Goal: Task Accomplishment & Management: Manage account settings

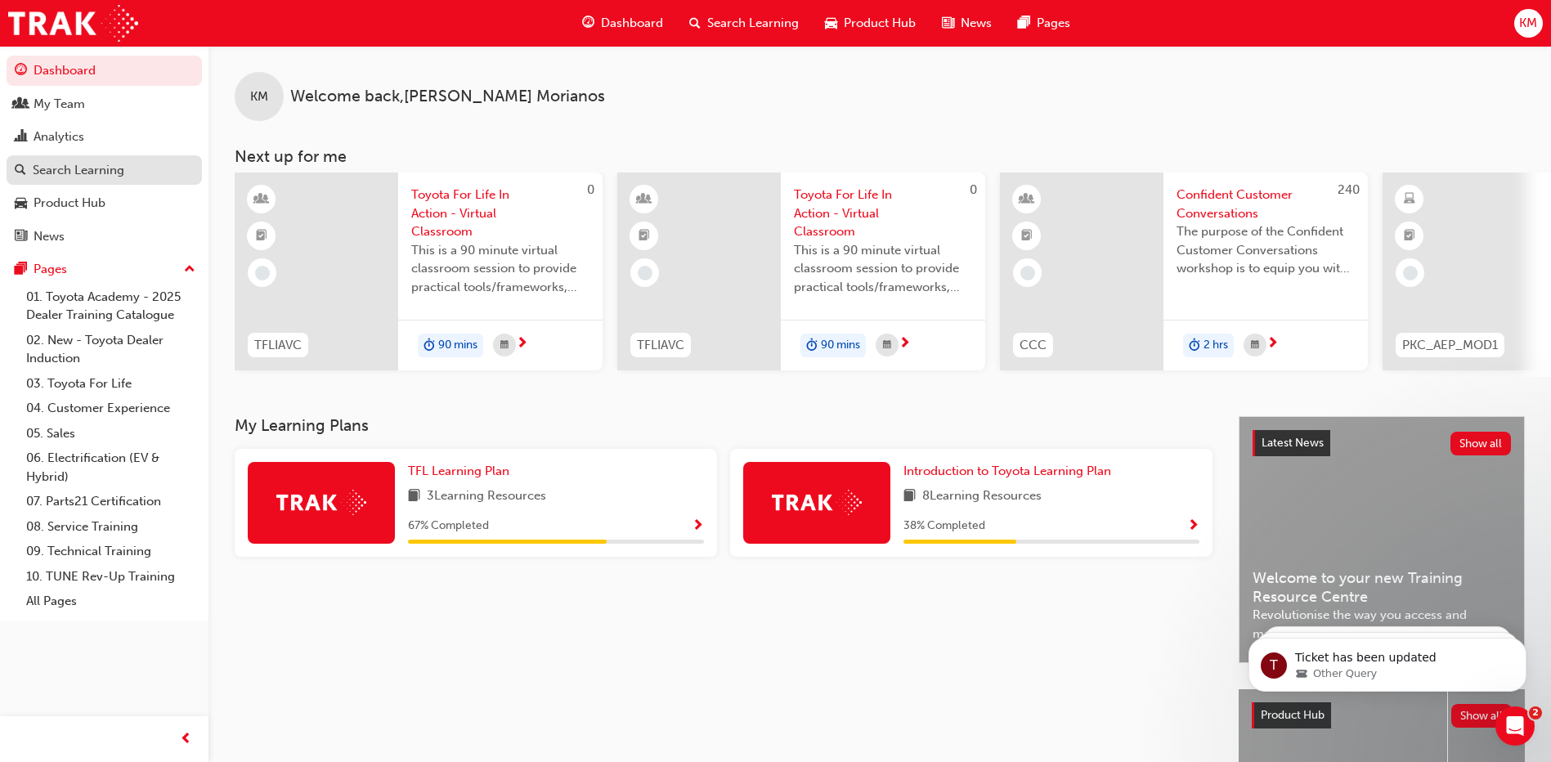
click at [126, 169] on div "Search Learning" at bounding box center [104, 170] width 179 height 20
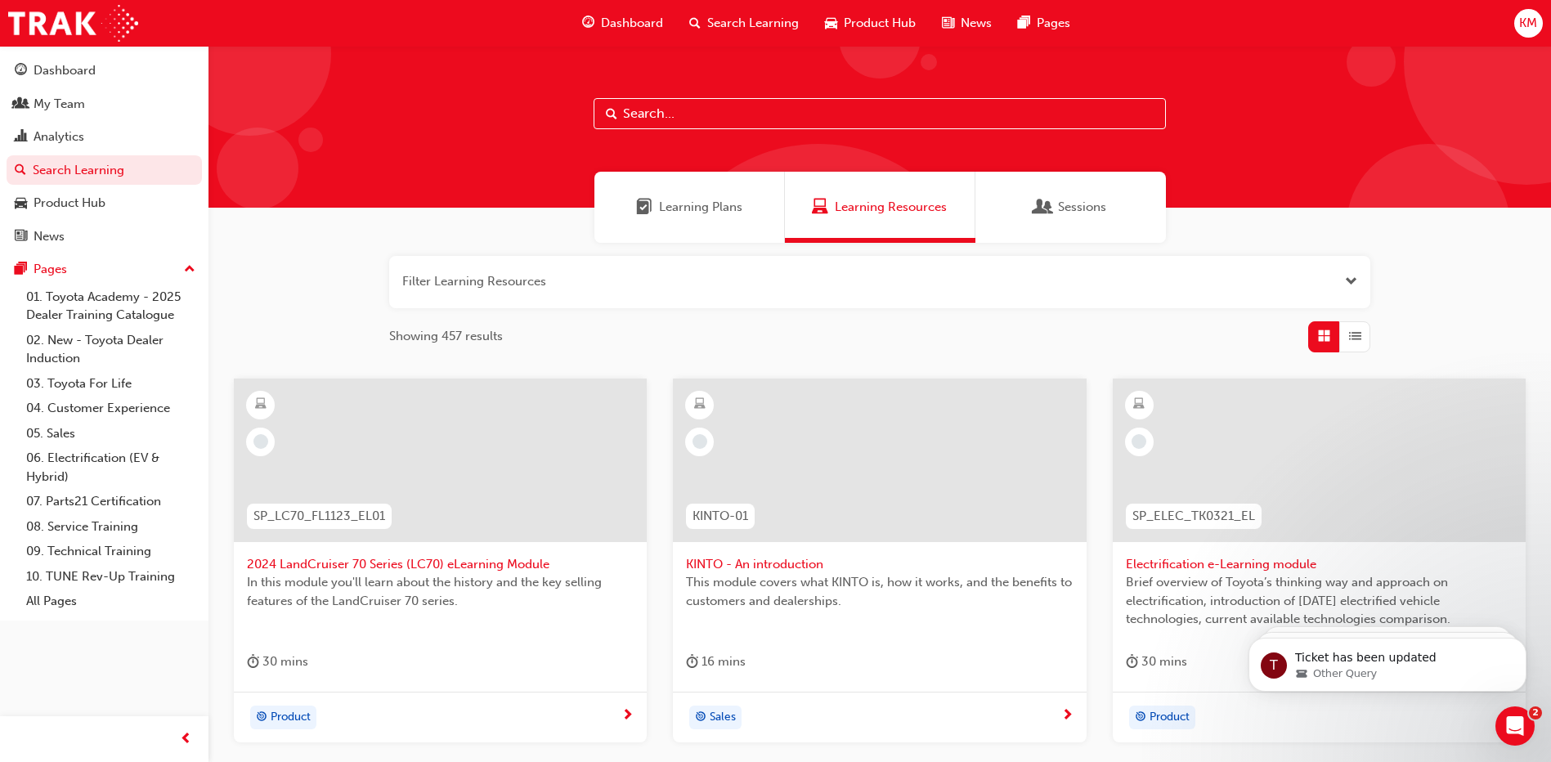
click at [1058, 202] on span "Sessions" at bounding box center [1082, 207] width 48 height 19
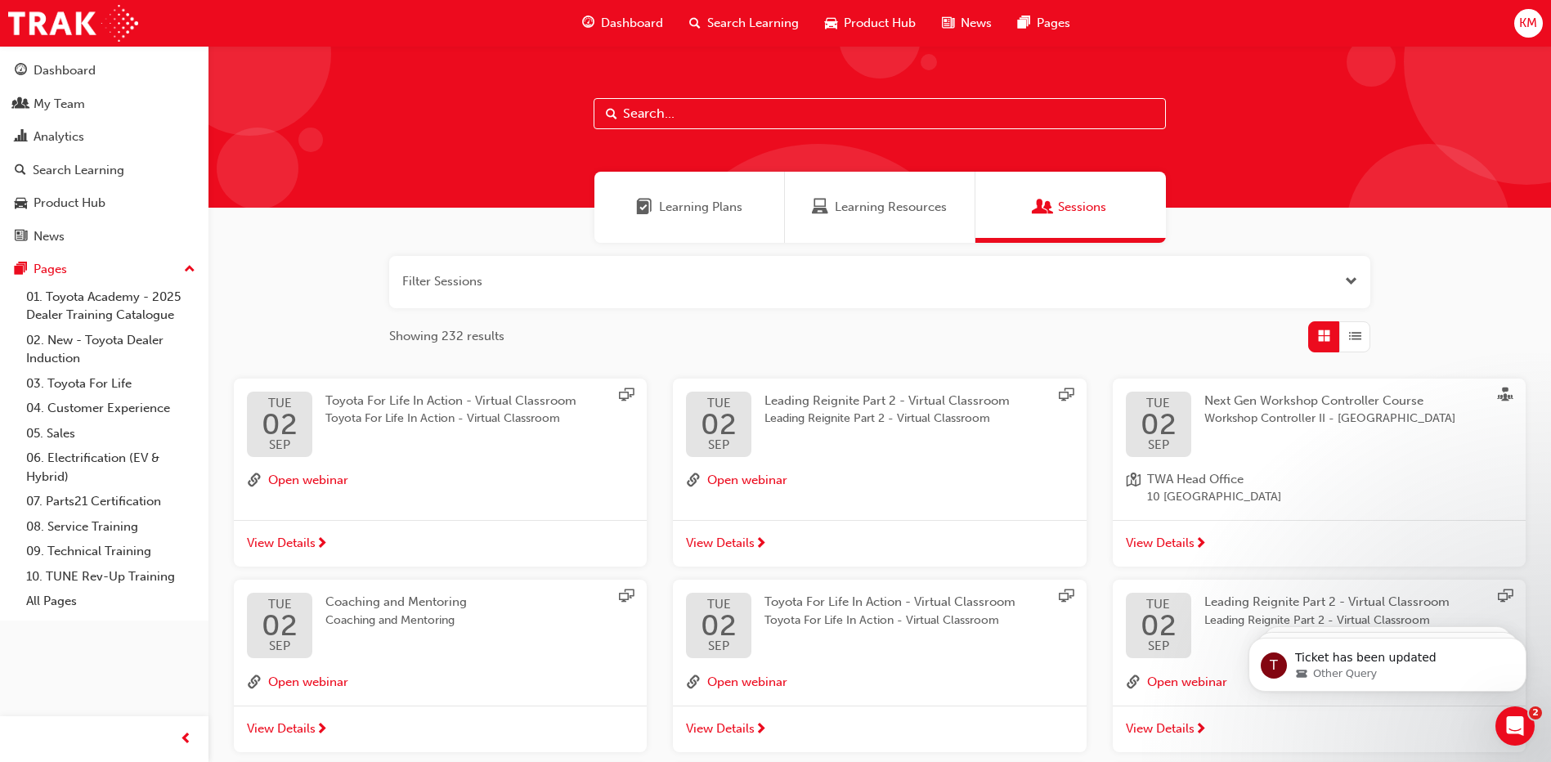
click at [446, 415] on span "Toyota For Life In Action - Virtual Classroom" at bounding box center [450, 419] width 251 height 19
click at [83, 171] on div "Search Learning" at bounding box center [79, 170] width 92 height 19
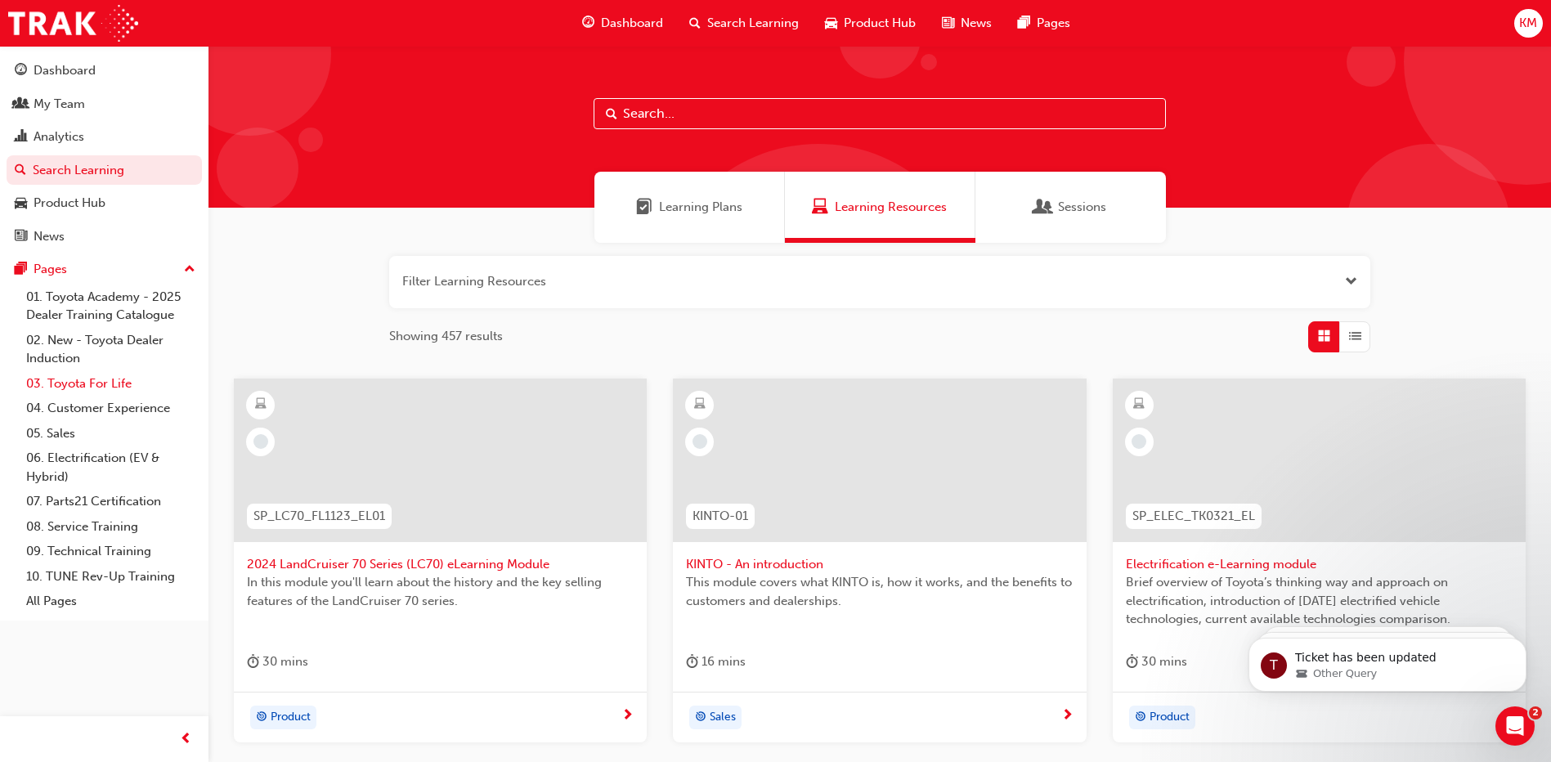
click at [122, 388] on link "03. Toyota For Life" at bounding box center [111, 383] width 182 height 25
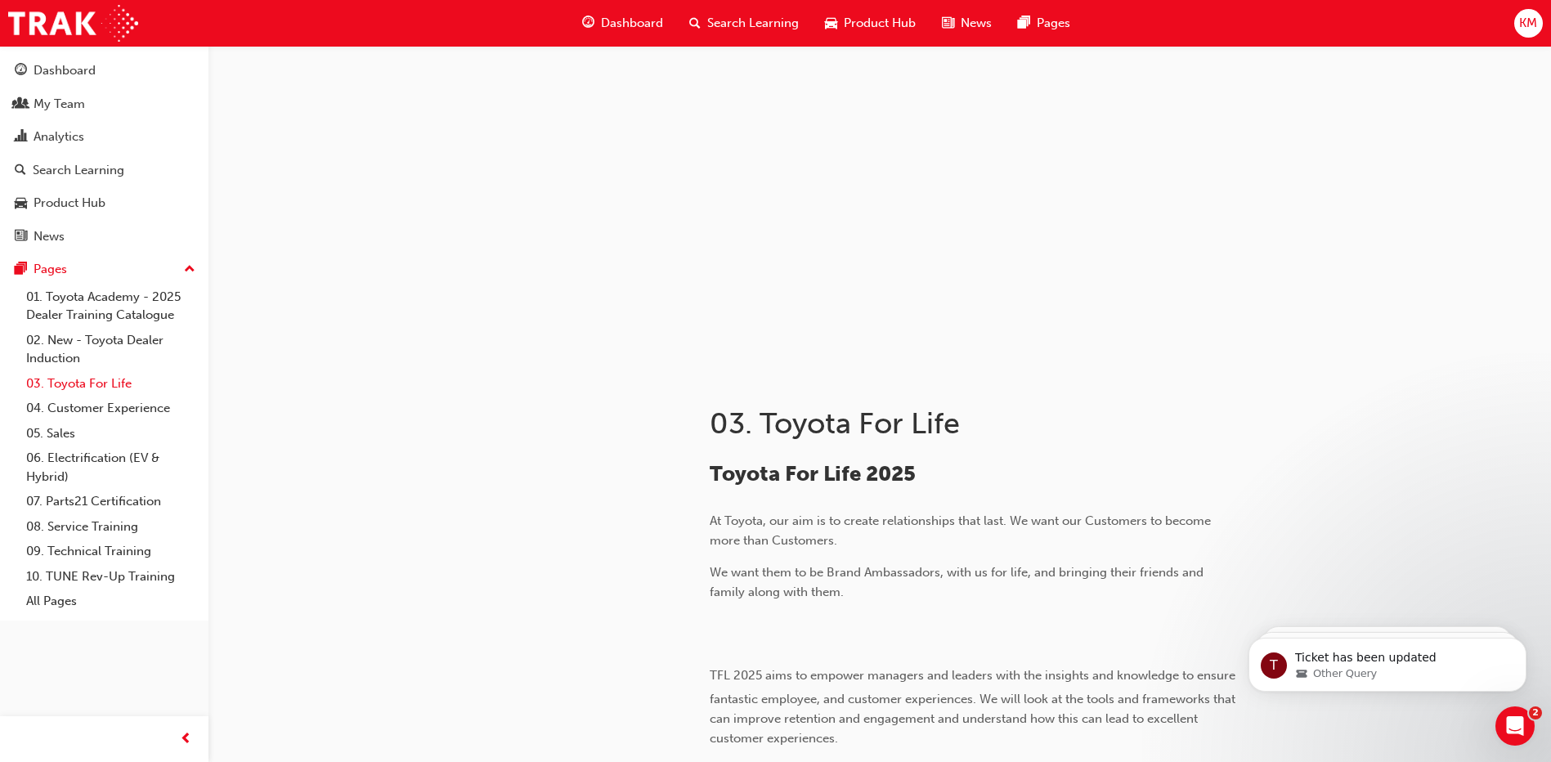
click at [104, 385] on link "03. Toyota For Life" at bounding box center [111, 383] width 182 height 25
click at [78, 383] on link "03. Toyota For Life" at bounding box center [111, 383] width 182 height 25
click at [69, 63] on div "Dashboard" at bounding box center [65, 70] width 62 height 19
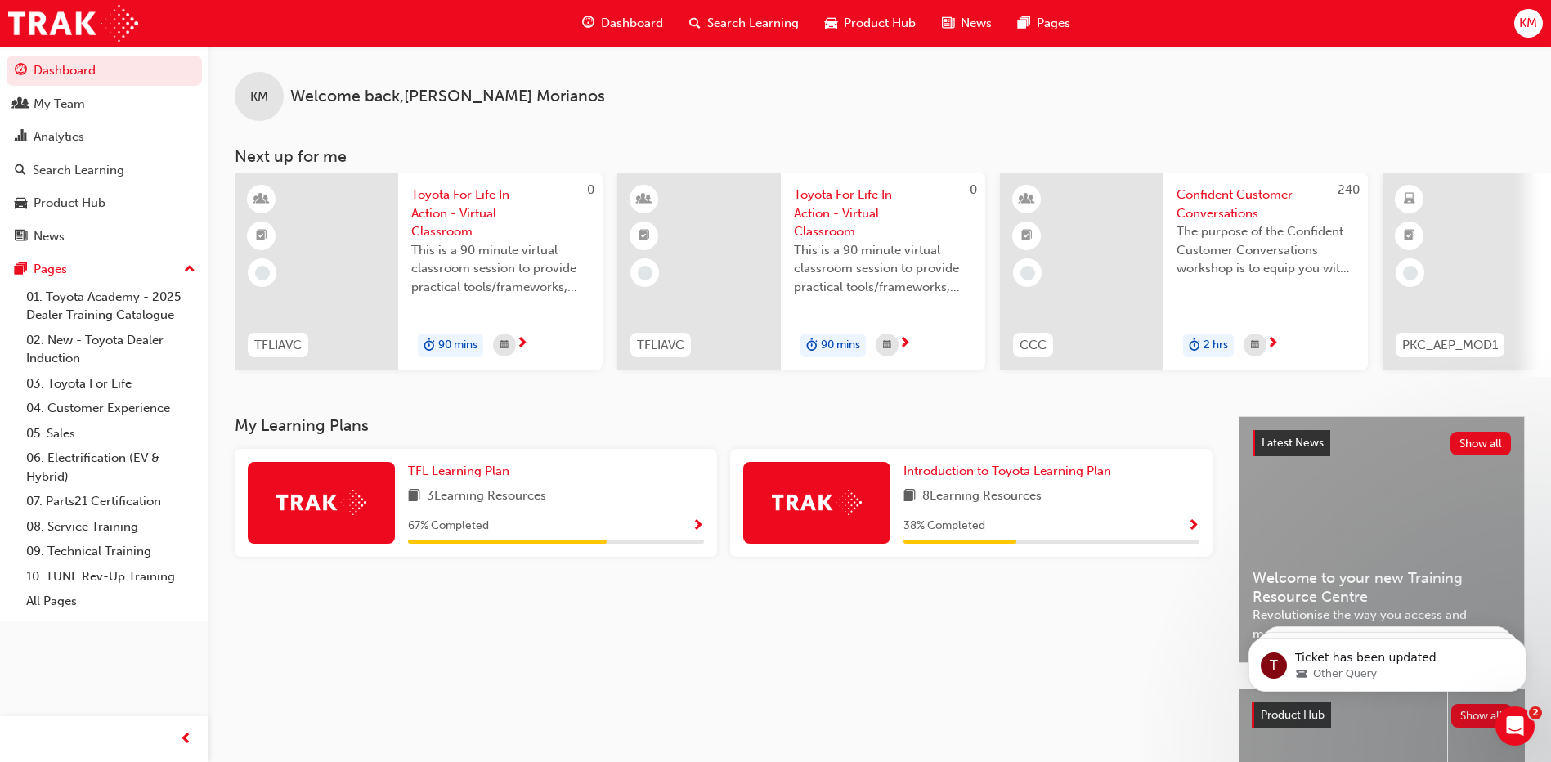
click at [444, 194] on span "Toyota For Life In Action - Virtual Classroom" at bounding box center [500, 214] width 178 height 56
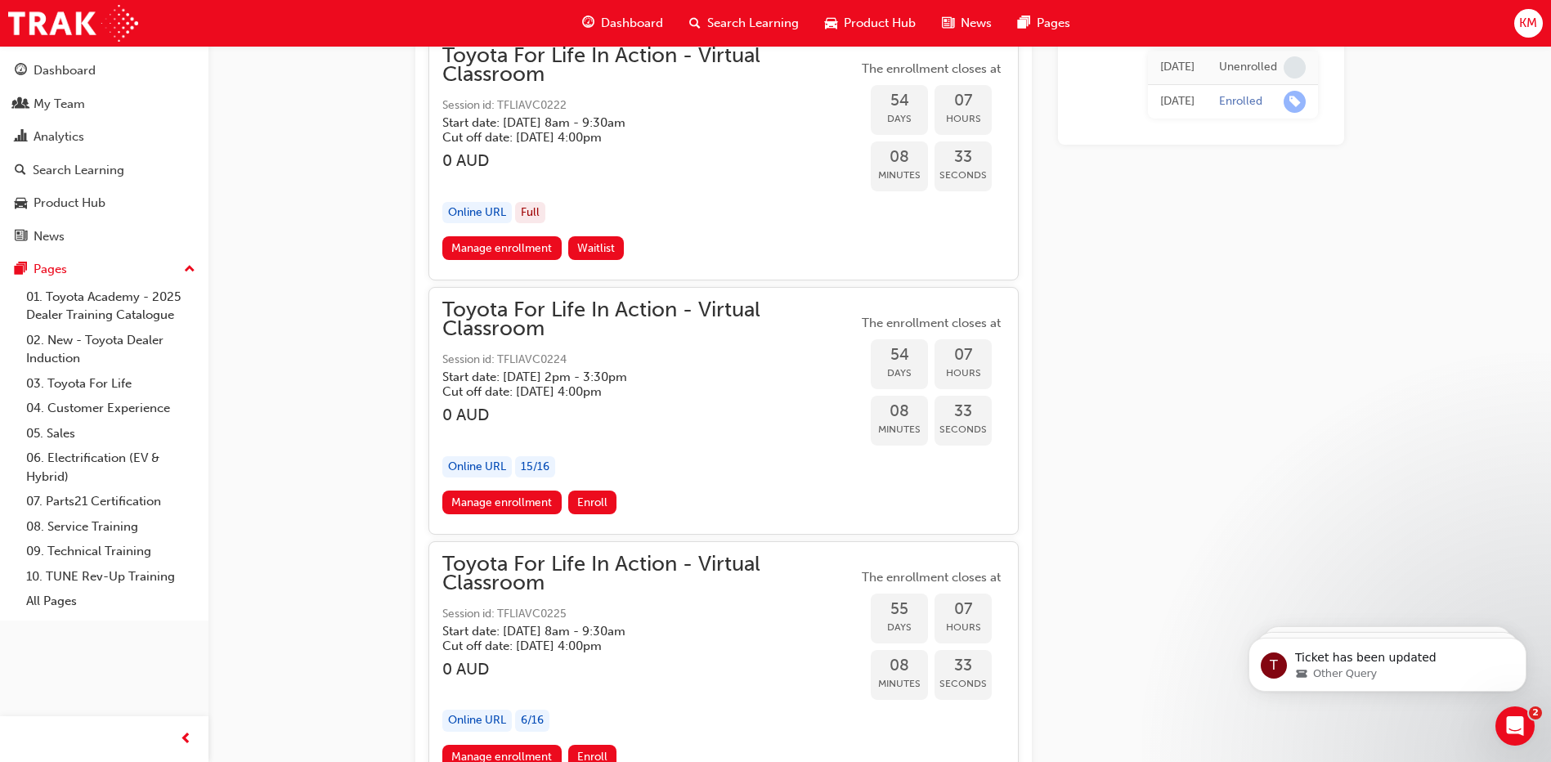
scroll to position [18121, 0]
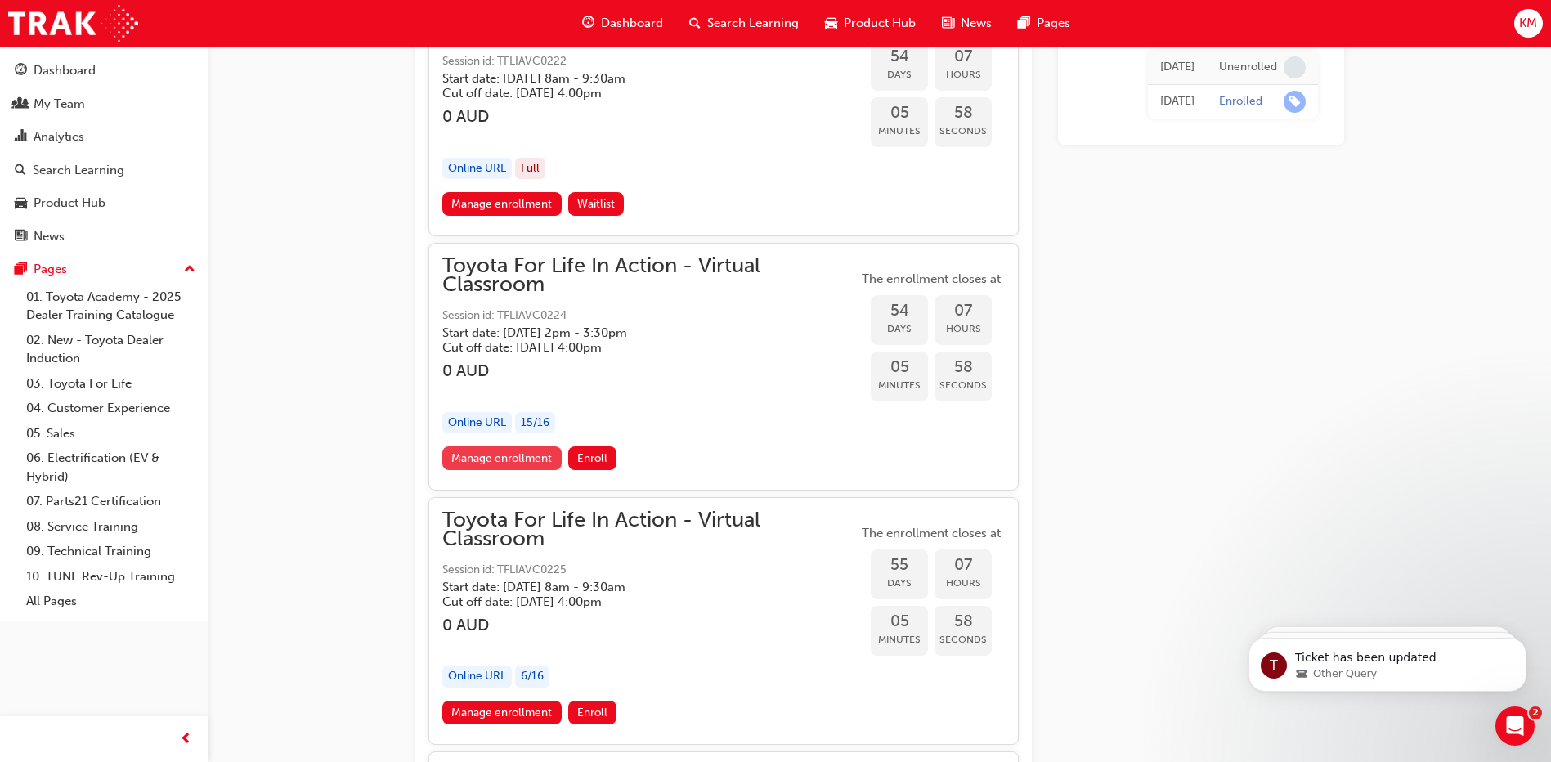
click at [493, 449] on link "Manage enrollment" at bounding box center [501, 458] width 119 height 24
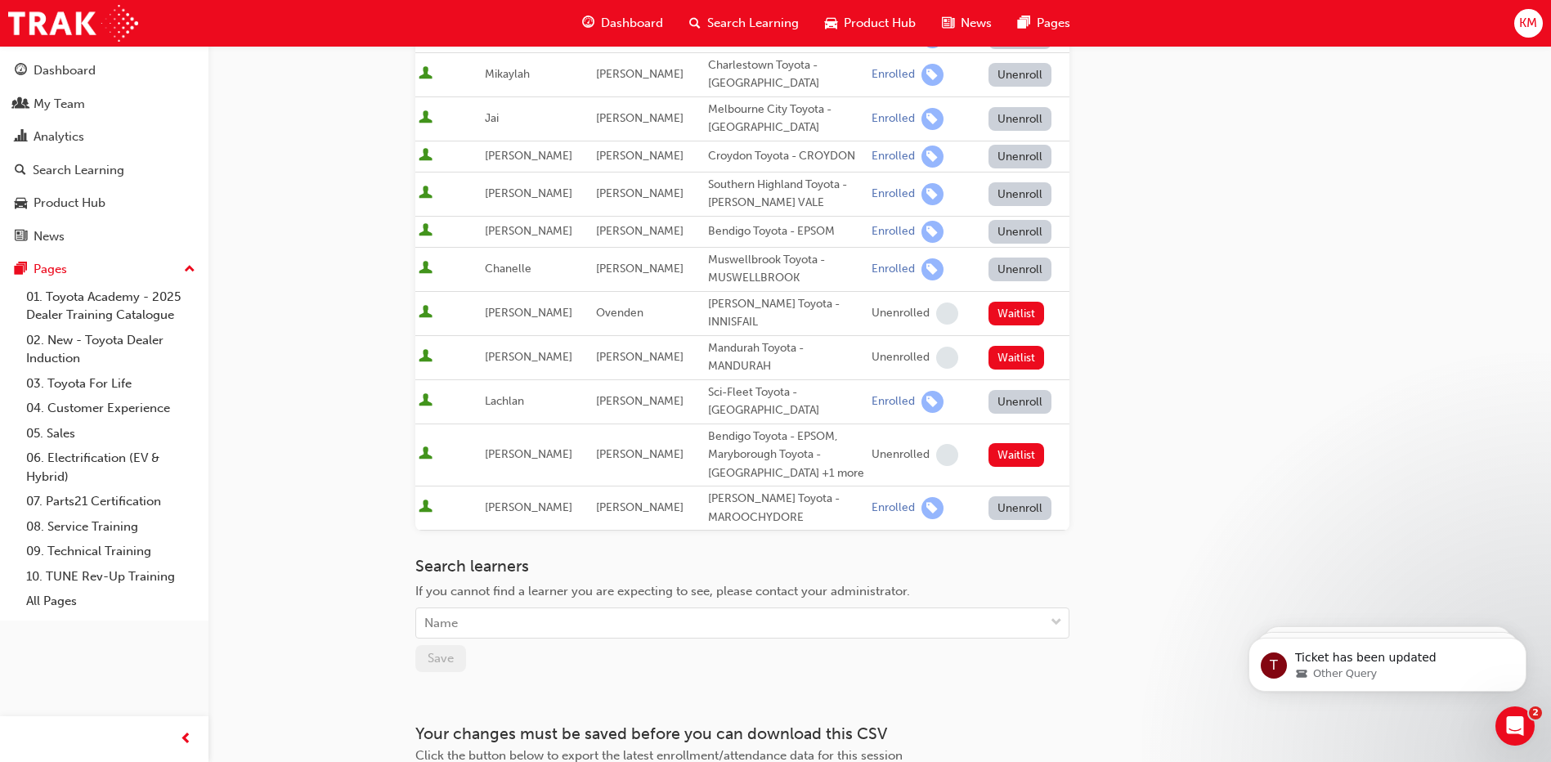
scroll to position [761, 0]
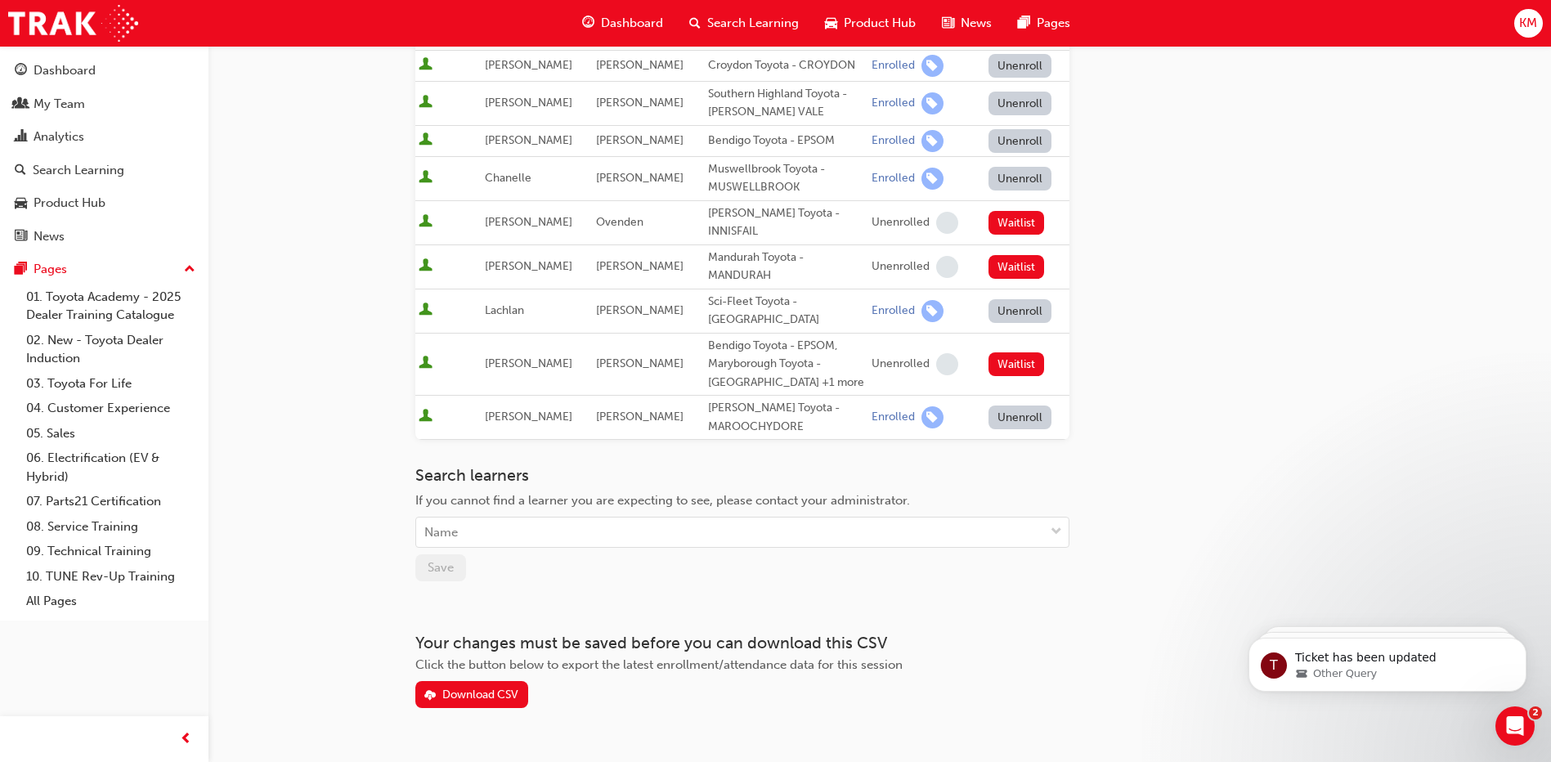
drag, startPoint x: 1558, startPoint y: 368, endPoint x: 29, endPoint y: 28, distance: 1566.4
click at [529, 518] on div "Name" at bounding box center [730, 532] width 628 height 29
type input "[PERSON_NAME]"
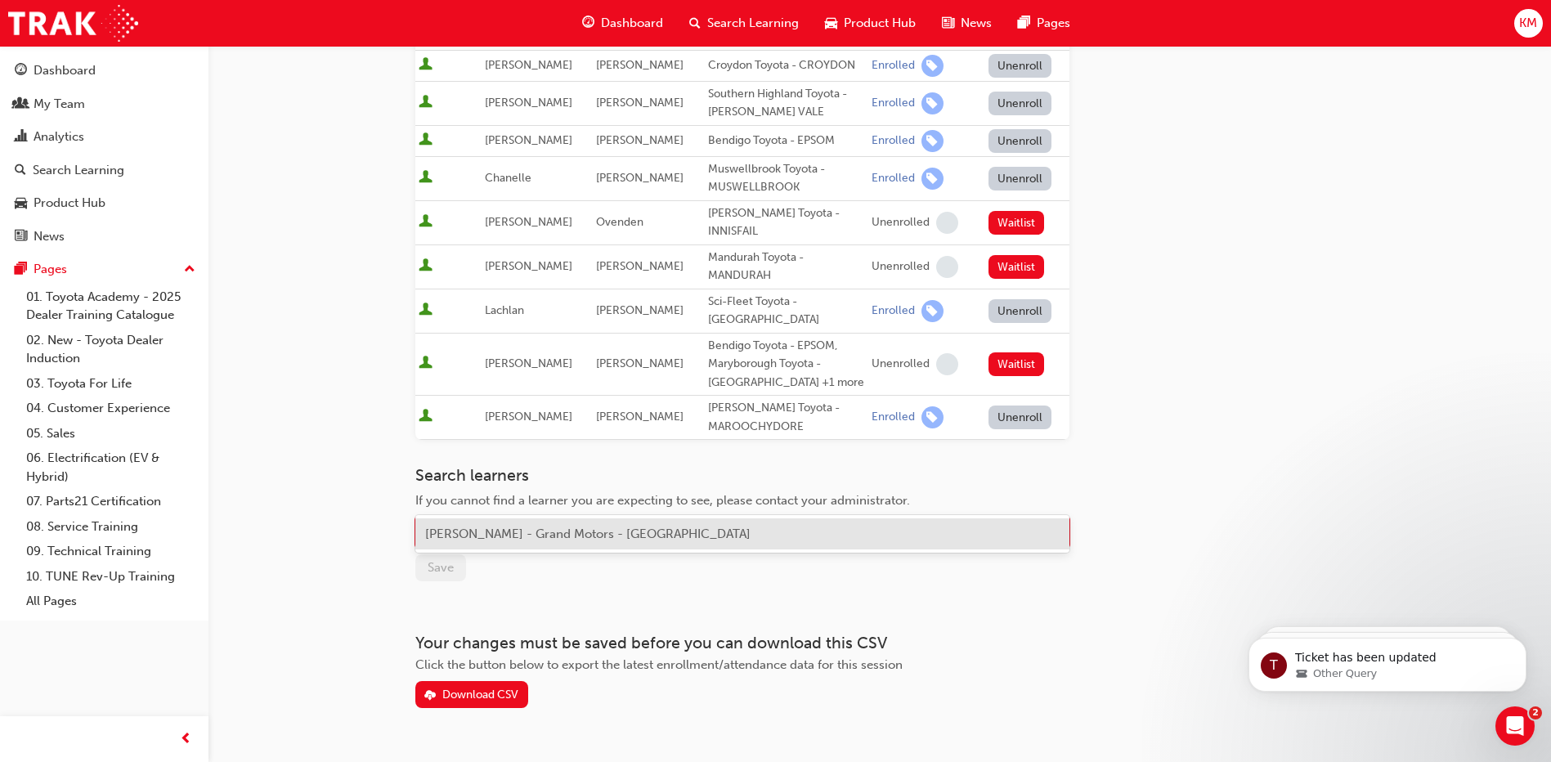
click at [512, 535] on span "[PERSON_NAME] - Grand Motors - [GEOGRAPHIC_DATA]" at bounding box center [587, 534] width 325 height 15
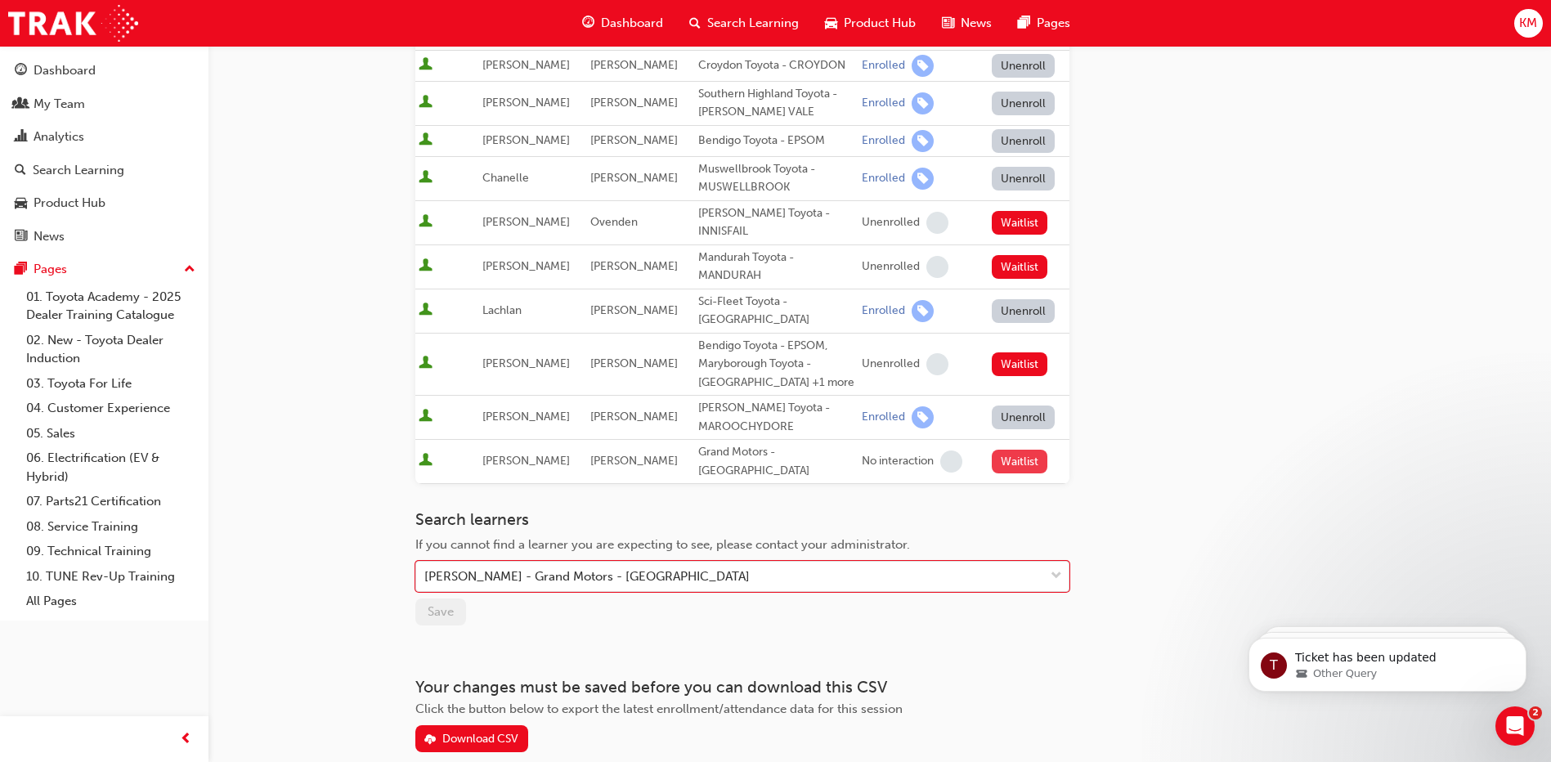
click at [1003, 450] on button "Waitlist" at bounding box center [1020, 462] width 56 height 24
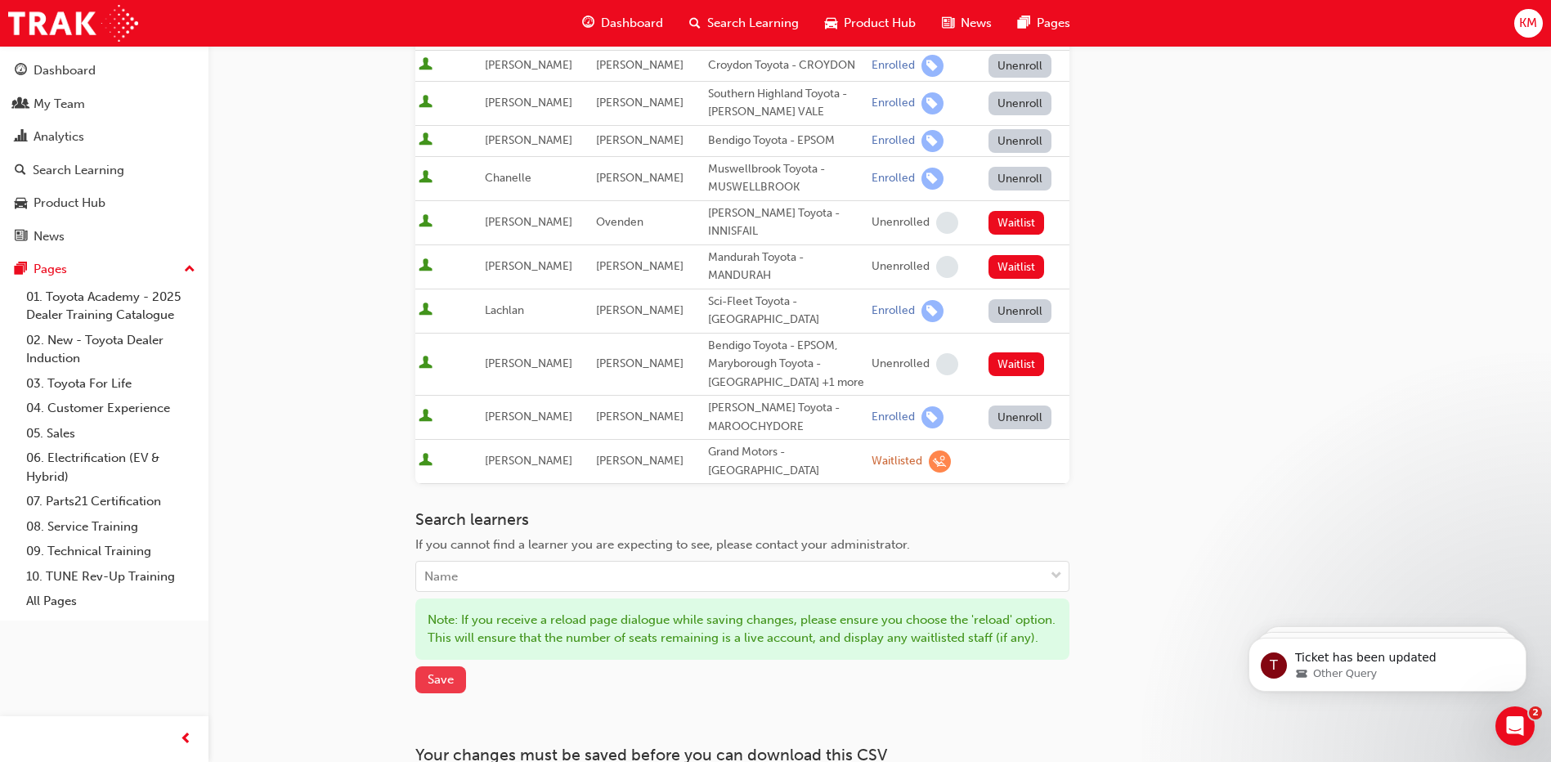
click at [443, 672] on span "Save" at bounding box center [441, 679] width 26 height 15
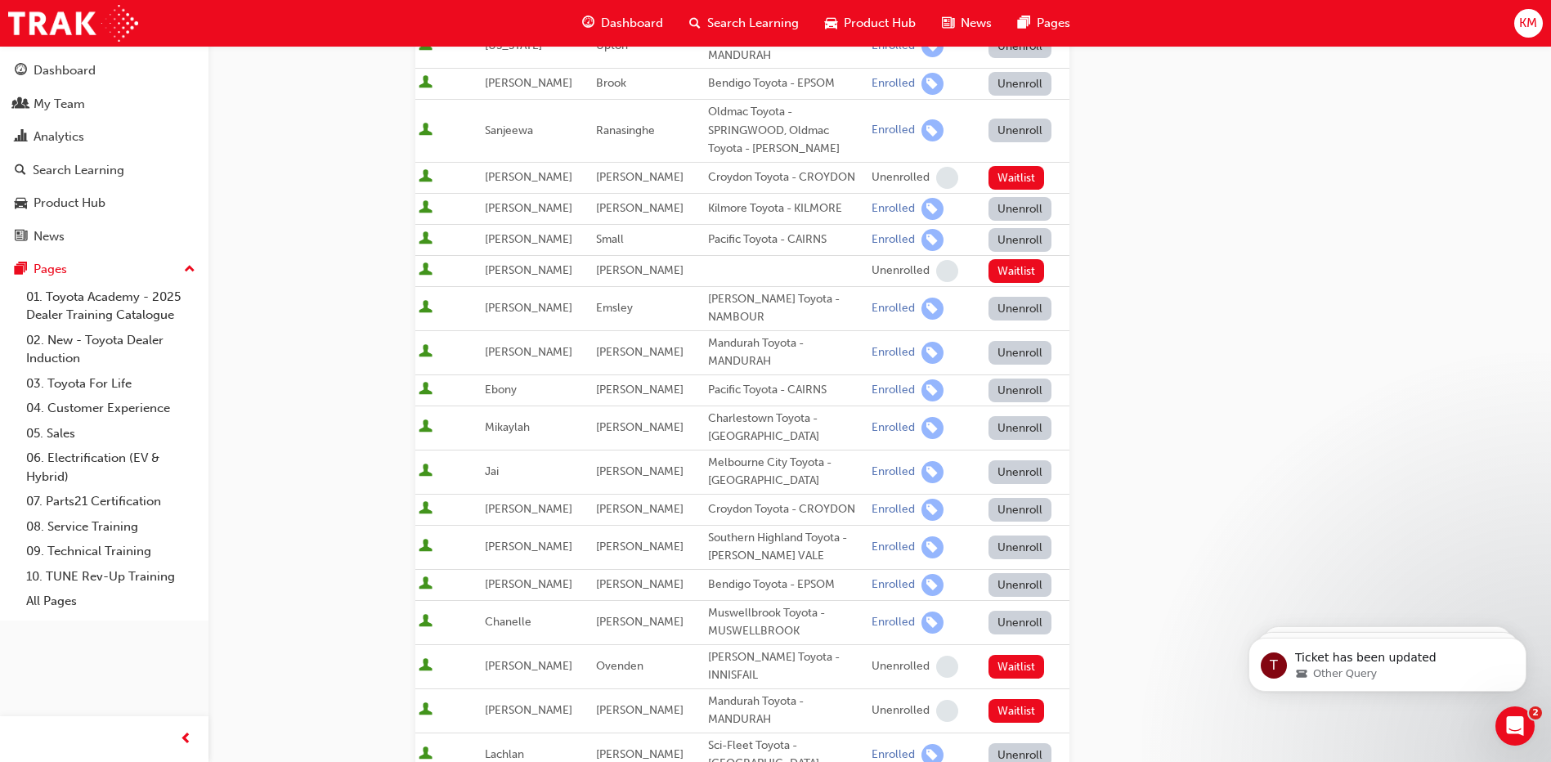
scroll to position [0, 0]
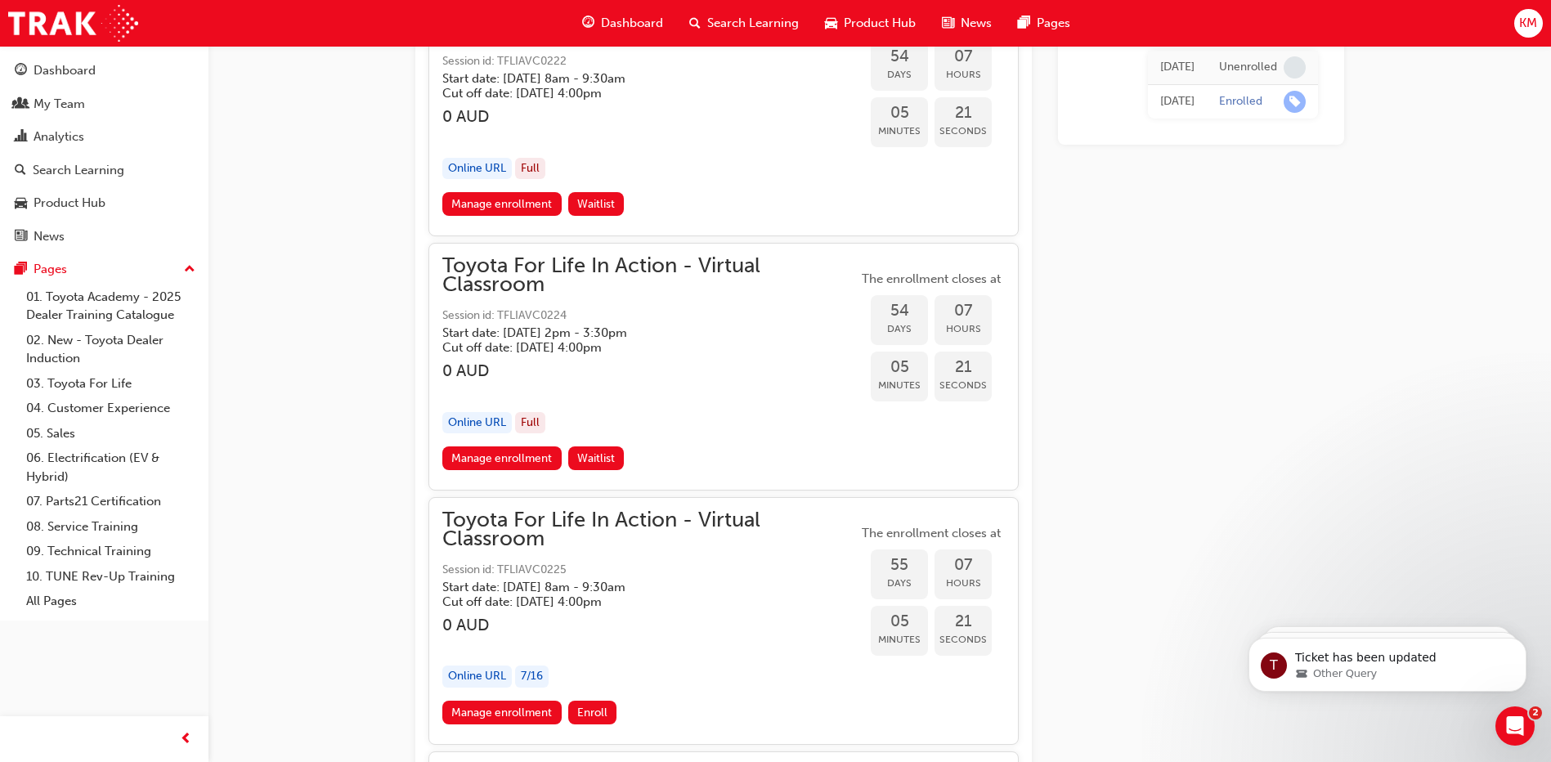
scroll to position [18202, 0]
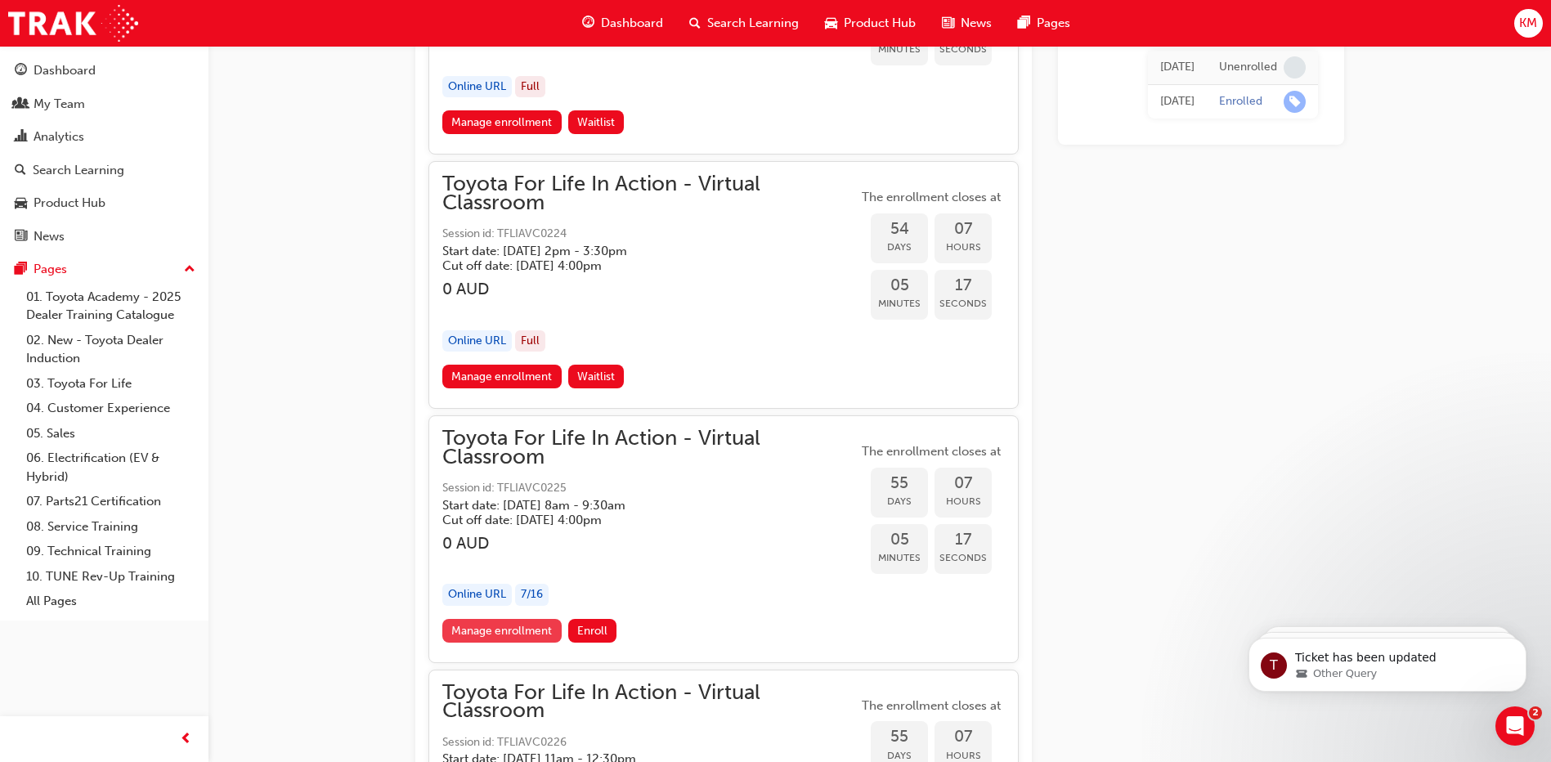
click at [498, 630] on link "Manage enrollment" at bounding box center [501, 631] width 119 height 24
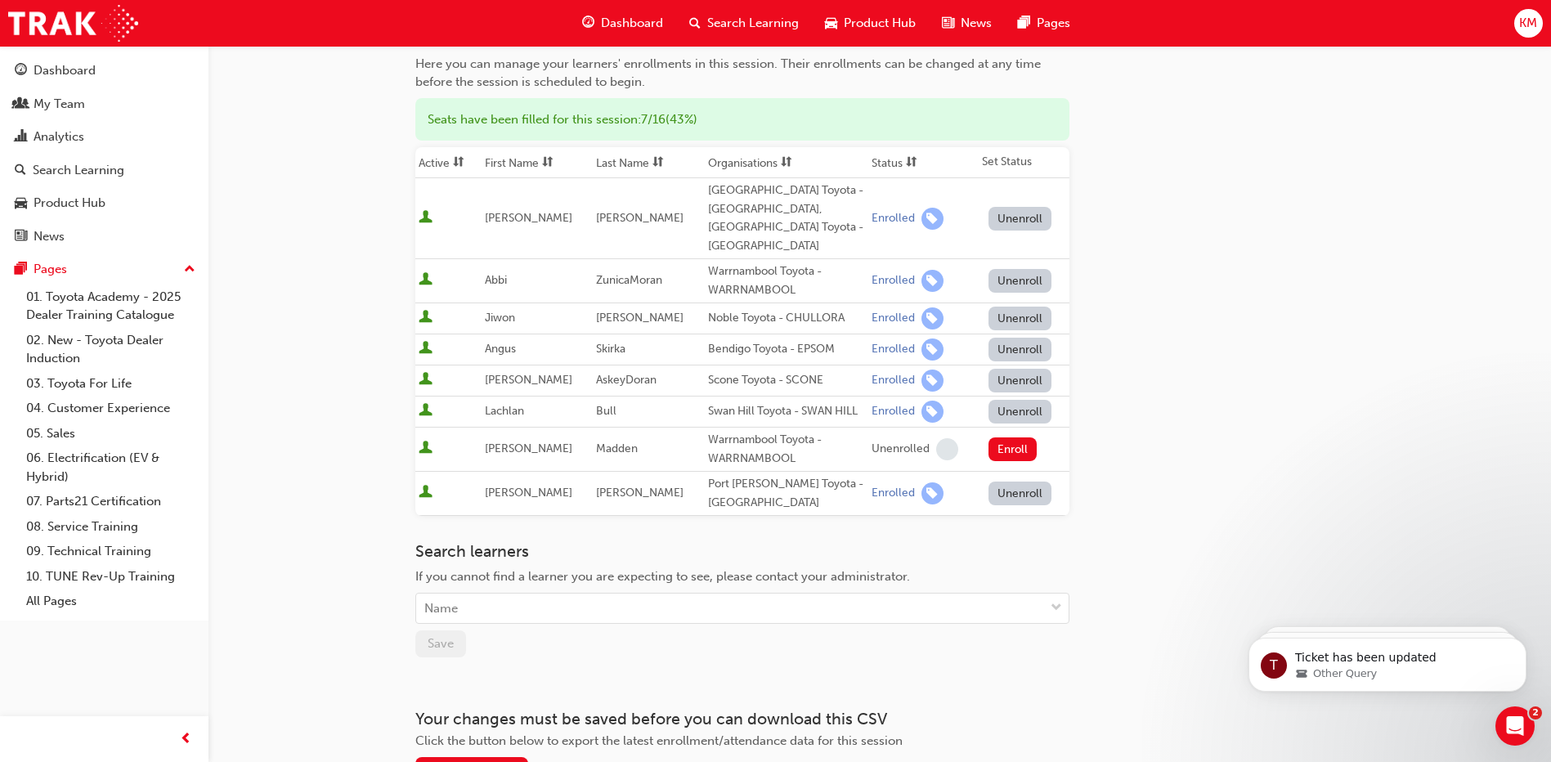
scroll to position [82, 0]
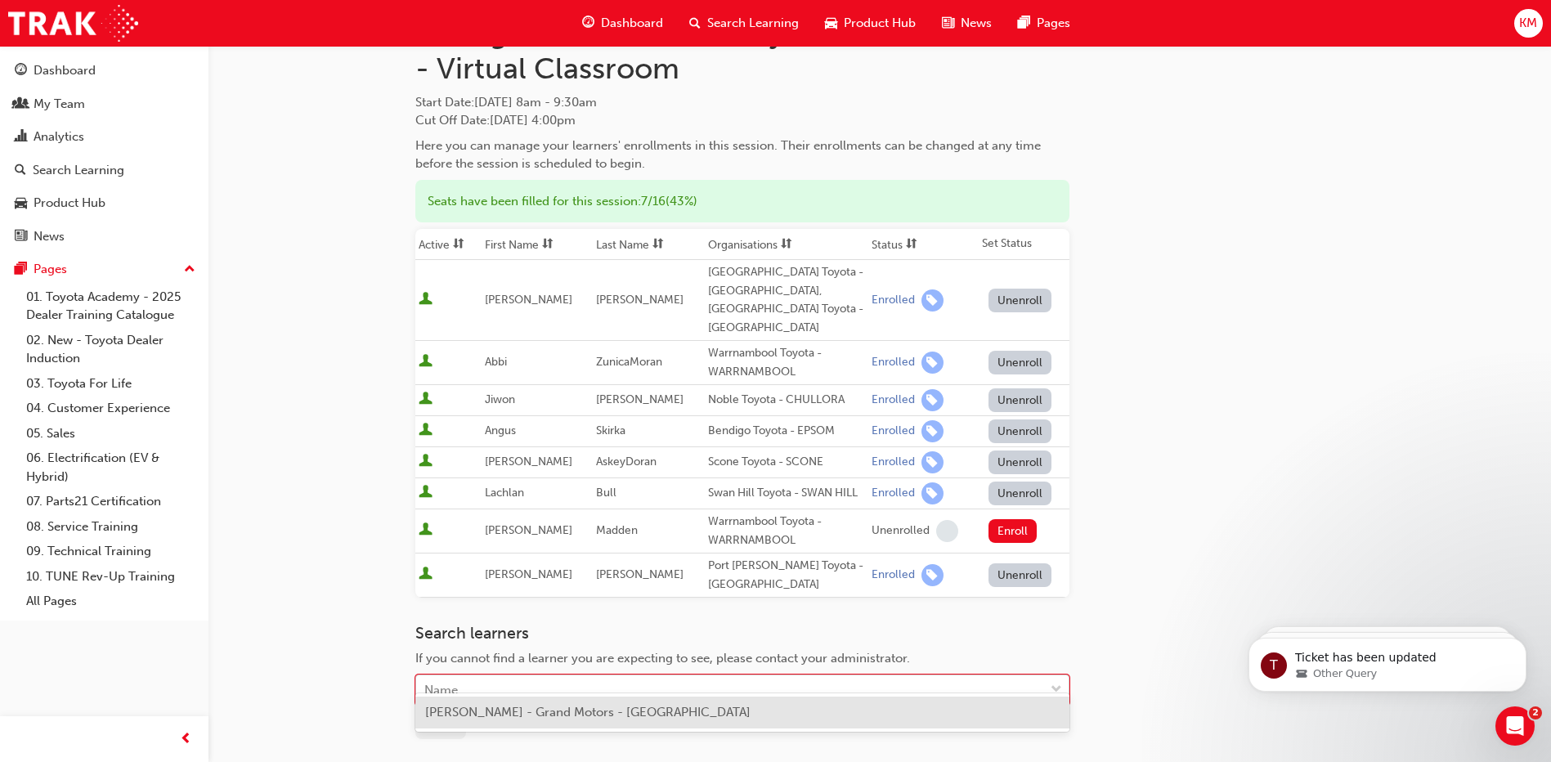
click at [491, 676] on div "Name" at bounding box center [730, 690] width 628 height 29
click at [483, 713] on span "[PERSON_NAME] - Grand Motors - [GEOGRAPHIC_DATA]" at bounding box center [587, 712] width 325 height 15
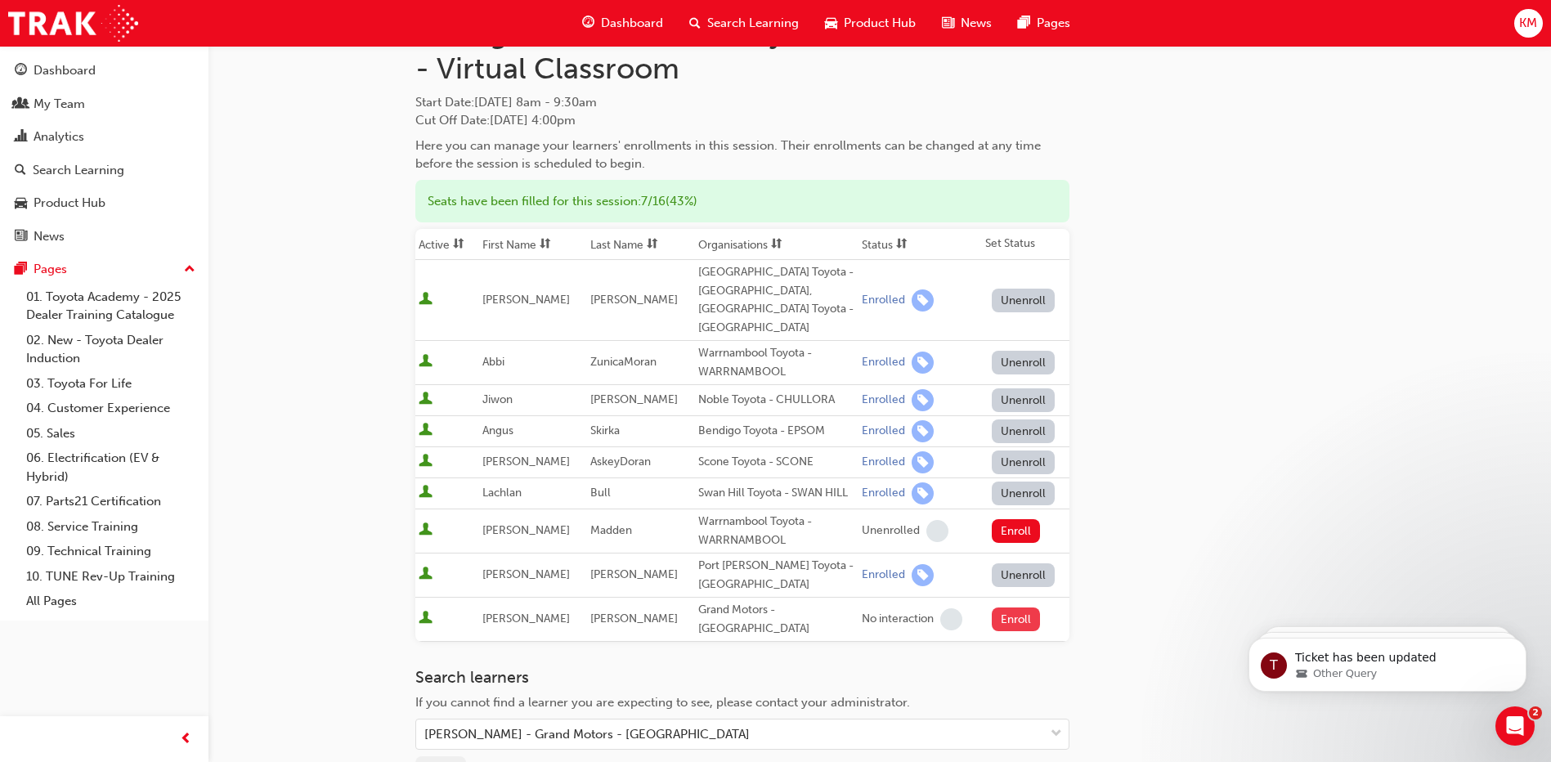
click at [1009, 608] on button "Enroll" at bounding box center [1016, 620] width 49 height 24
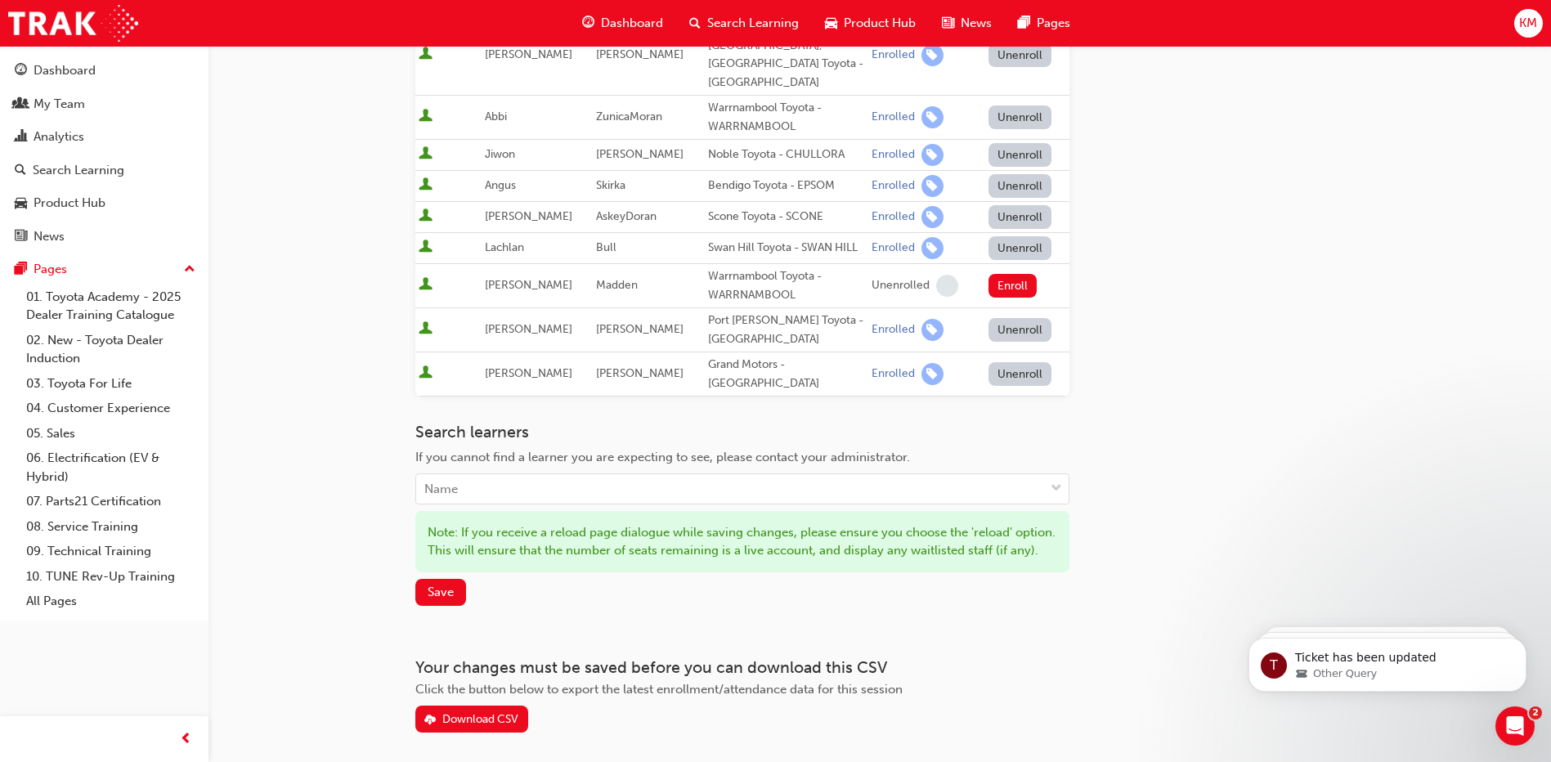
scroll to position [378, 0]
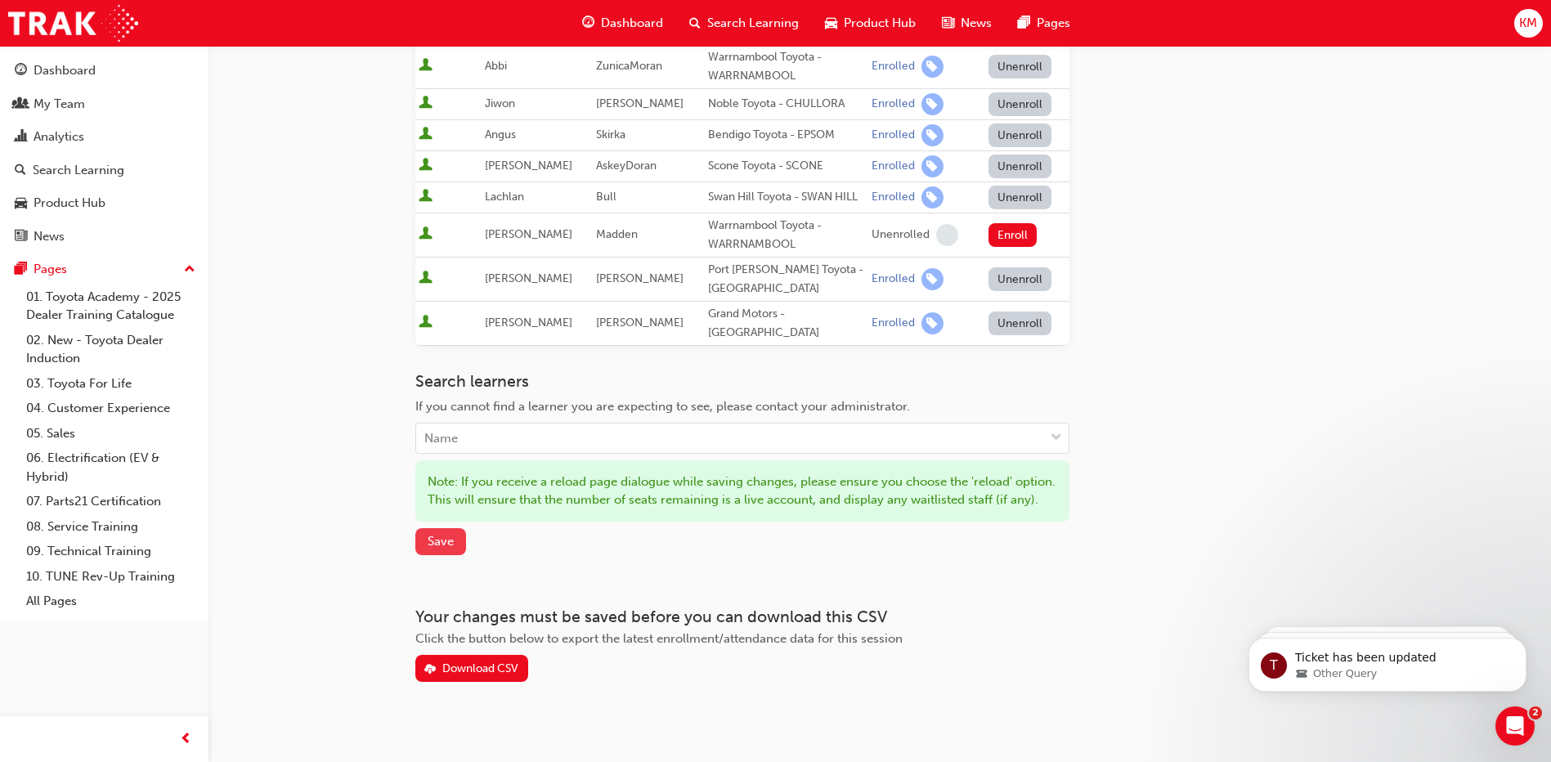
click at [446, 534] on span "Save" at bounding box center [441, 541] width 26 height 15
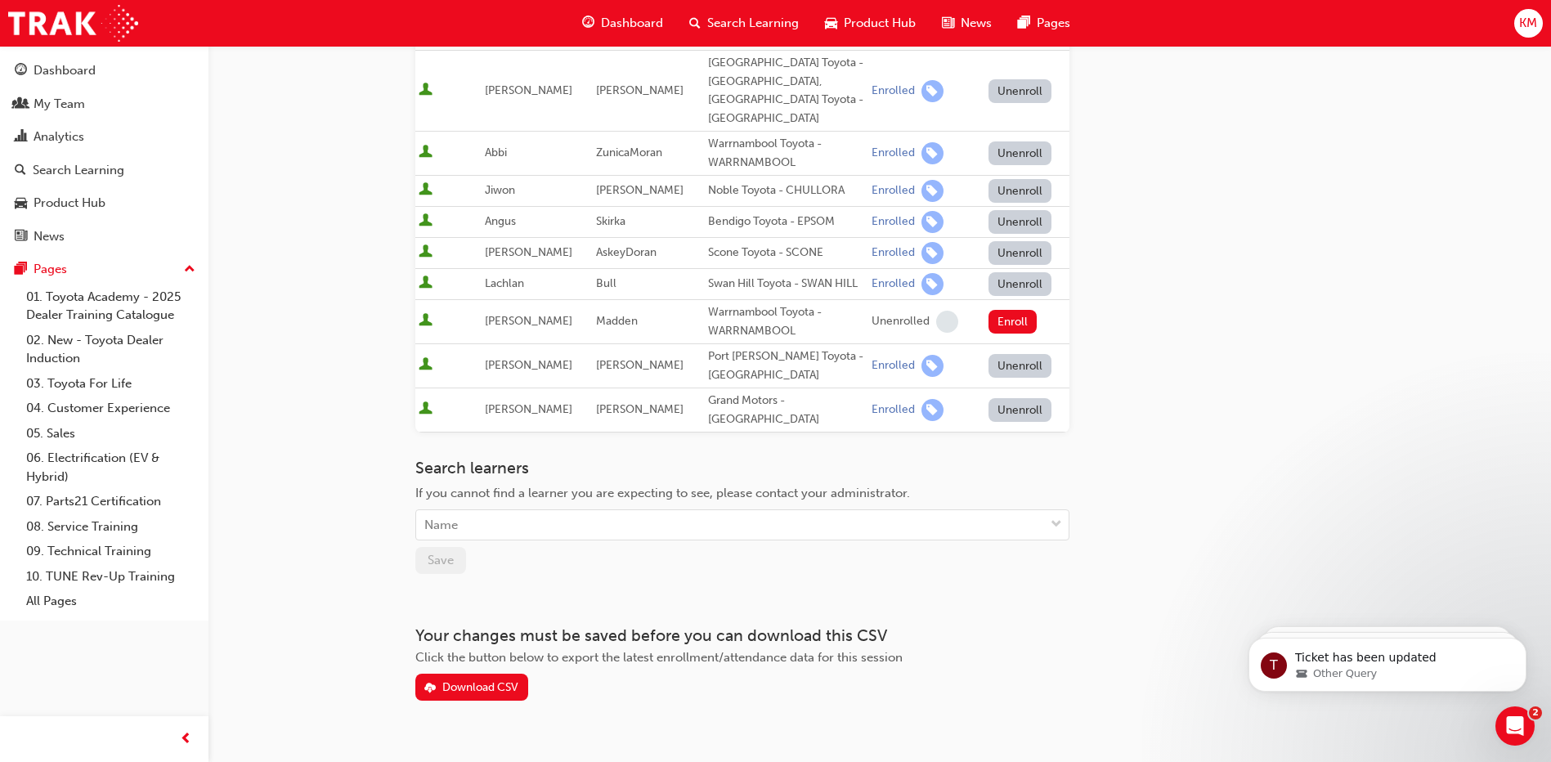
scroll to position [0, 0]
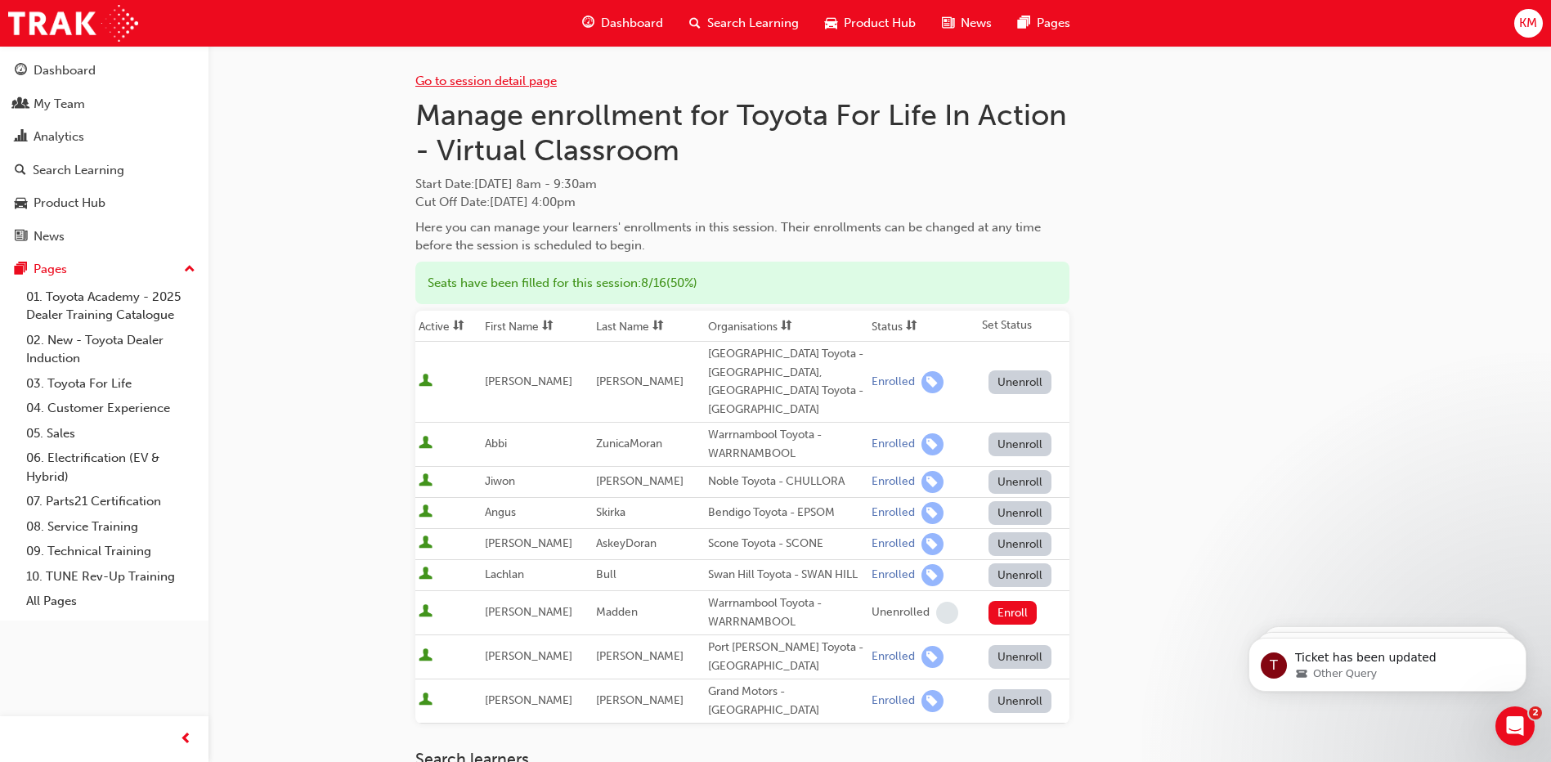
click at [469, 85] on link "Go to session detail page" at bounding box center [485, 81] width 141 height 15
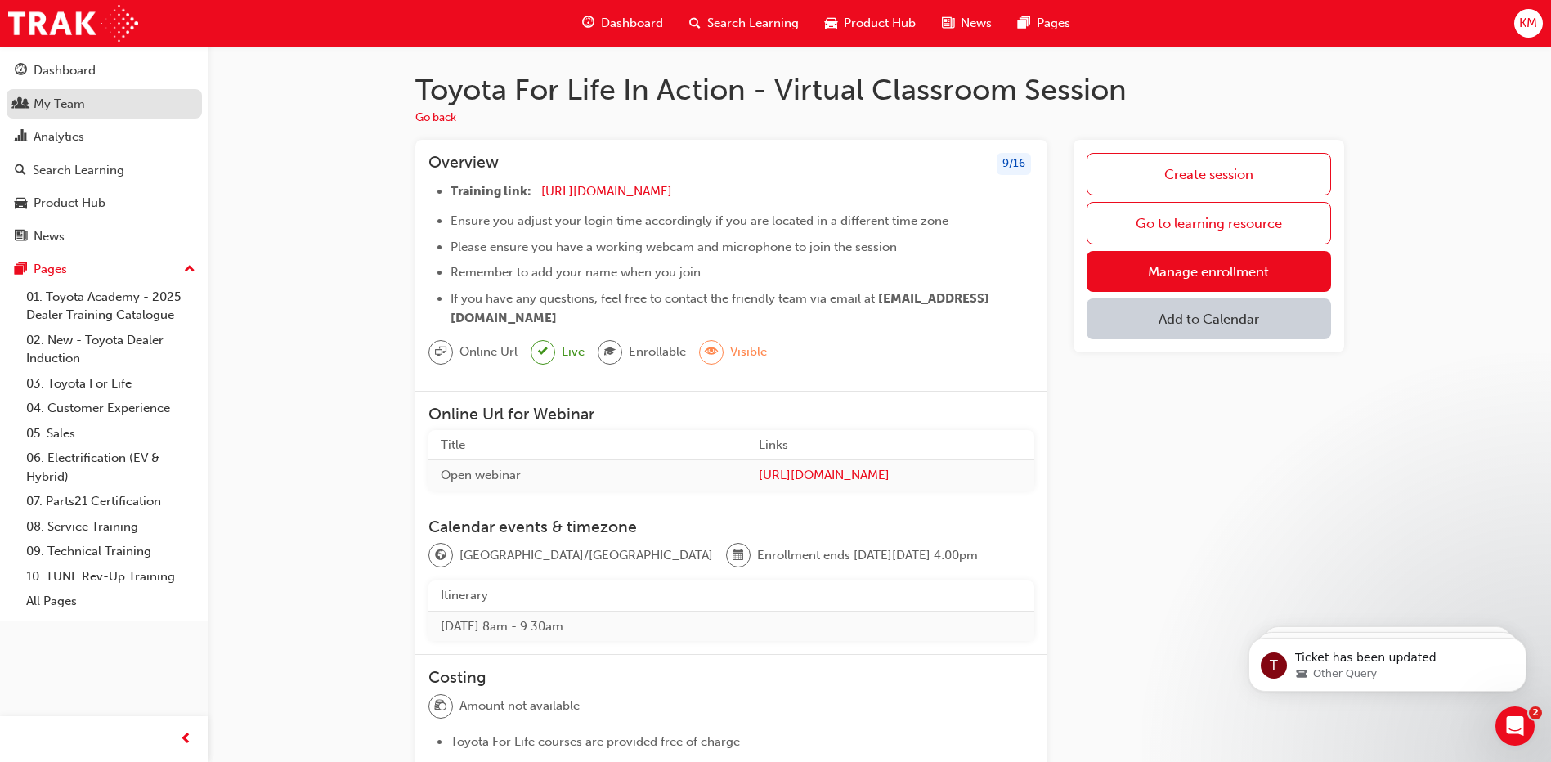
click at [85, 106] on div "My Team" at bounding box center [104, 104] width 179 height 20
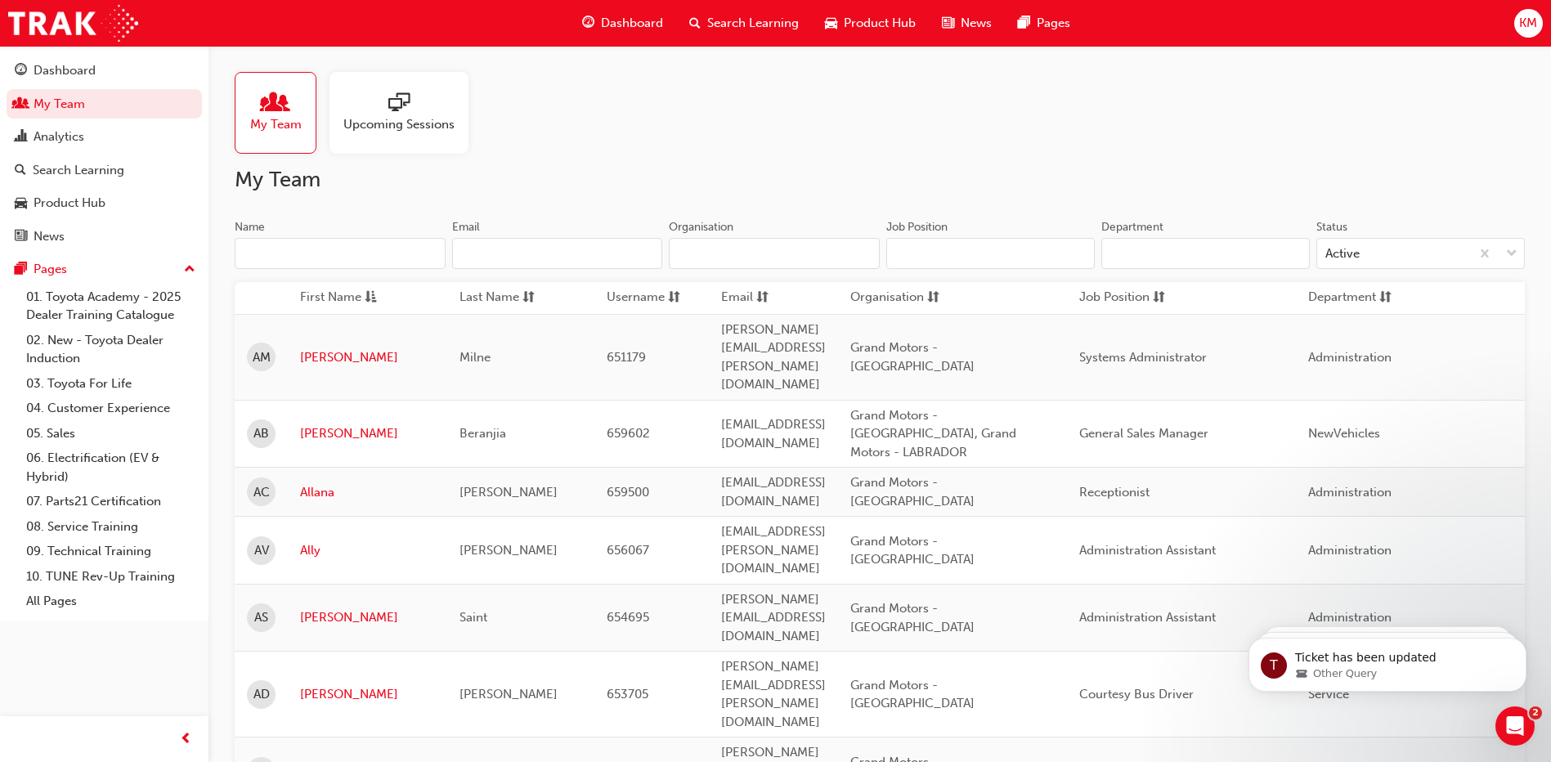
click at [262, 249] on input "Name" at bounding box center [340, 253] width 211 height 31
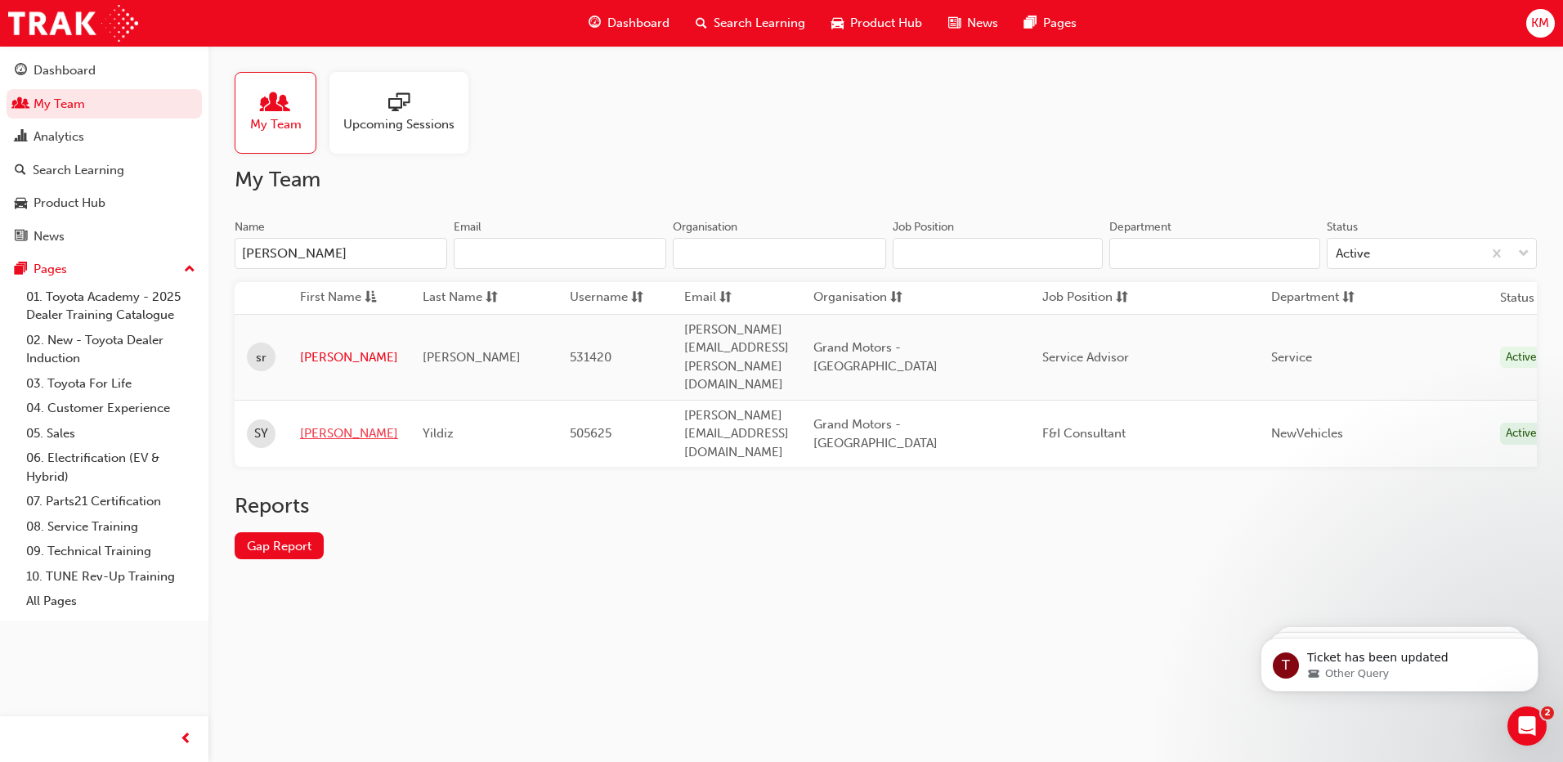
type input "[PERSON_NAME]"
click at [323, 424] on link "[PERSON_NAME]" at bounding box center [349, 433] width 98 height 19
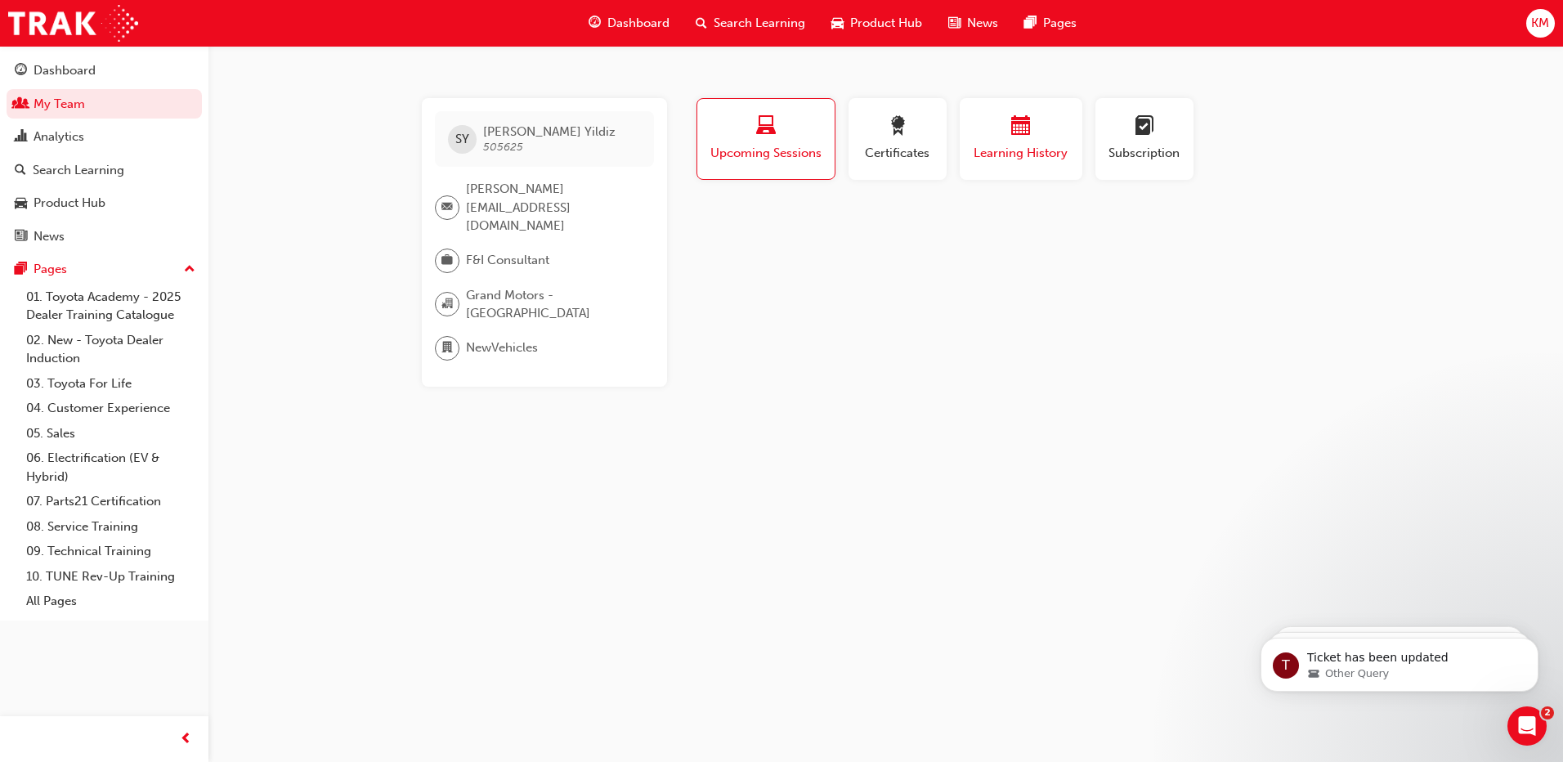
click at [1001, 146] on span "Learning History" at bounding box center [1021, 153] width 98 height 19
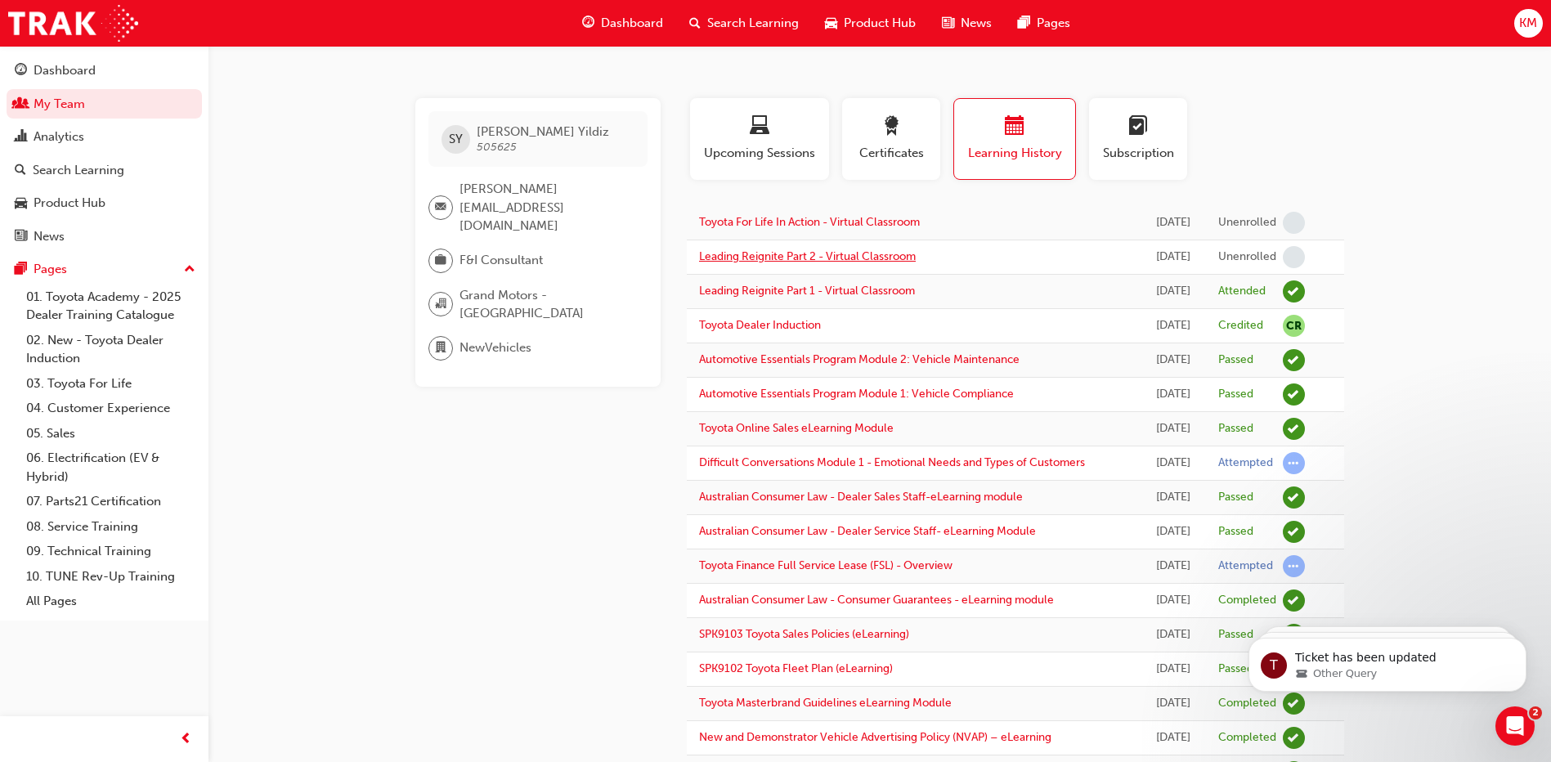
click at [880, 263] on link "Leading Reignite Part 2 - Virtual Classroom" at bounding box center [807, 256] width 217 height 14
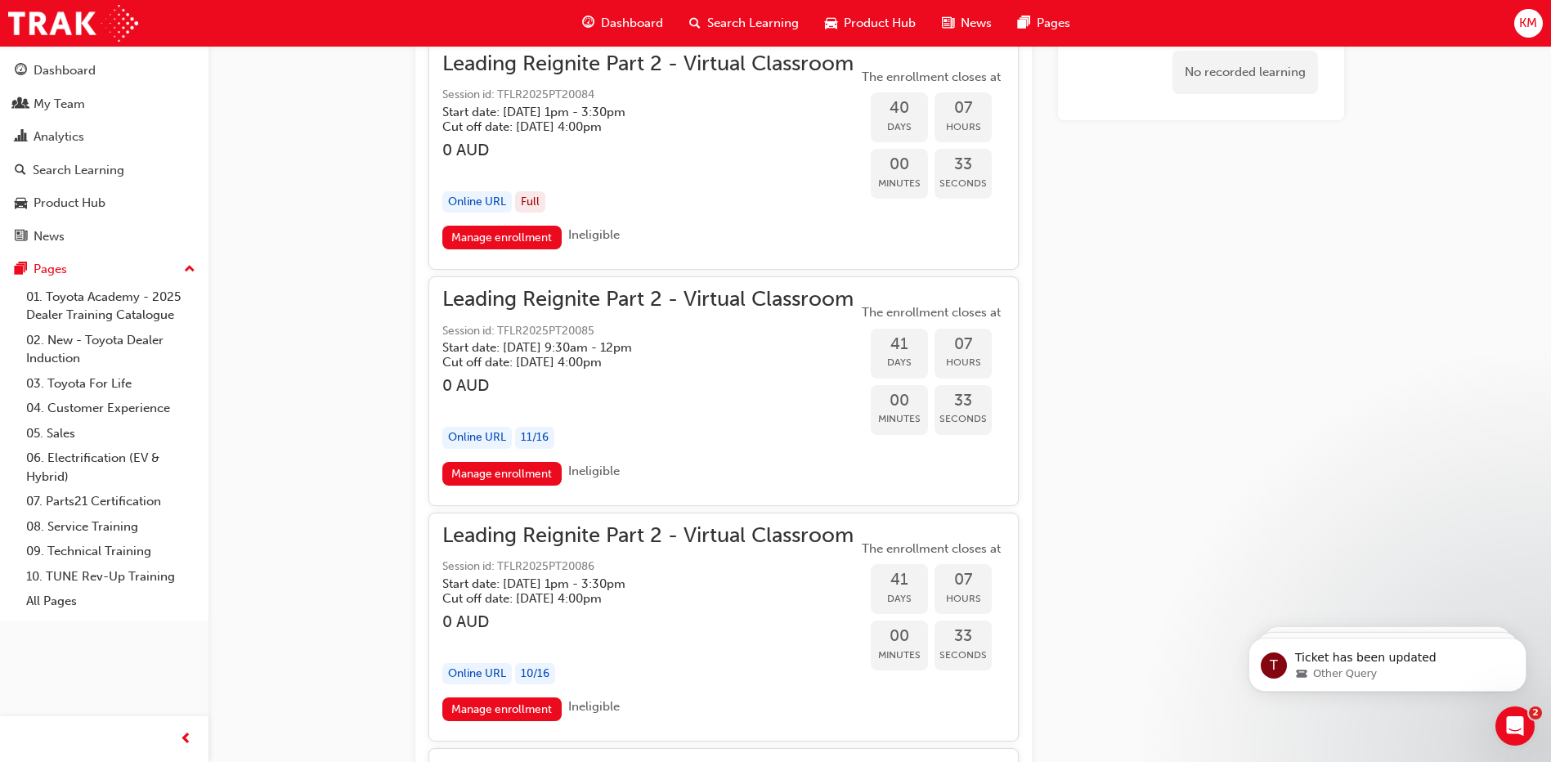
scroll to position [9304, 0]
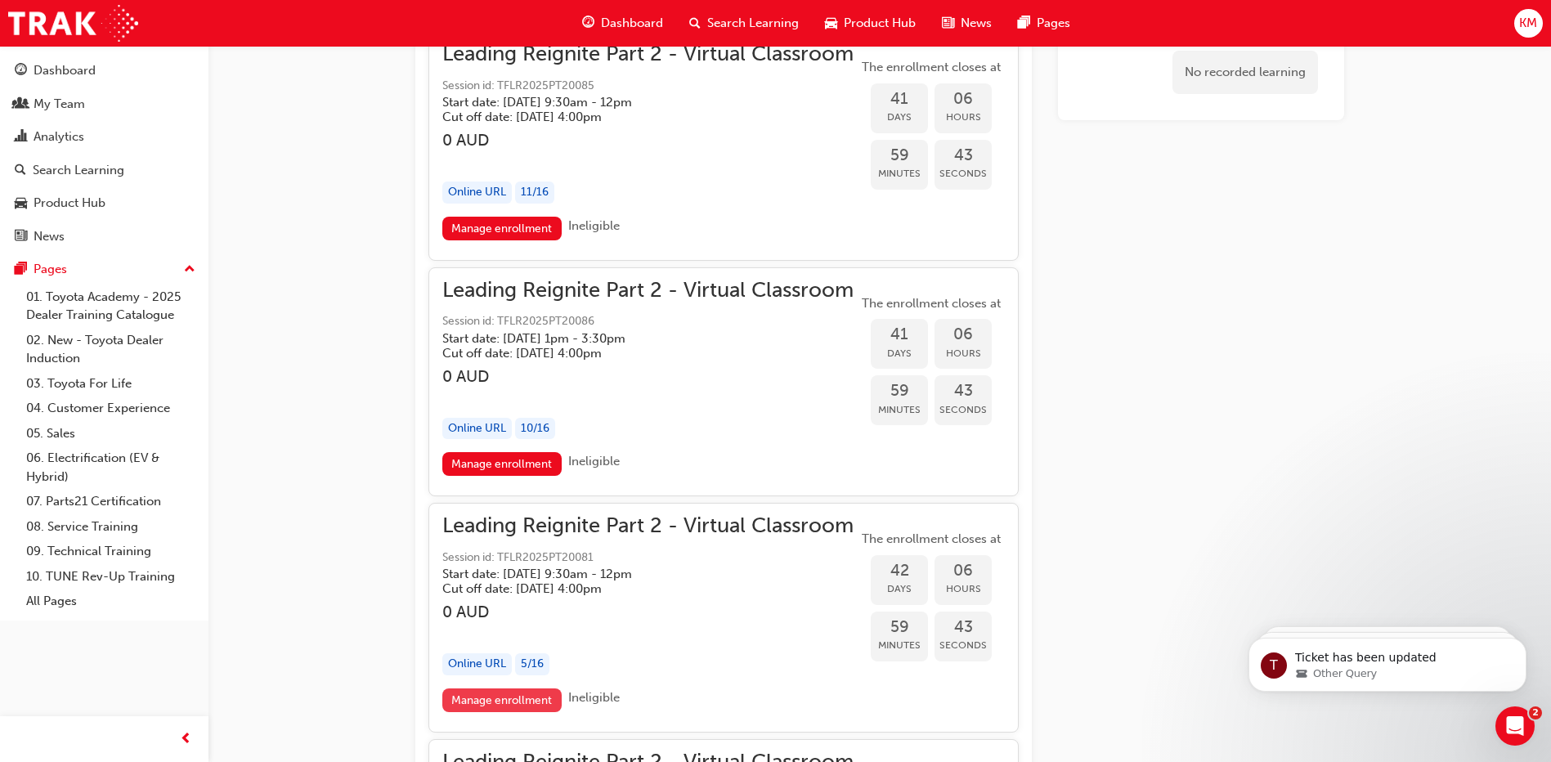
click at [486, 695] on link "Manage enrollment" at bounding box center [501, 700] width 119 height 24
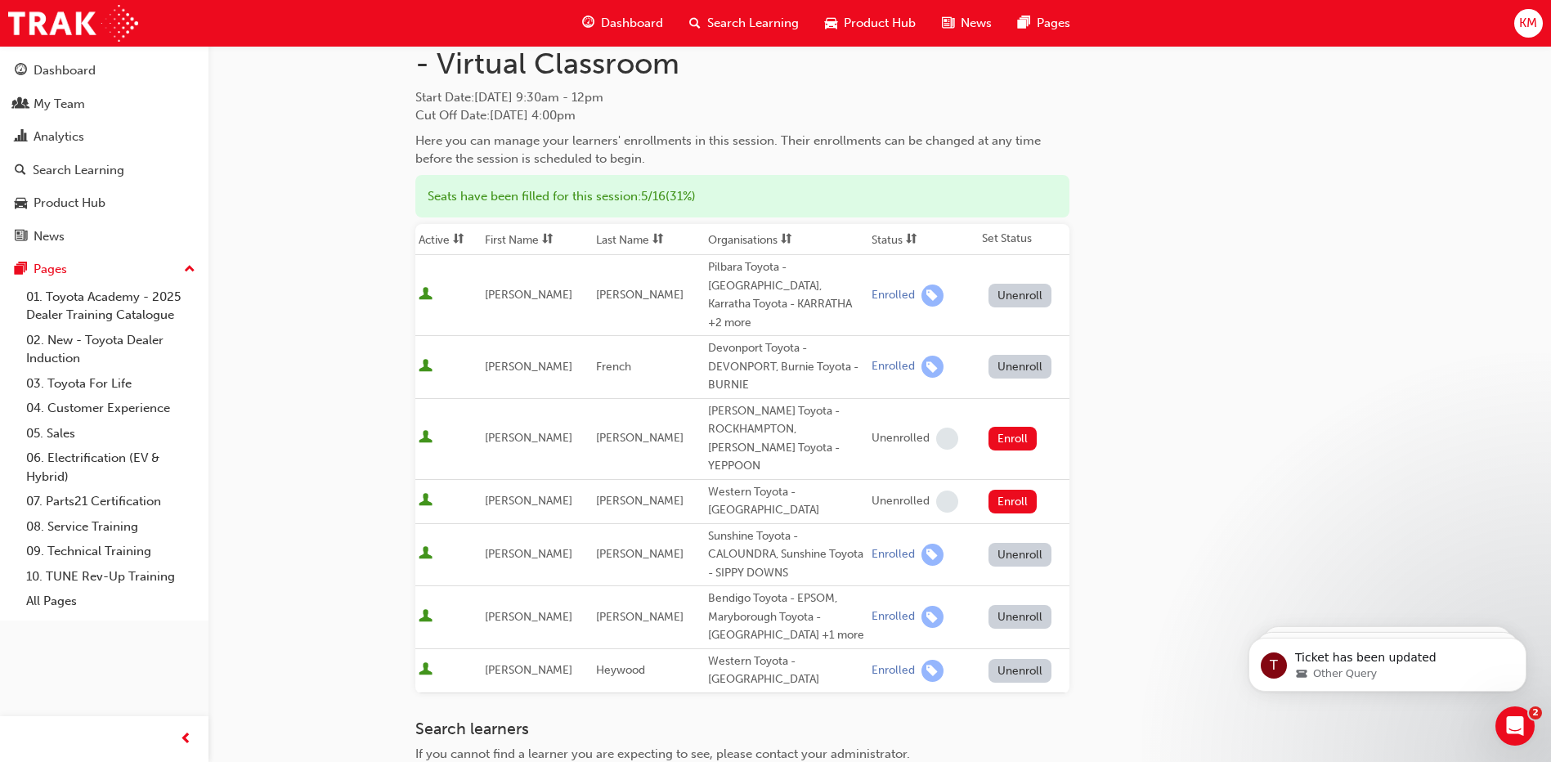
scroll to position [298, 0]
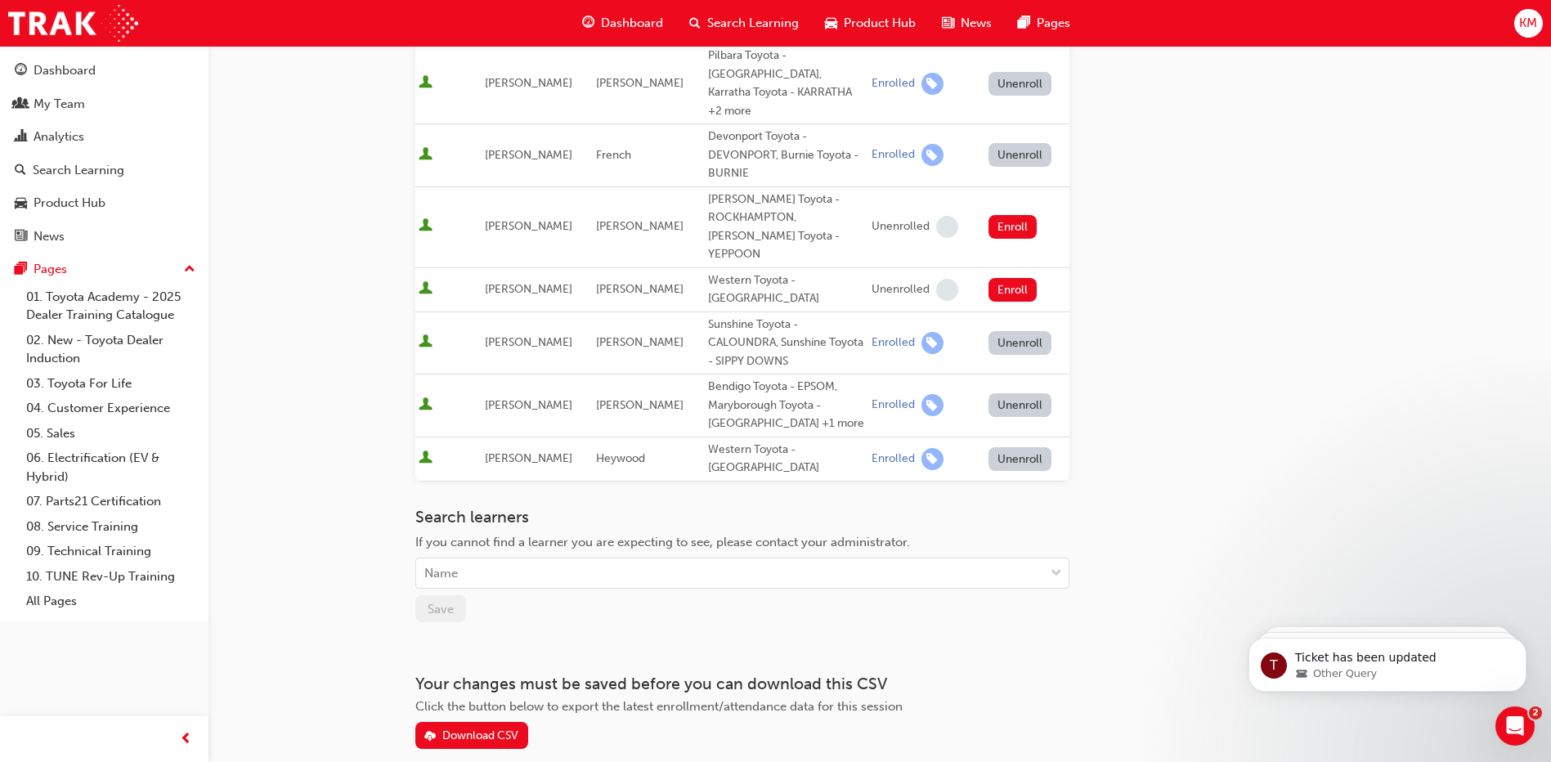
drag, startPoint x: 1557, startPoint y: 512, endPoint x: 25, endPoint y: 262, distance: 1551.6
click at [476, 559] on div "Name" at bounding box center [730, 573] width 628 height 29
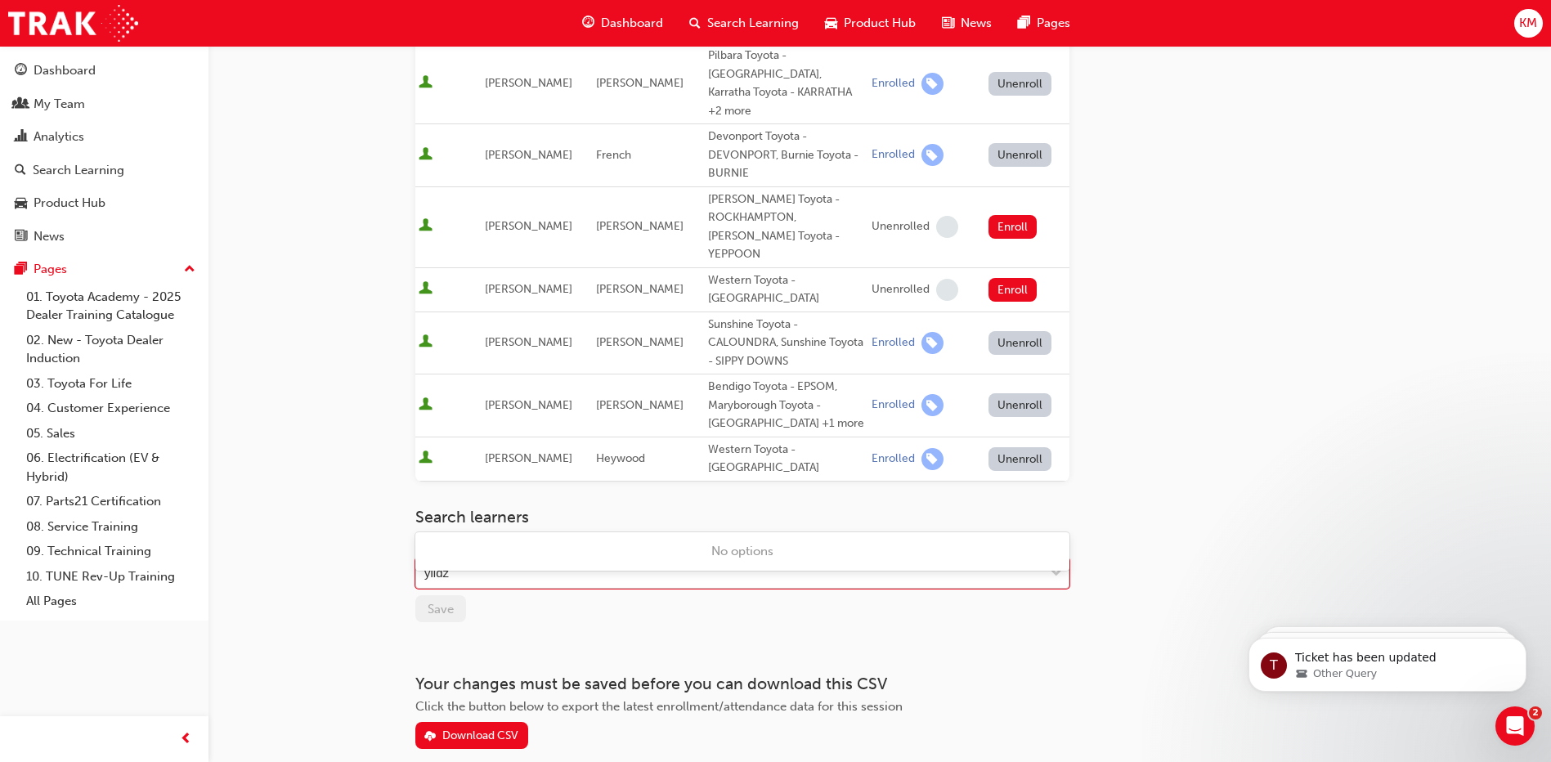
type input "yild"
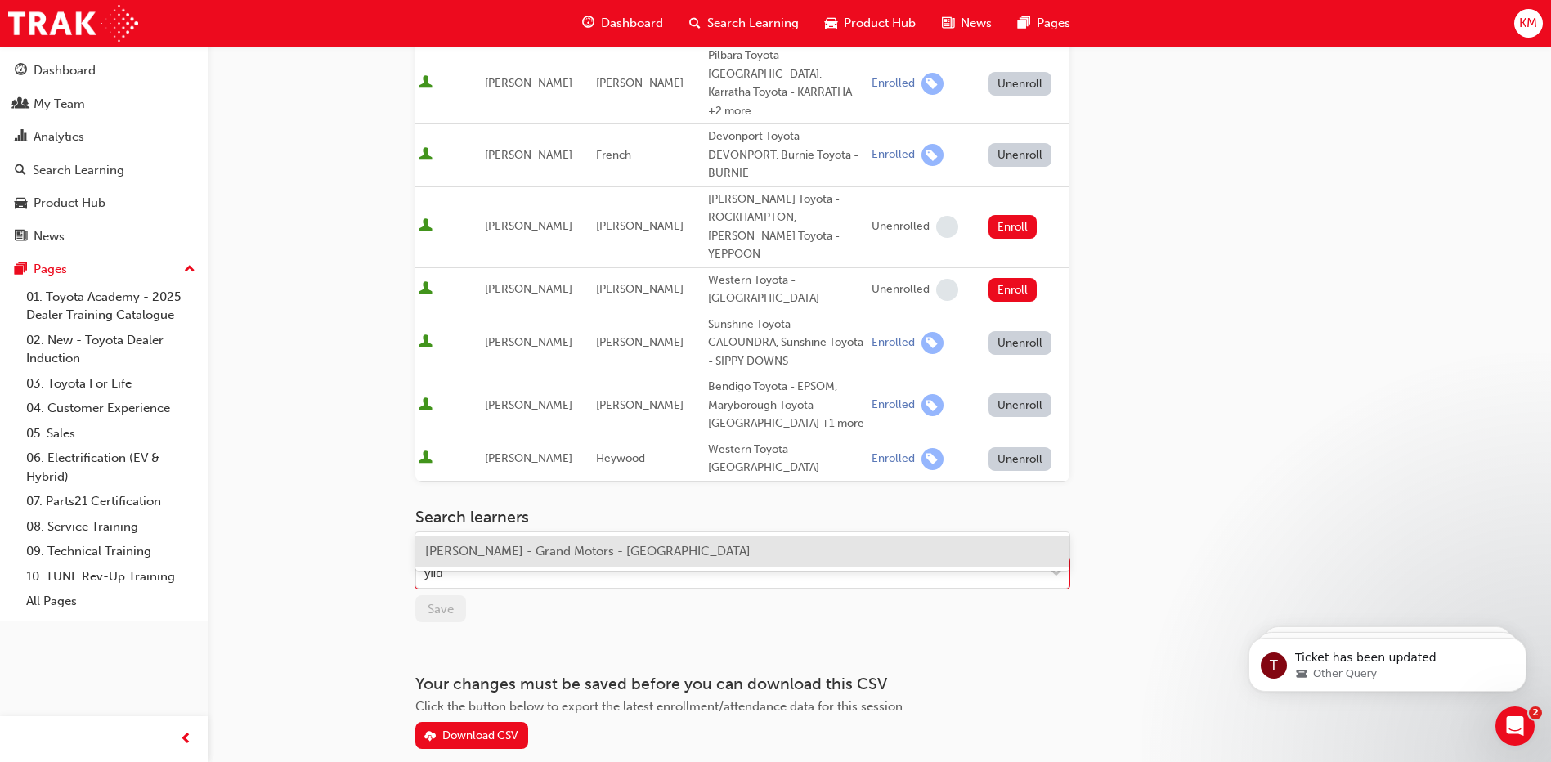
click at [491, 550] on span "[PERSON_NAME] - Grand Motors - [GEOGRAPHIC_DATA]" at bounding box center [587, 551] width 325 height 15
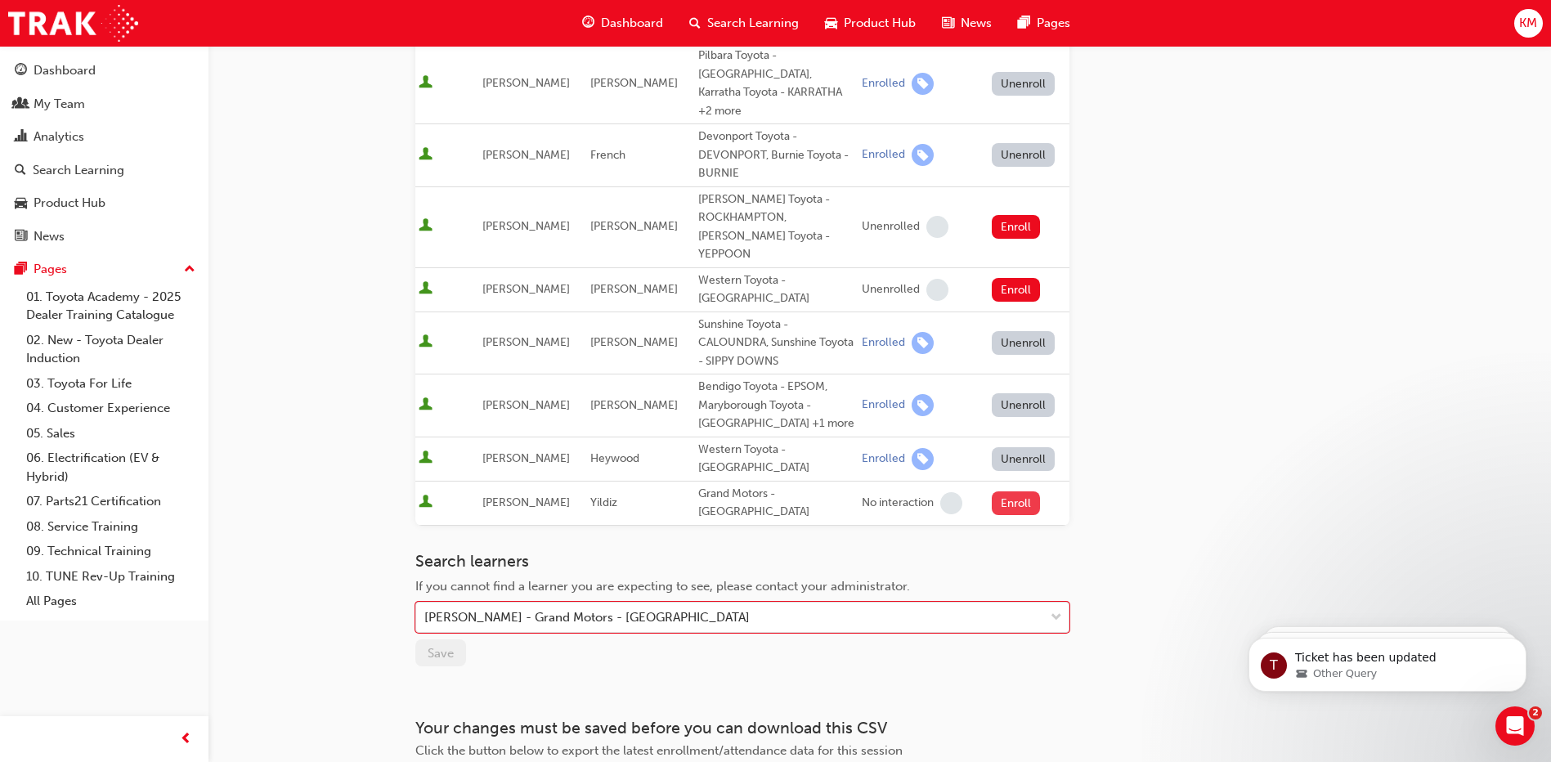
click at [1004, 491] on button "Enroll" at bounding box center [1016, 503] width 49 height 24
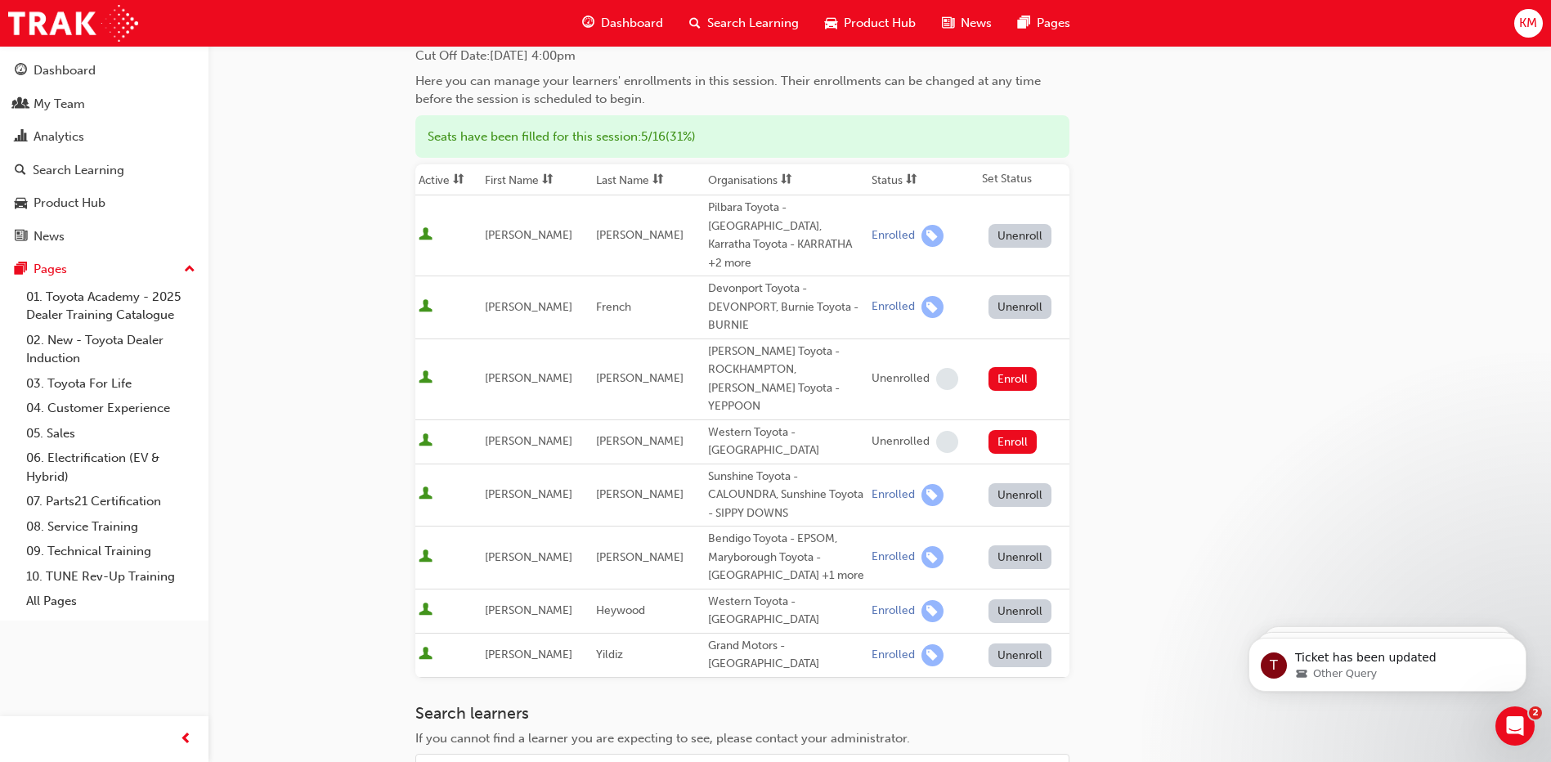
scroll to position [0, 0]
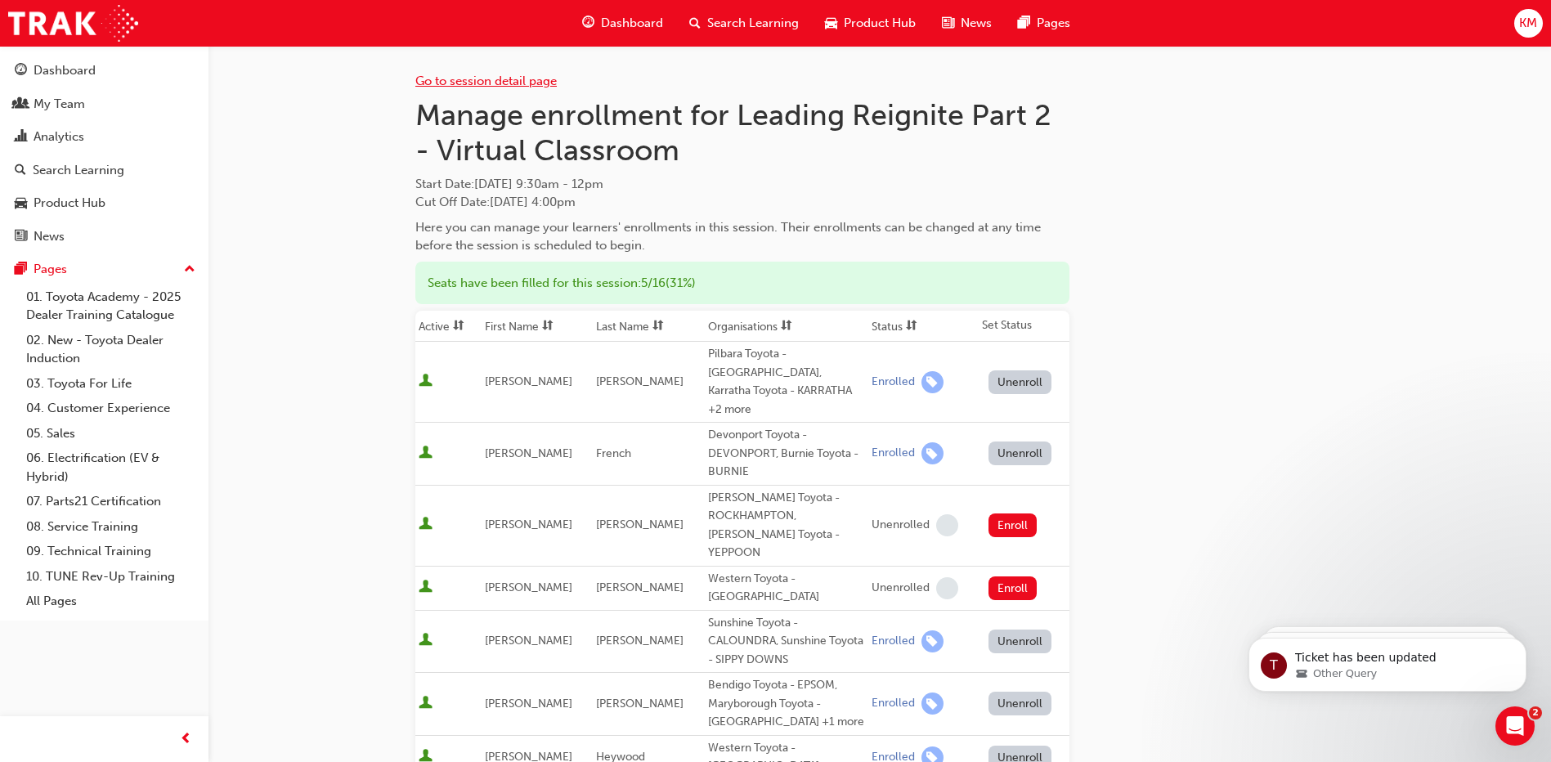
click at [464, 83] on link "Go to session detail page" at bounding box center [485, 81] width 141 height 15
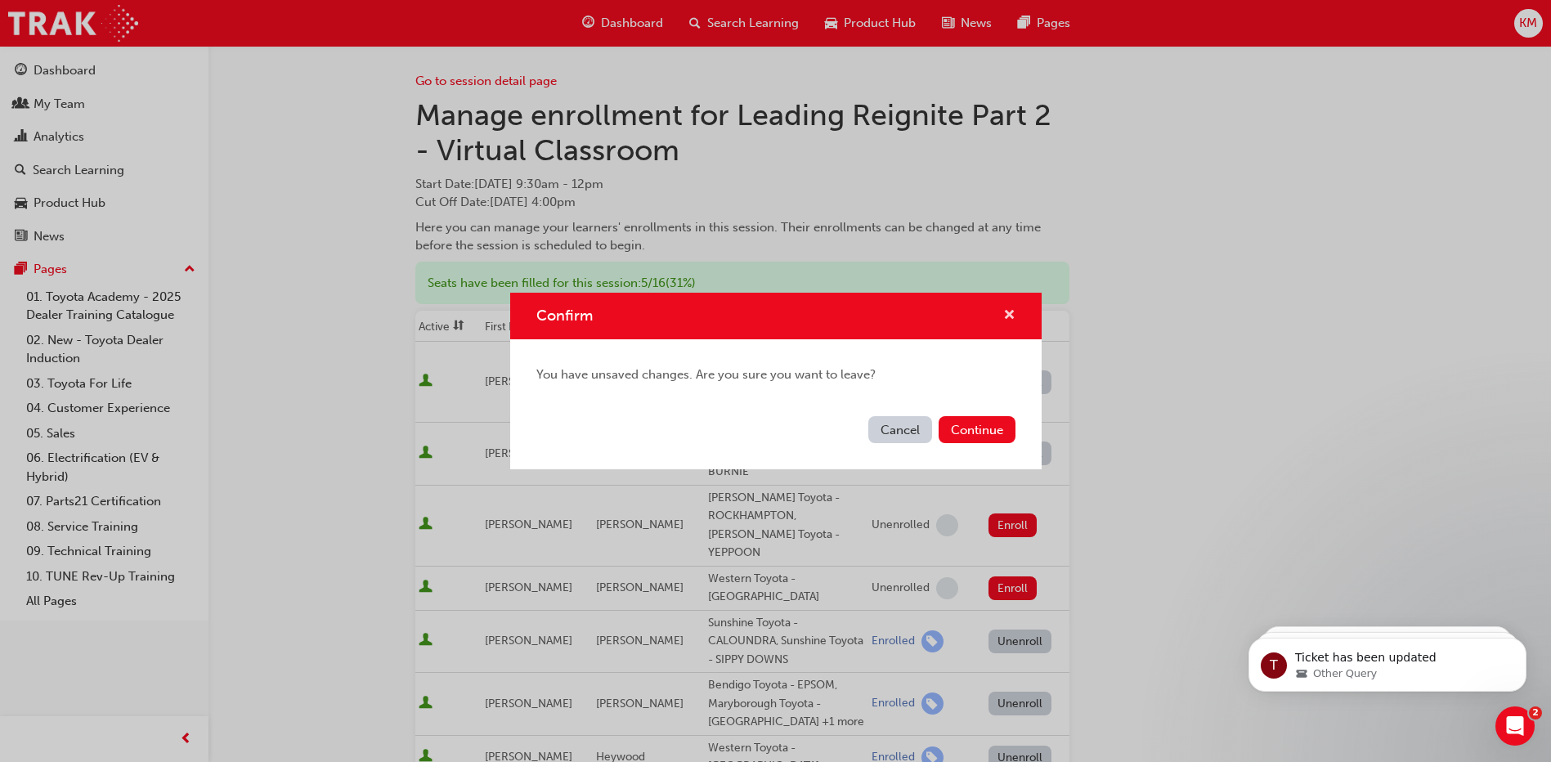
click at [1004, 309] on span "cross-icon" at bounding box center [1009, 316] width 12 height 15
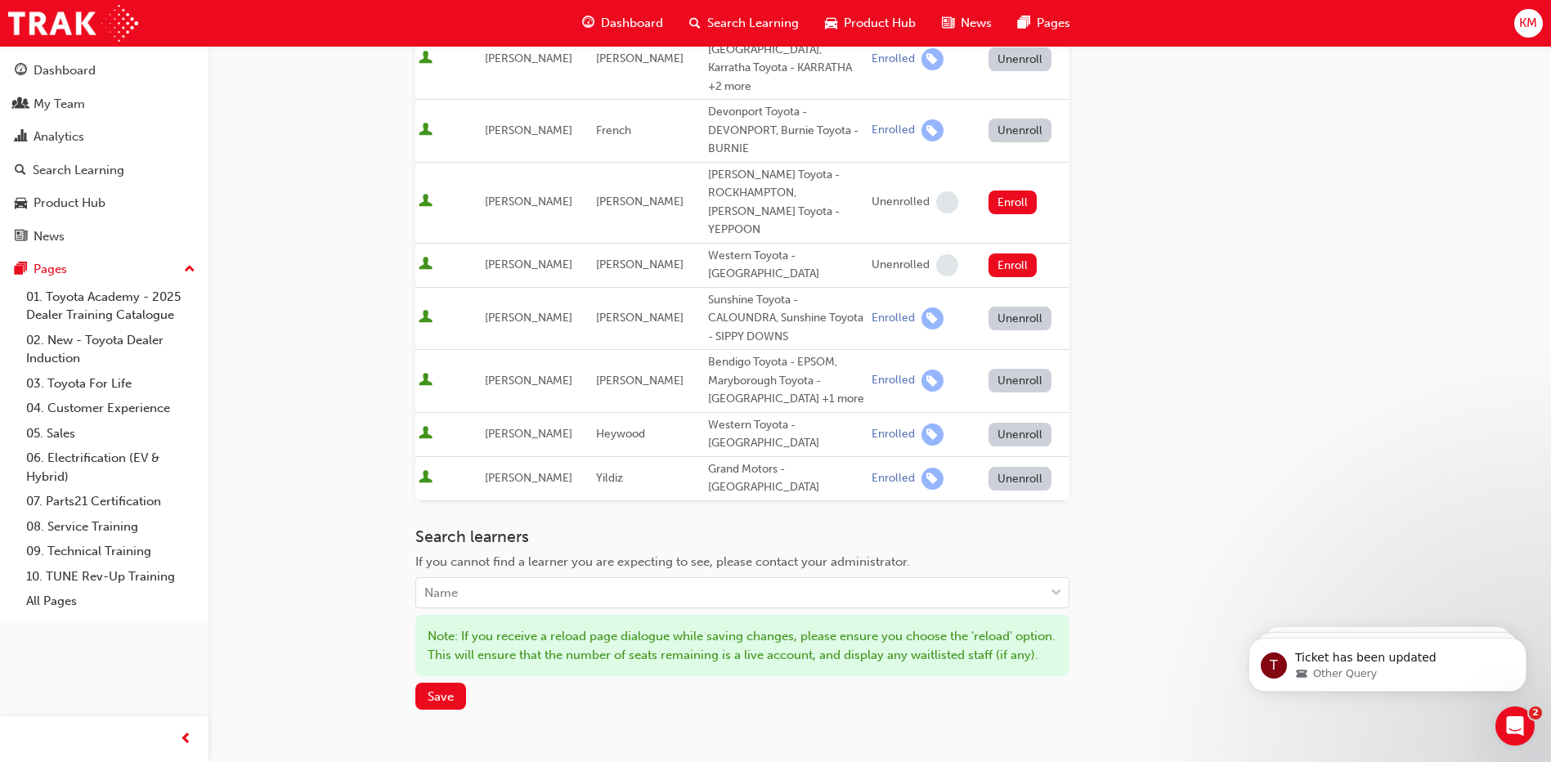
scroll to position [328, 0]
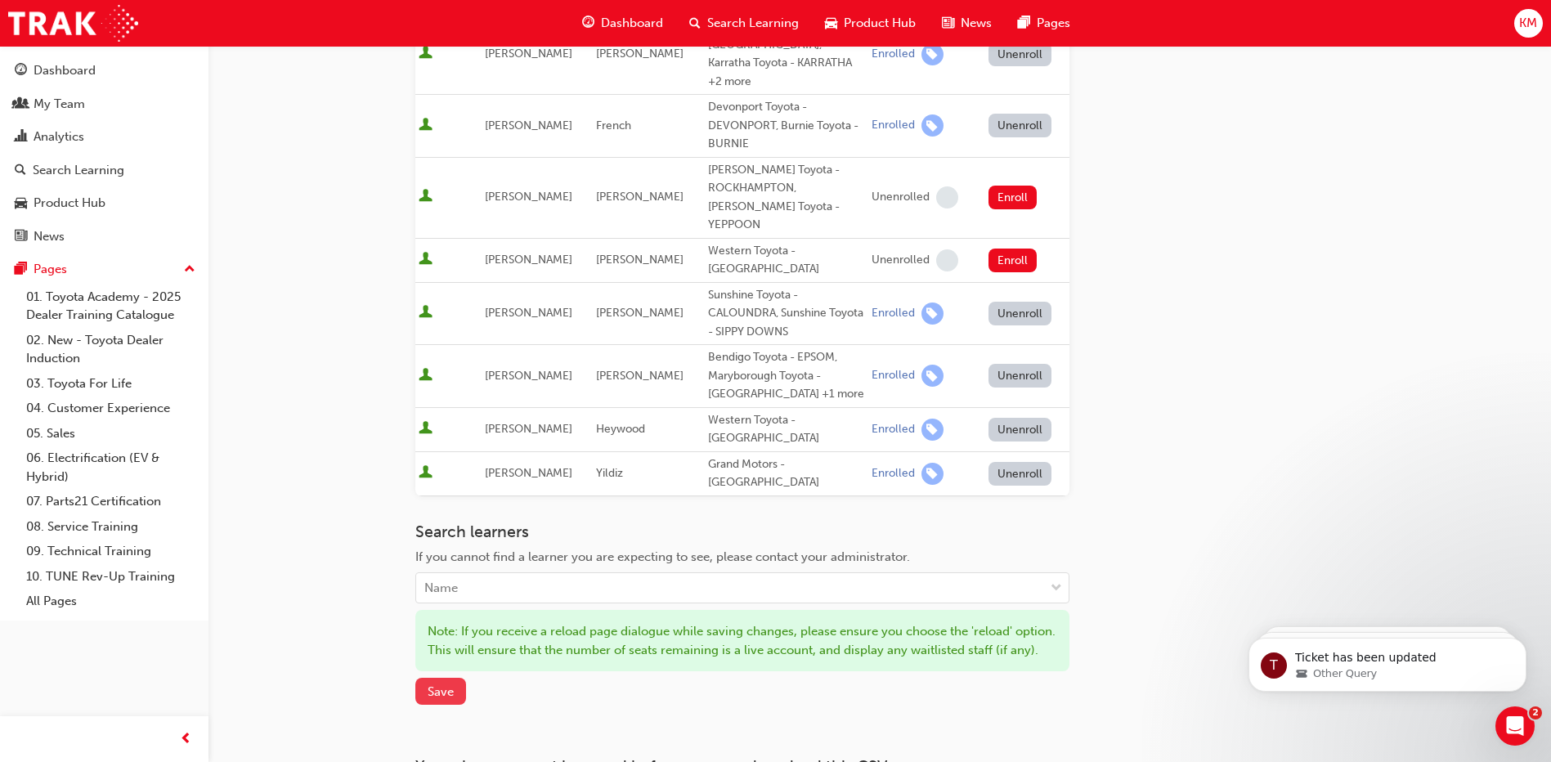
click at [435, 684] on span "Save" at bounding box center [441, 691] width 26 height 15
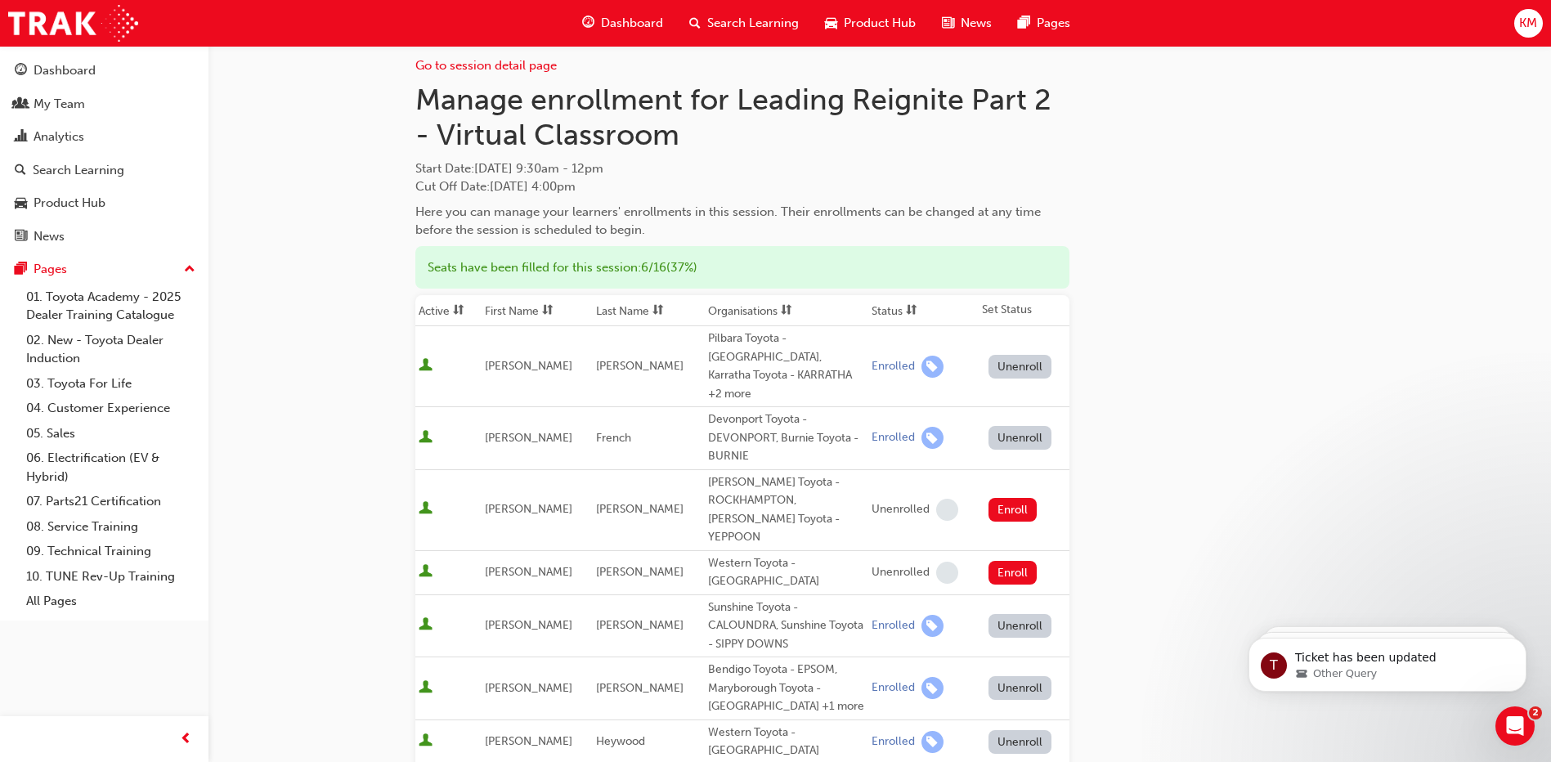
scroll to position [0, 0]
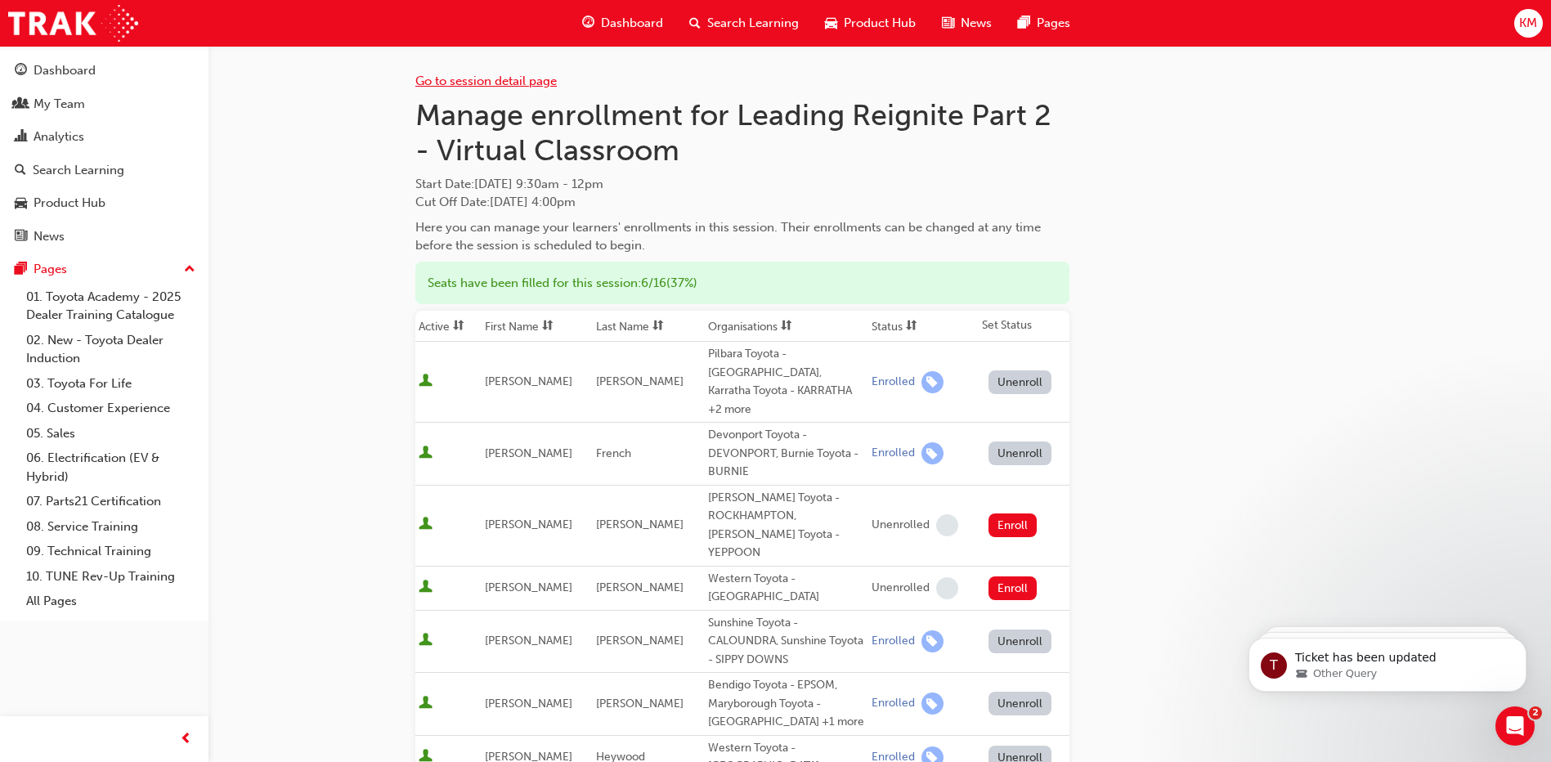
click at [447, 84] on link "Go to session detail page" at bounding box center [485, 81] width 141 height 15
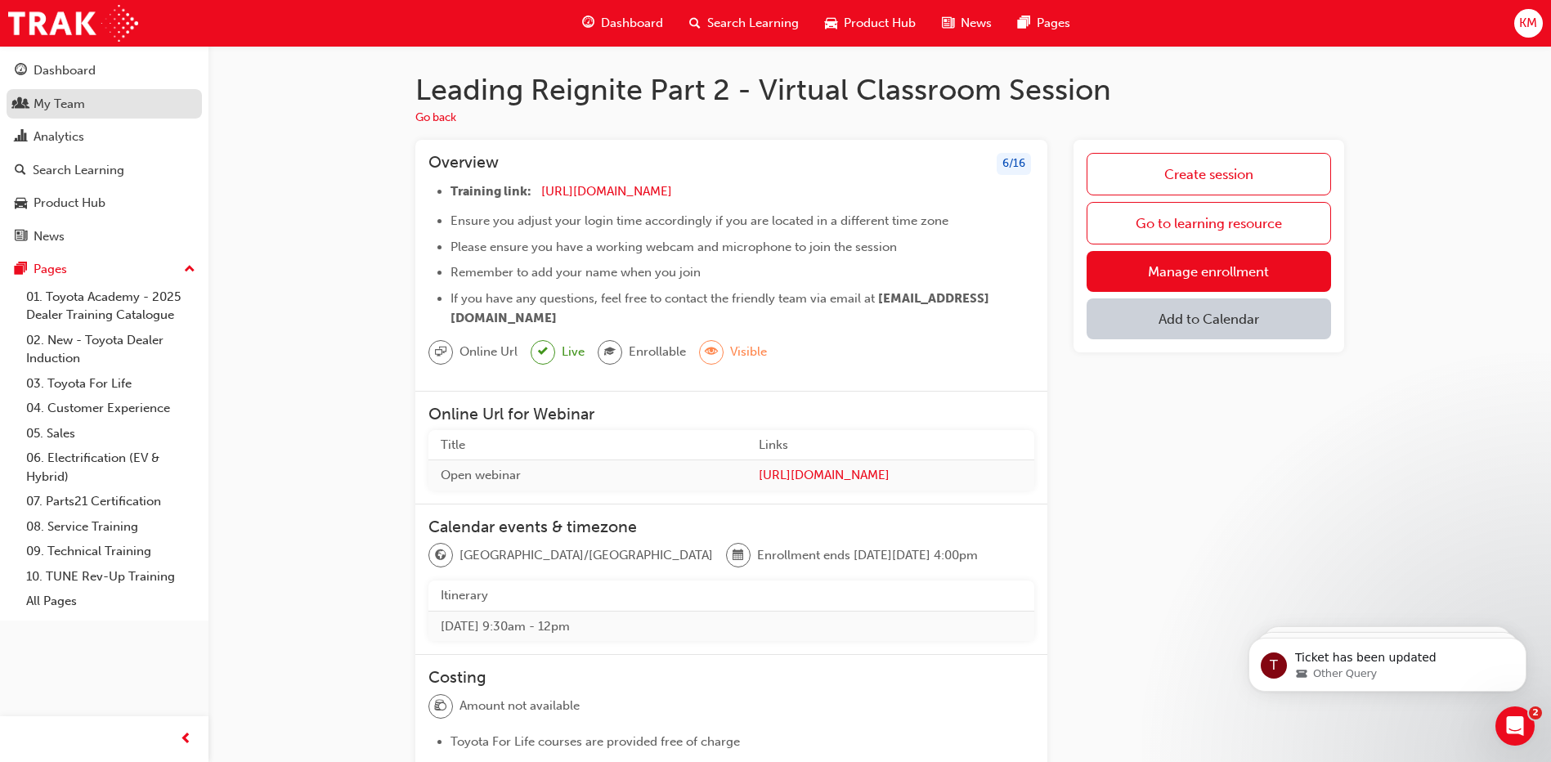
click at [75, 113] on div "My Team" at bounding box center [104, 104] width 179 height 20
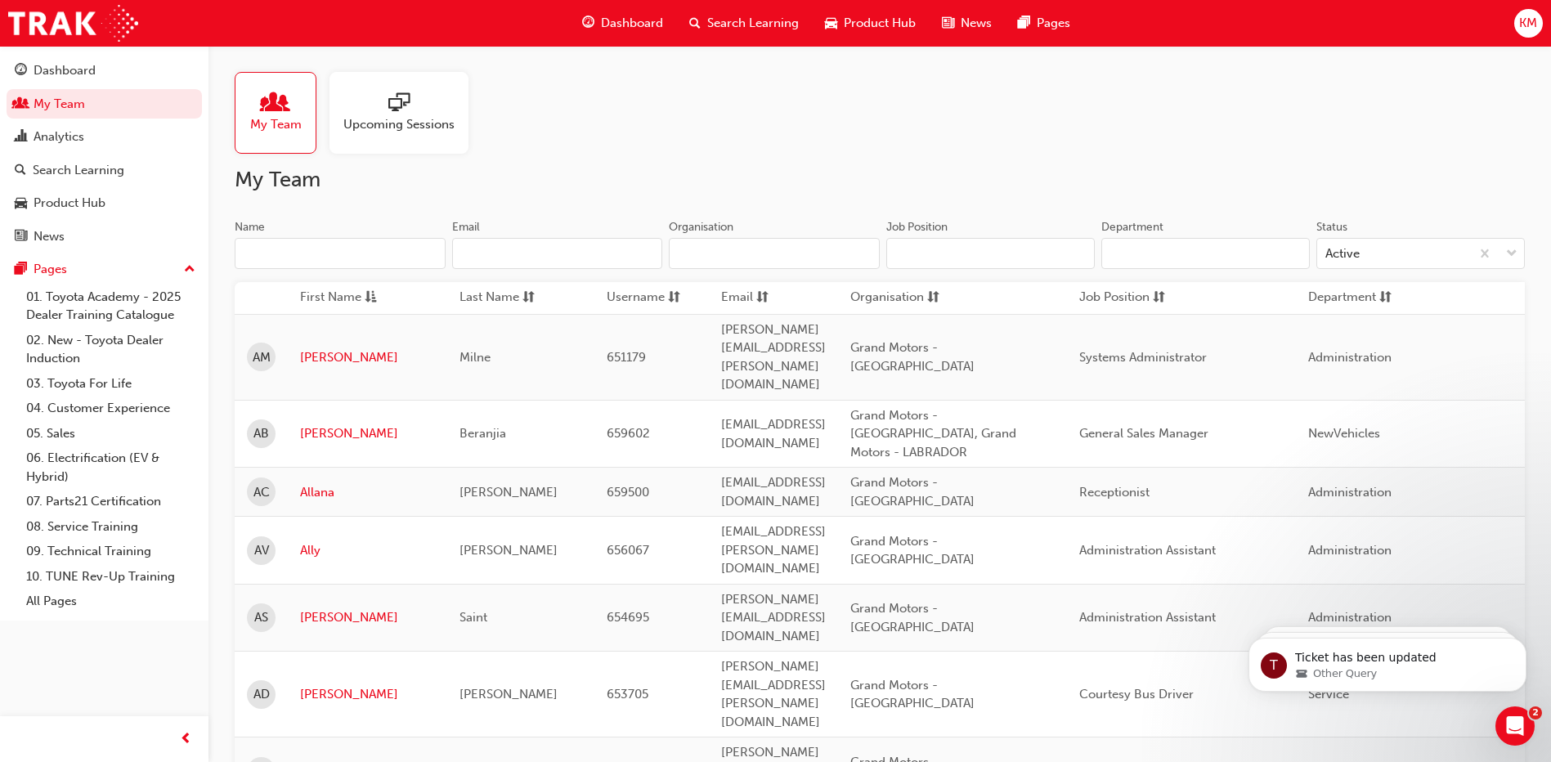
click at [292, 243] on input "Name" at bounding box center [340, 253] width 211 height 31
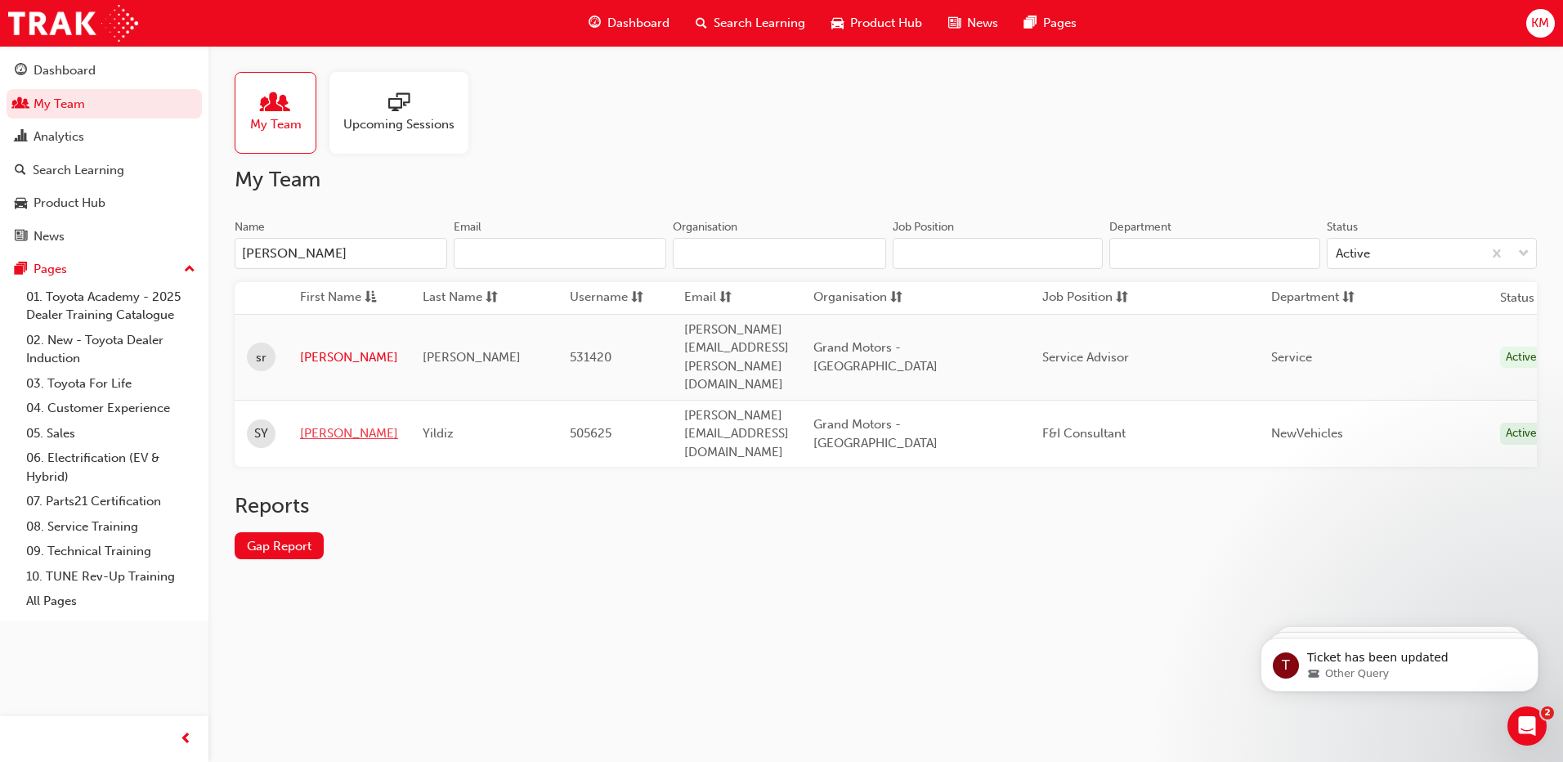
type input "[PERSON_NAME]"
click at [312, 424] on link "[PERSON_NAME]" at bounding box center [349, 433] width 98 height 19
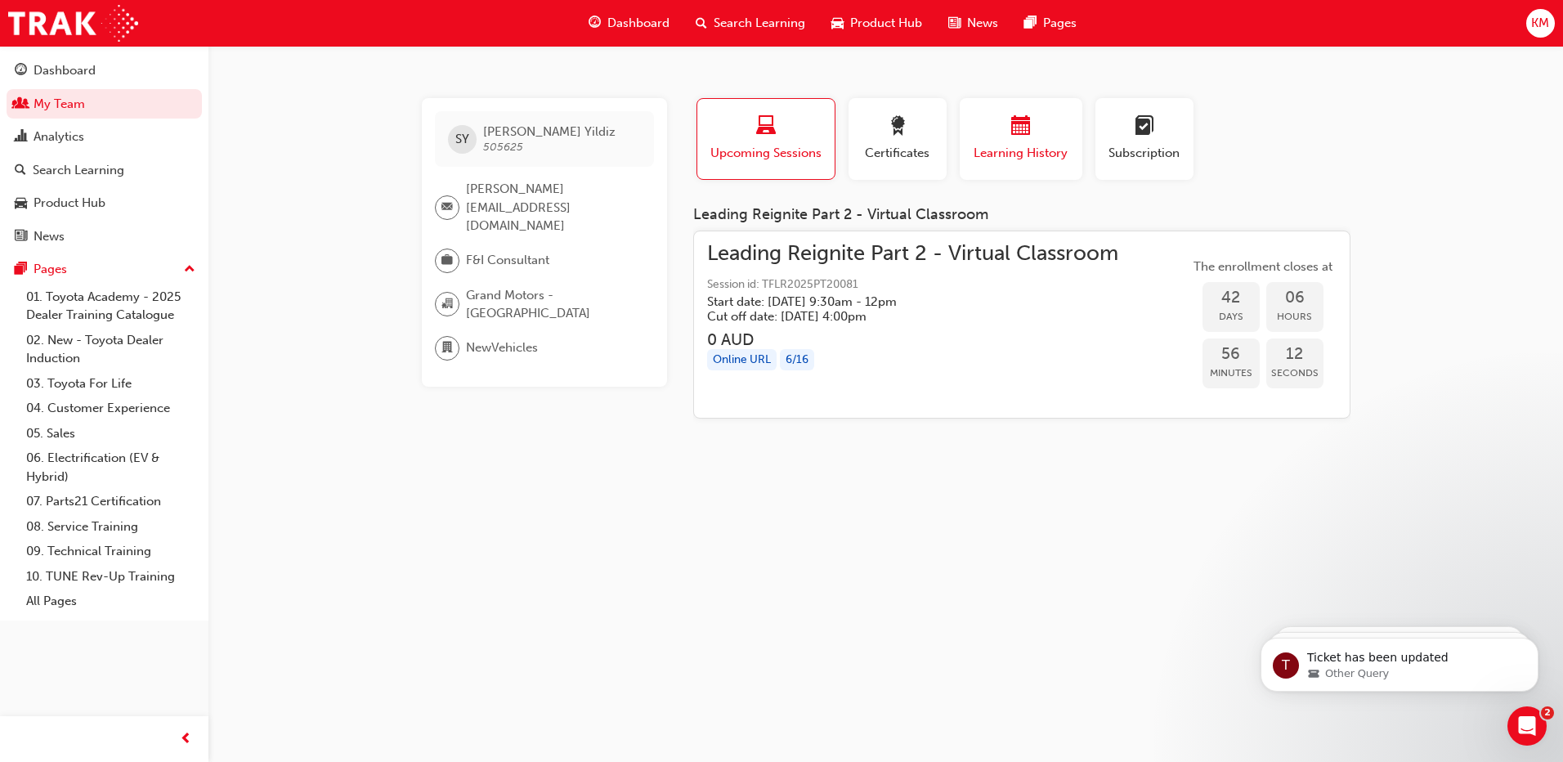
click at [995, 134] on div "button" at bounding box center [1021, 128] width 98 height 25
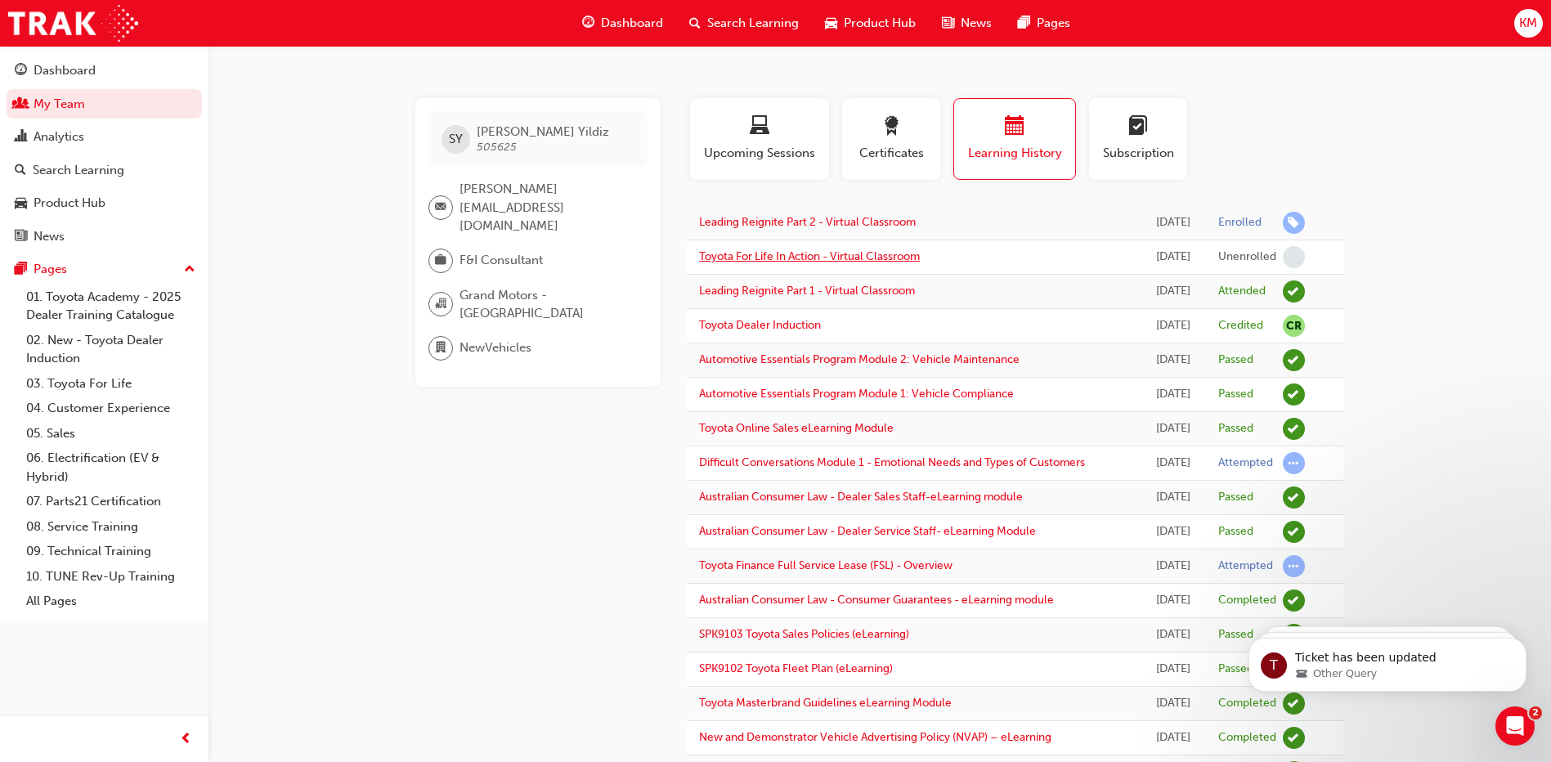
click at [774, 262] on link "Toyota For Life In Action - Virtual Classroom" at bounding box center [809, 256] width 221 height 14
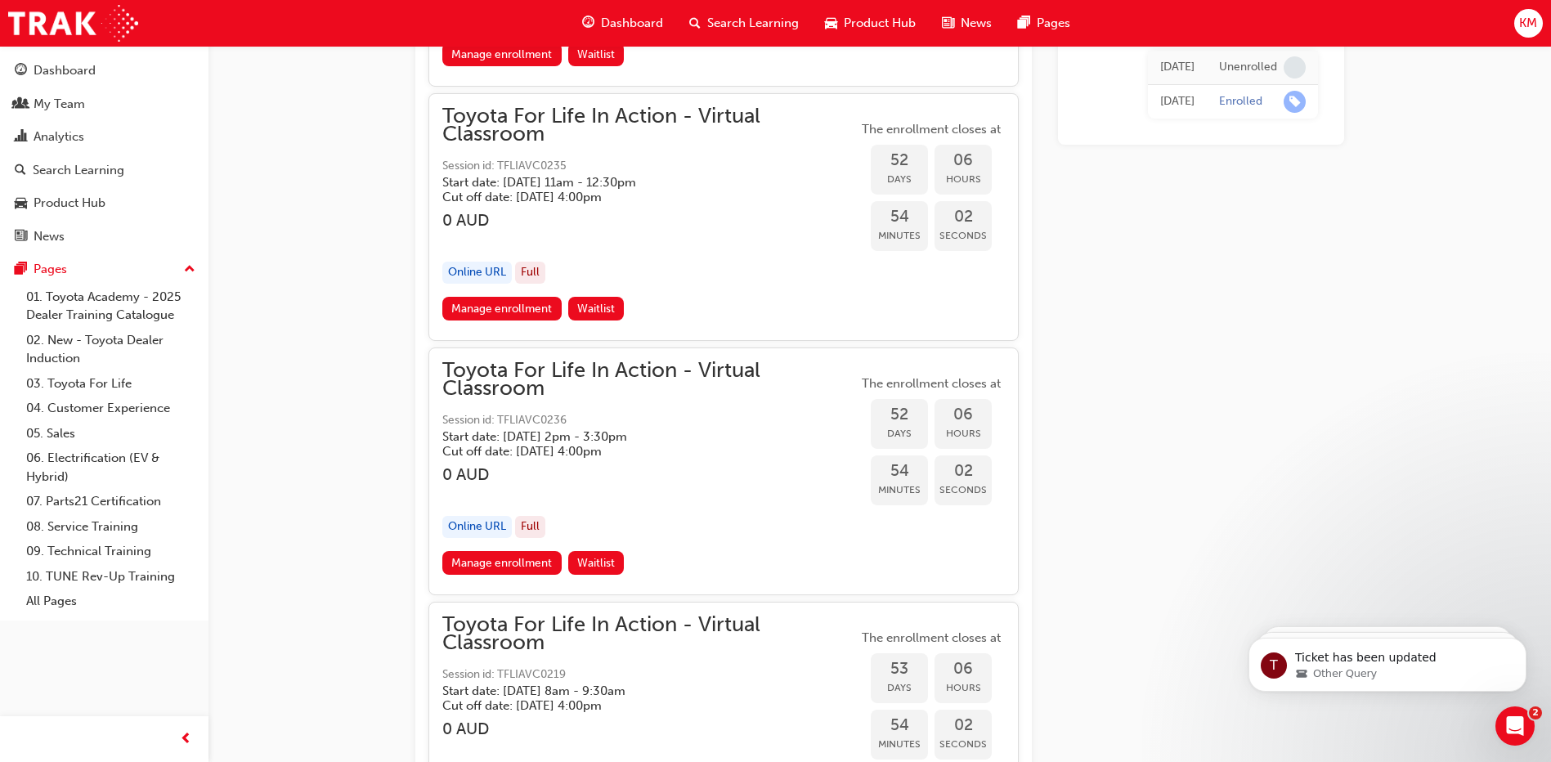
scroll to position [16637, 0]
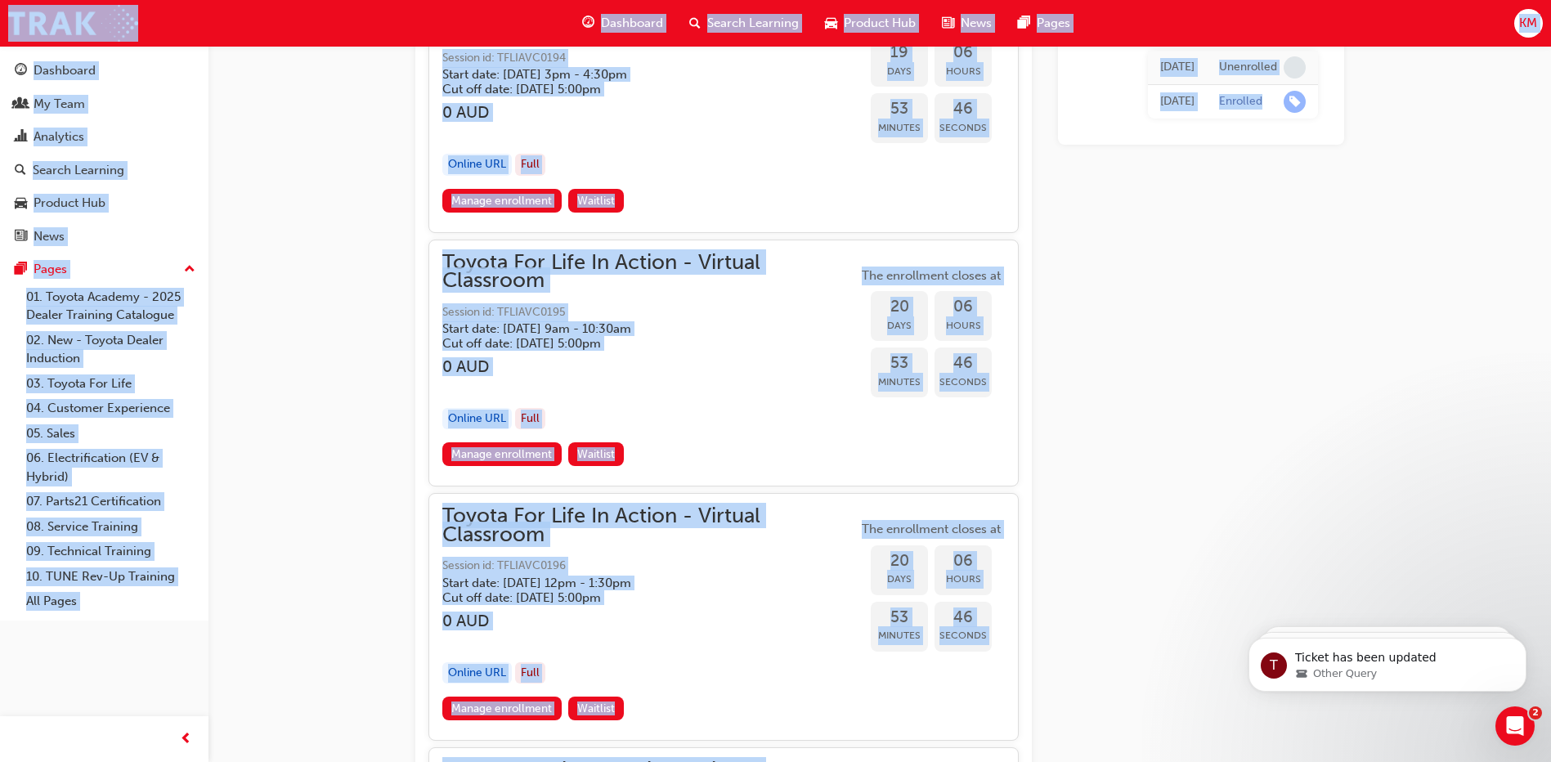
scroll to position [8001, 0]
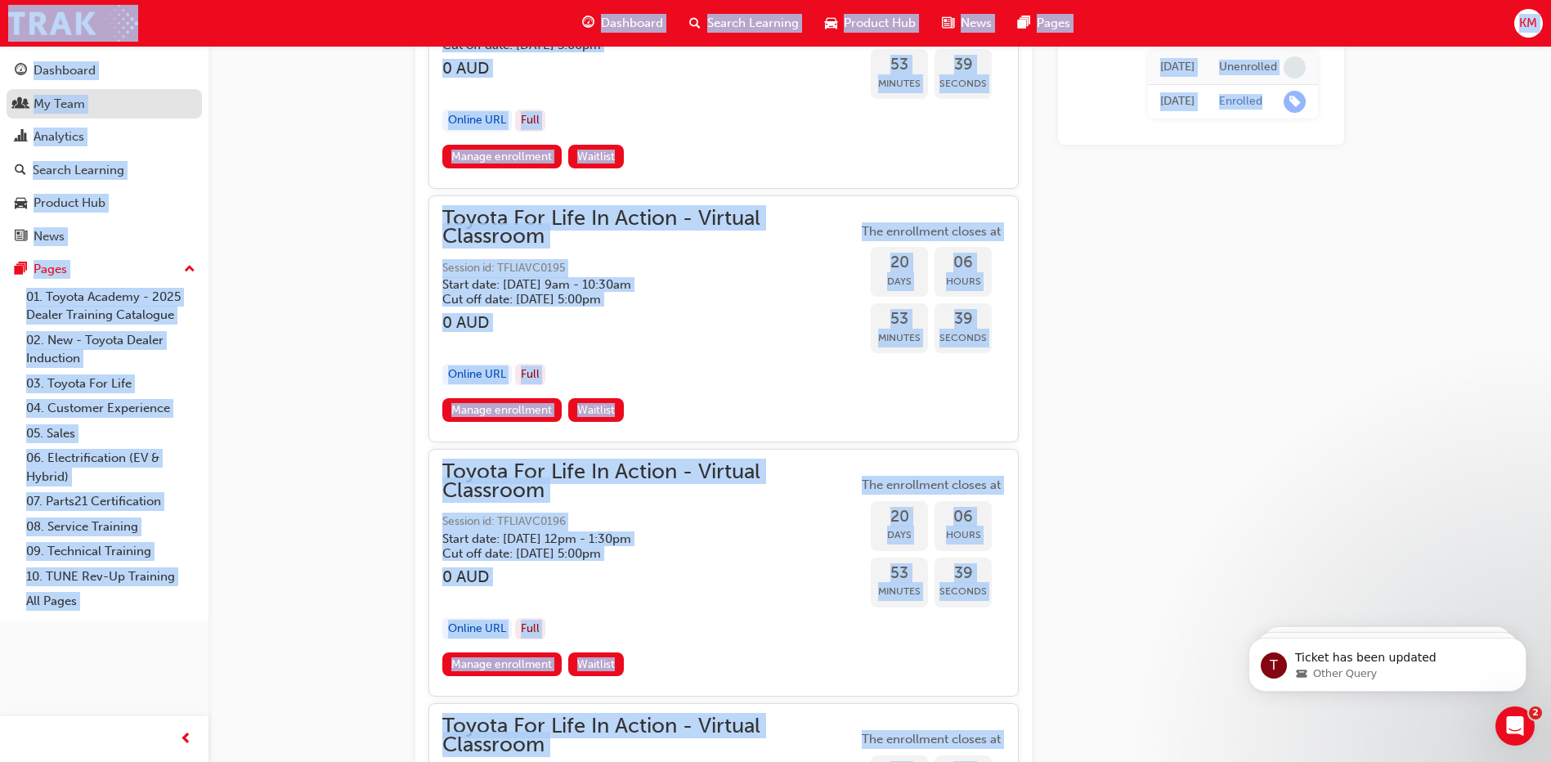
click at [43, 105] on div "My Team" at bounding box center [60, 104] width 52 height 19
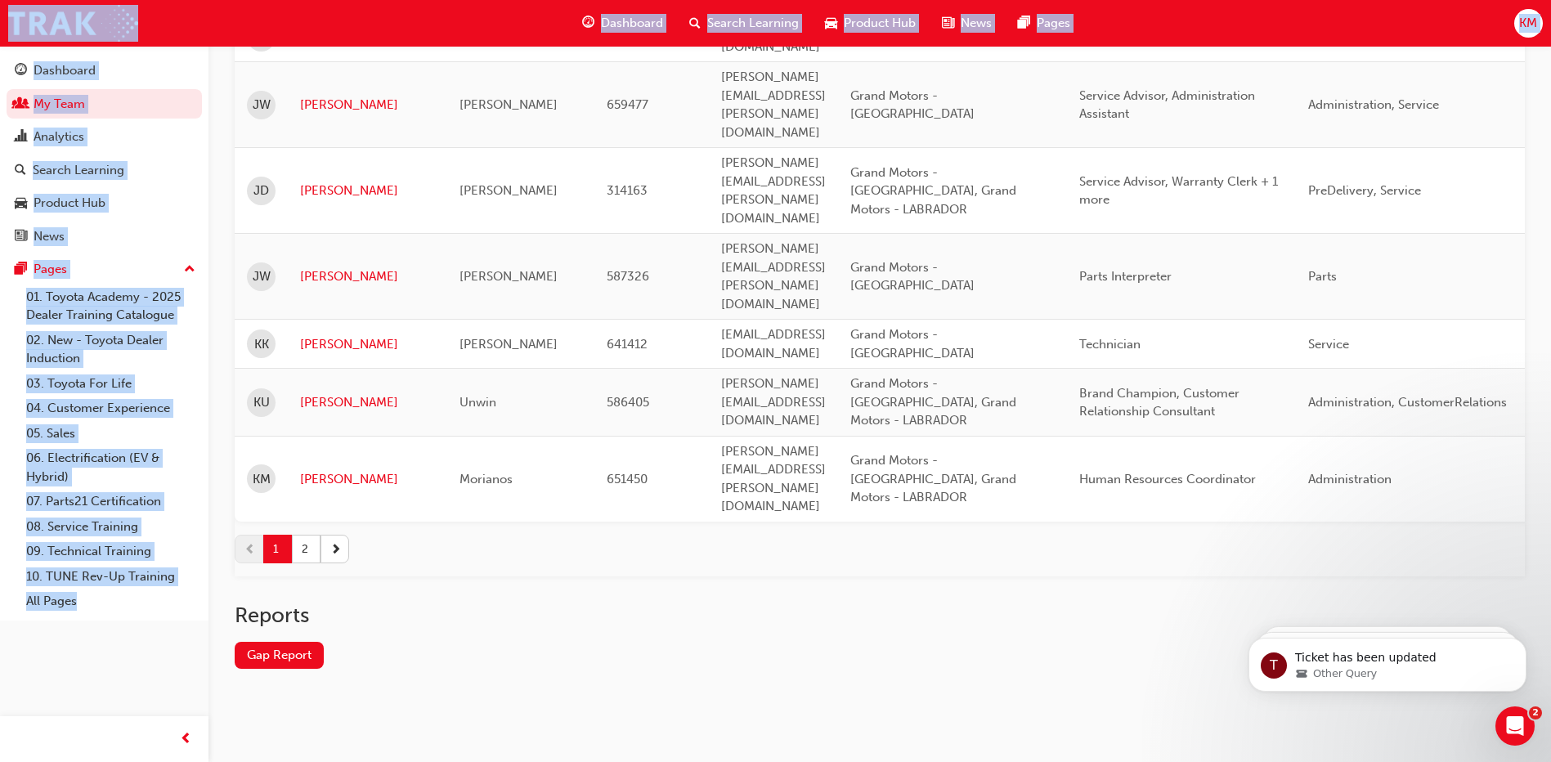
scroll to position [1922, 0]
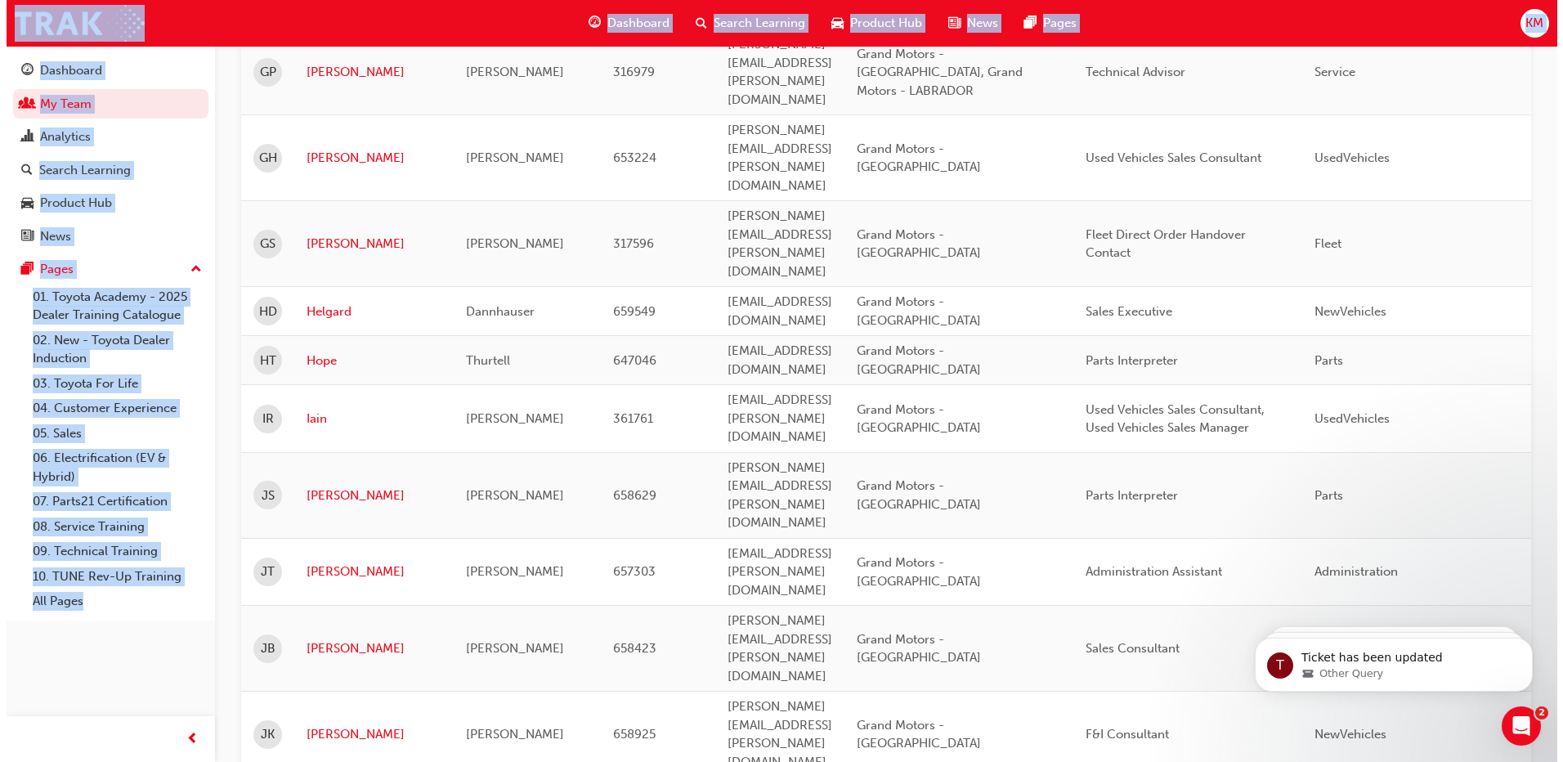
scroll to position [0, 0]
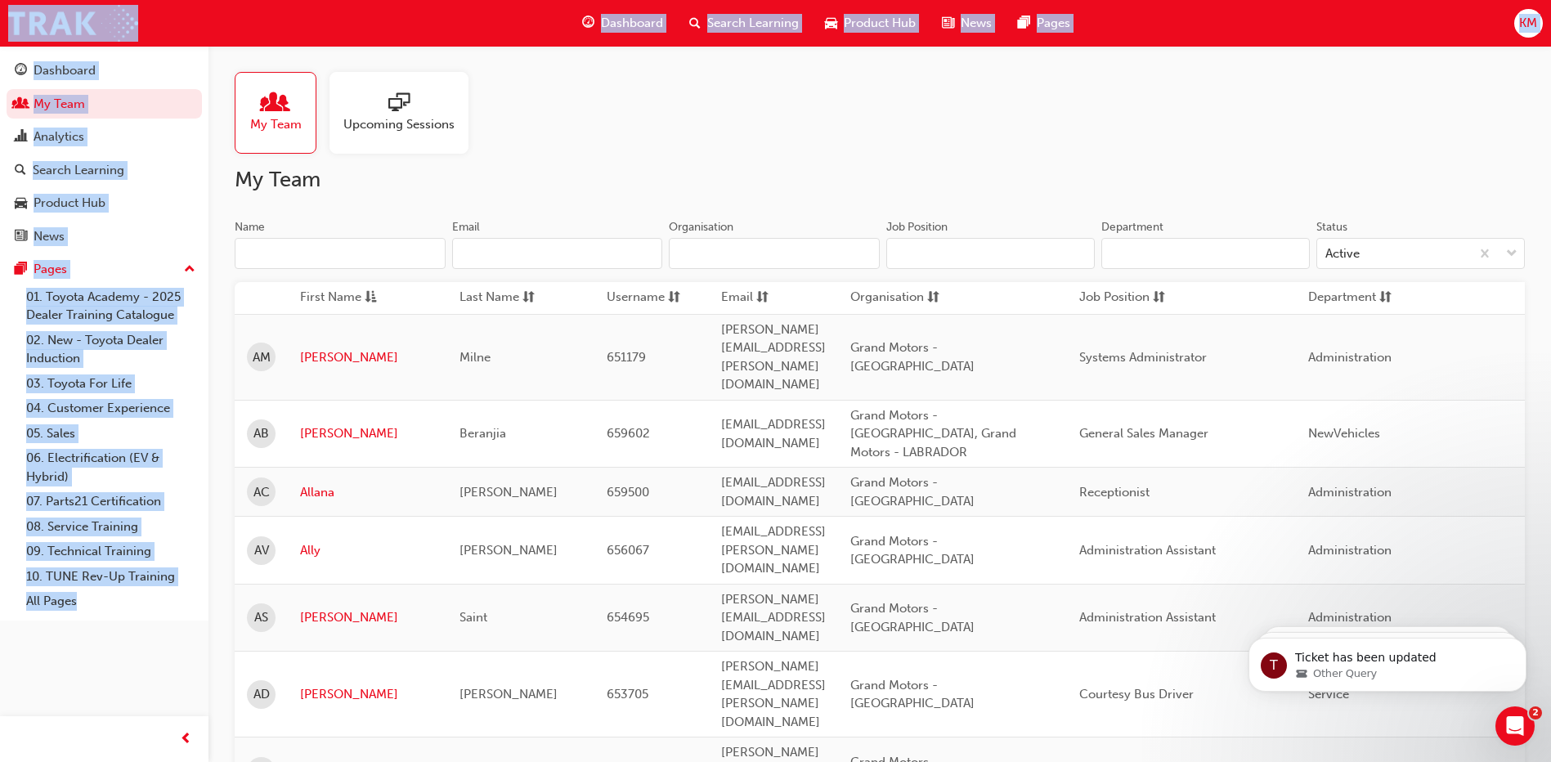
click at [263, 240] on input "Name" at bounding box center [340, 253] width 211 height 31
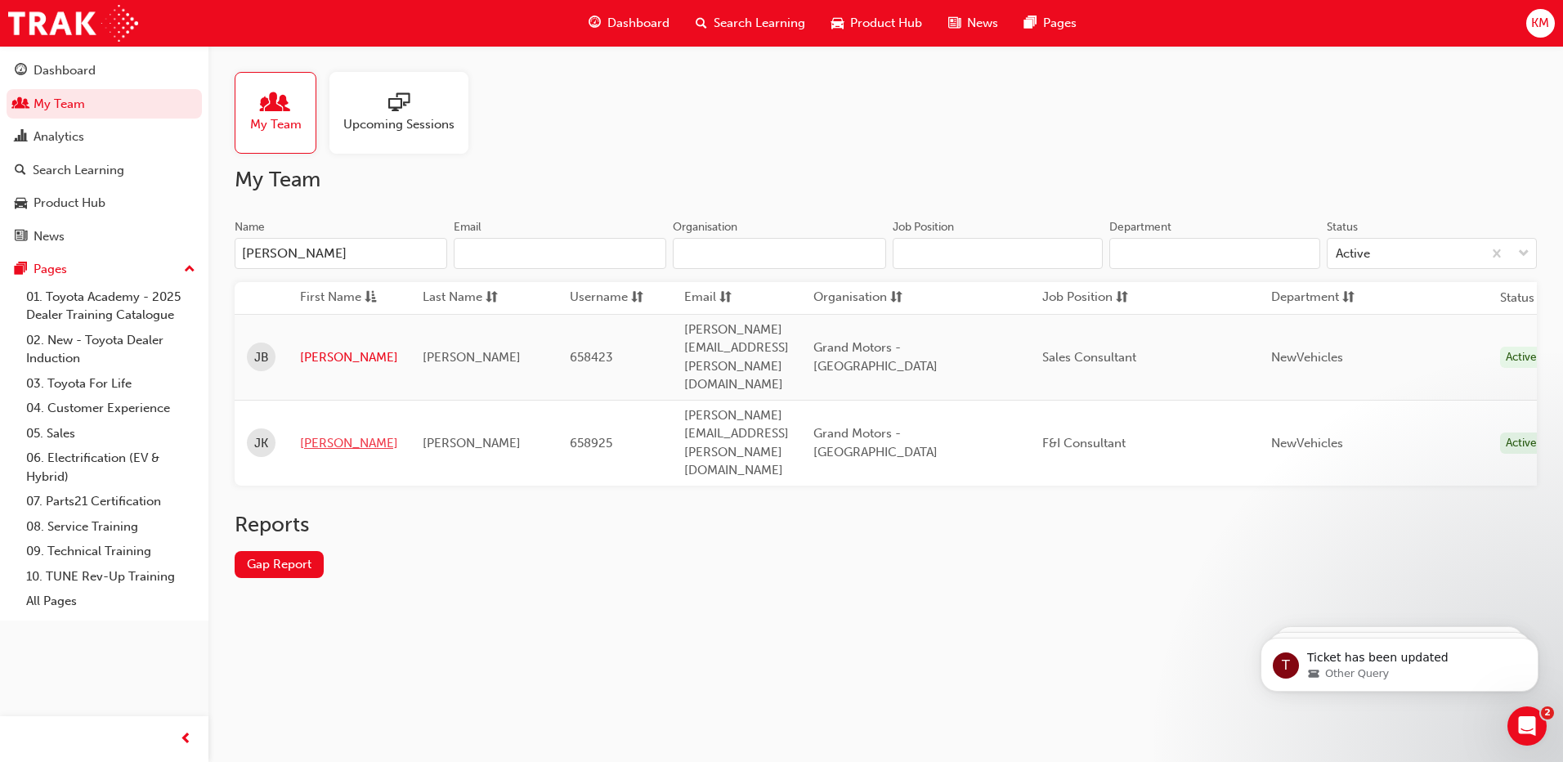
type input "[PERSON_NAME]"
click at [332, 434] on link "[PERSON_NAME]" at bounding box center [349, 443] width 98 height 19
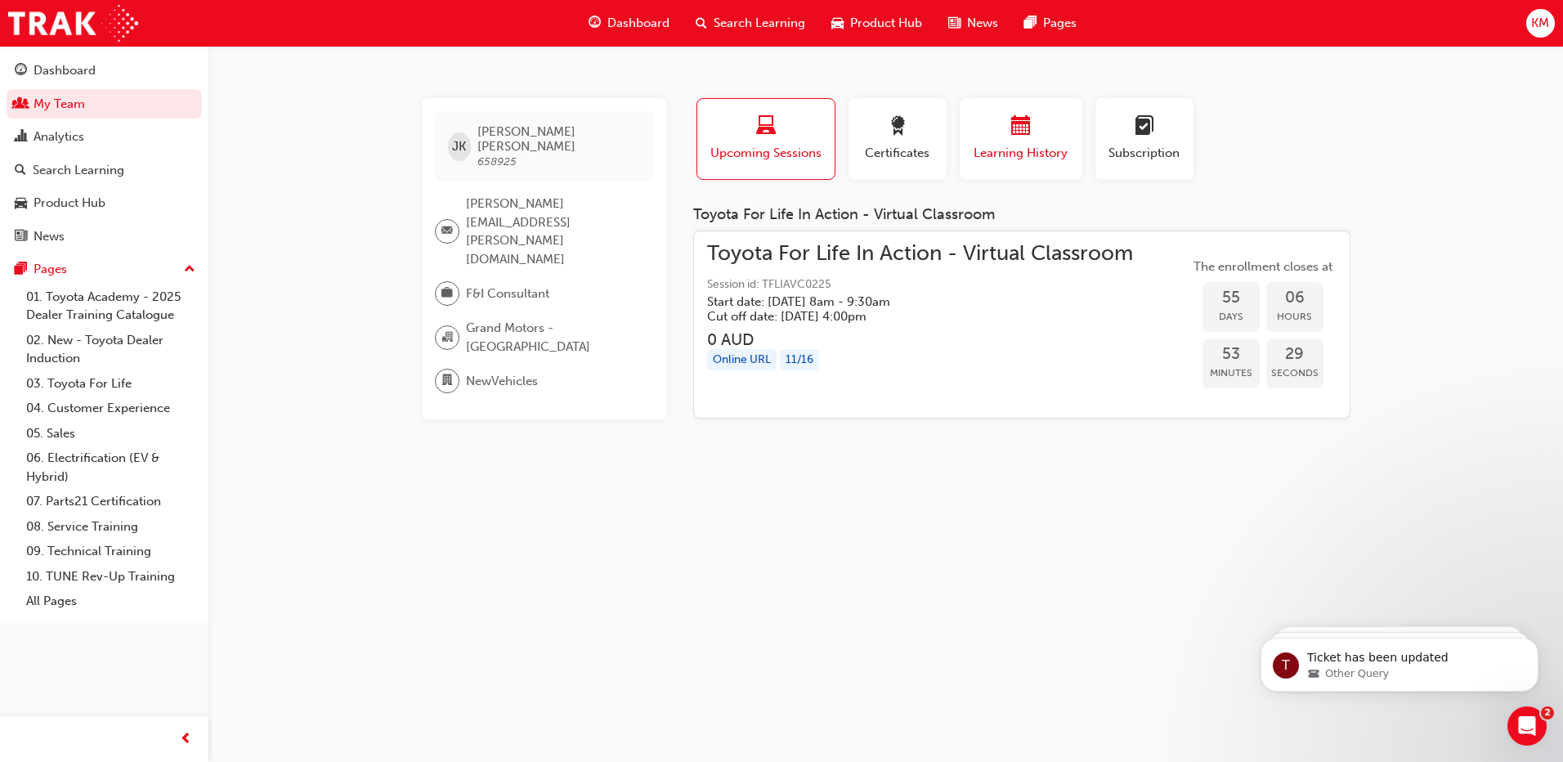
click at [1021, 137] on span "calendar-icon" at bounding box center [1021, 127] width 20 height 22
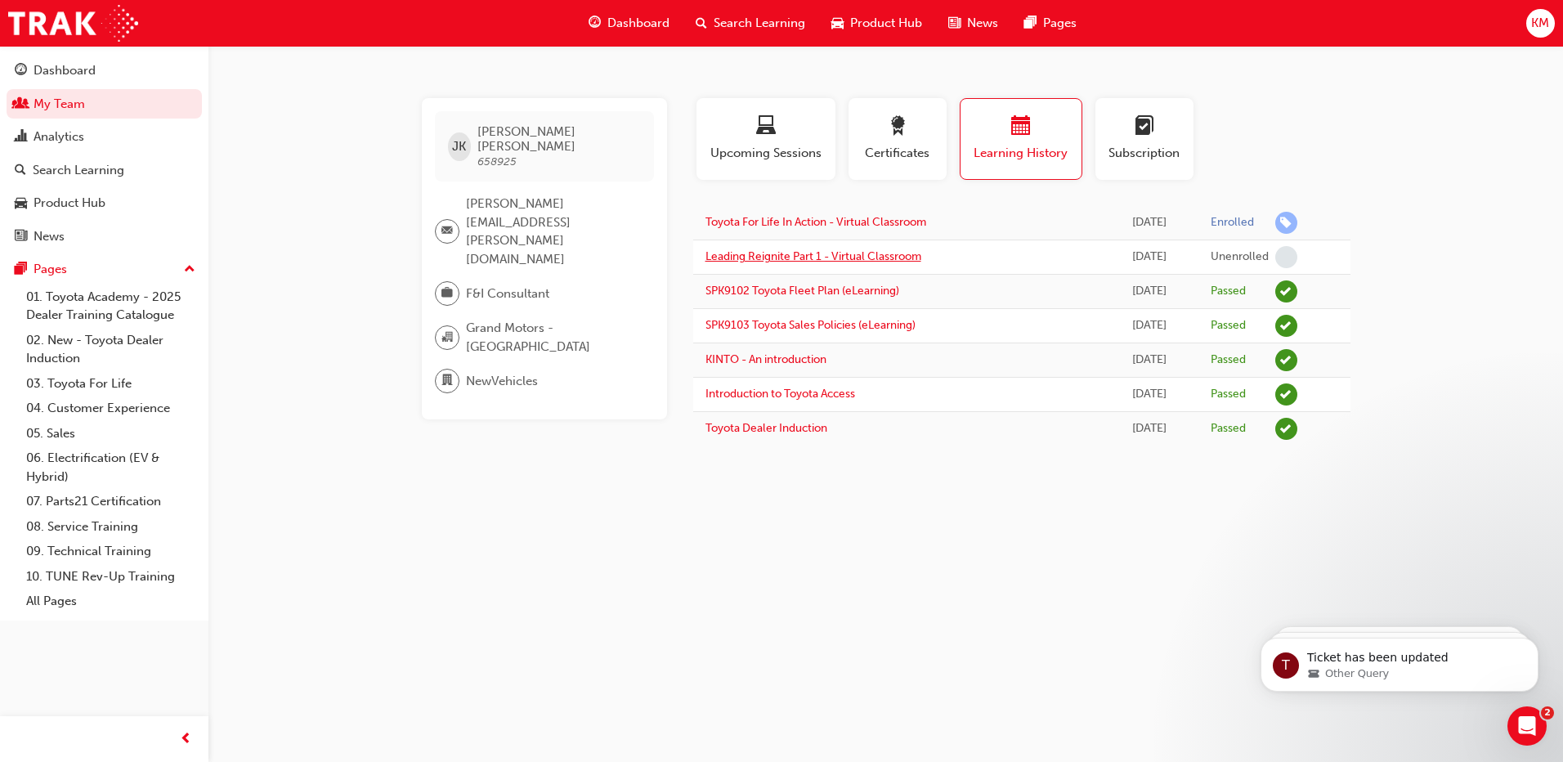
click at [869, 253] on link "Leading Reignite Part 1 - Virtual Classroom" at bounding box center [814, 256] width 216 height 14
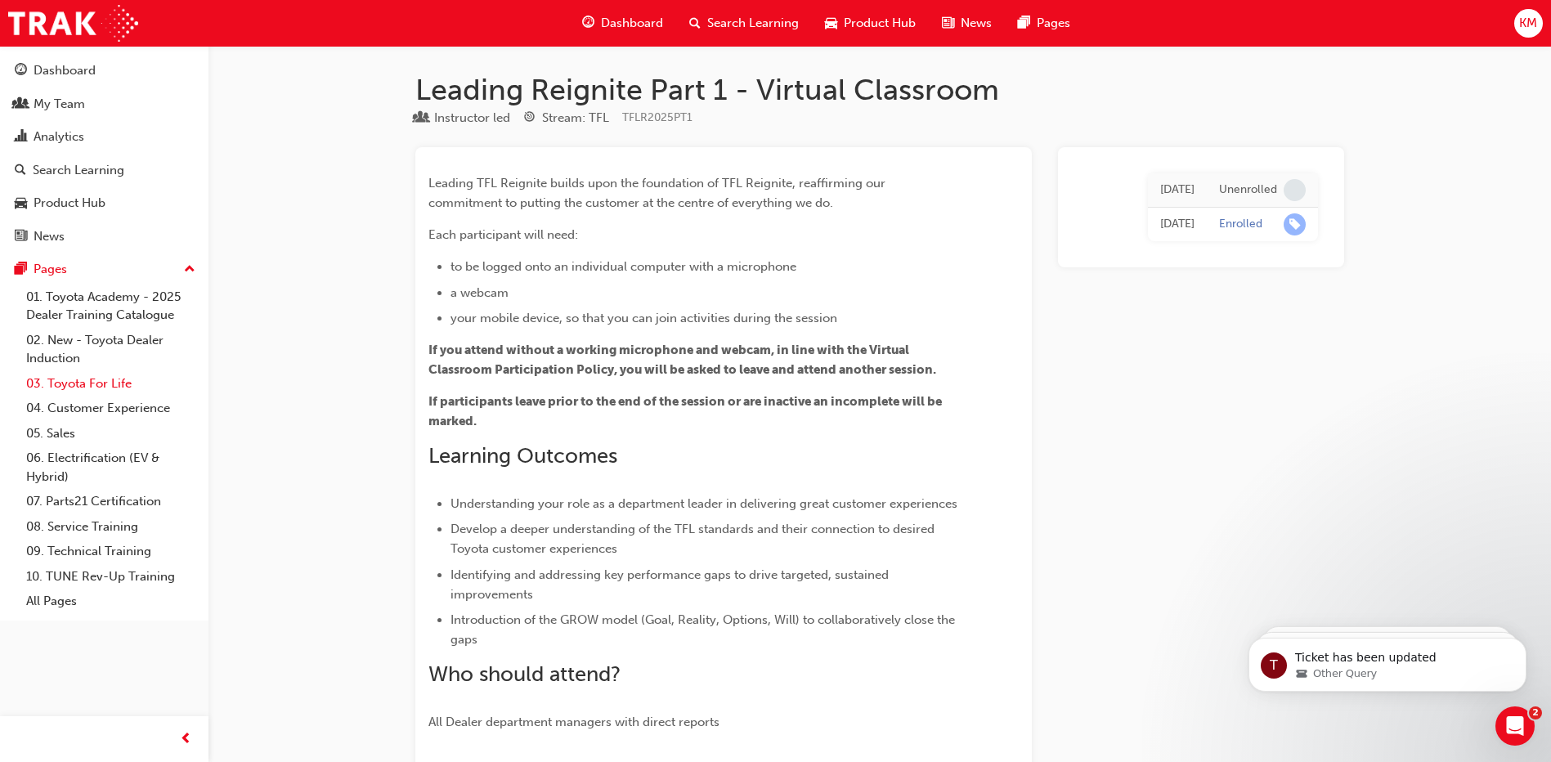
click at [92, 379] on link "03. Toyota For Life" at bounding box center [111, 383] width 182 height 25
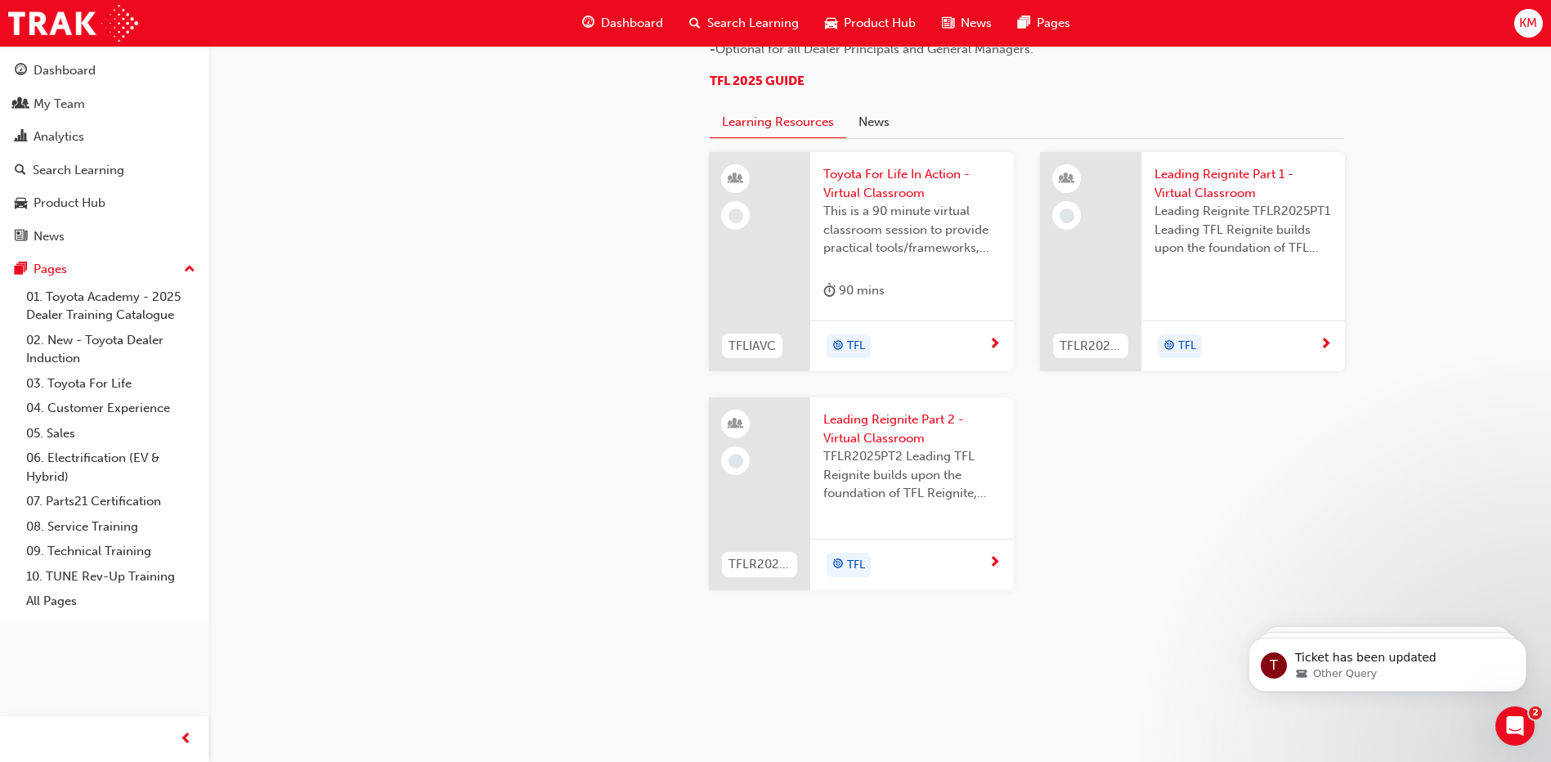
scroll to position [1701, 0]
click at [47, 97] on div "My Team" at bounding box center [60, 104] width 52 height 19
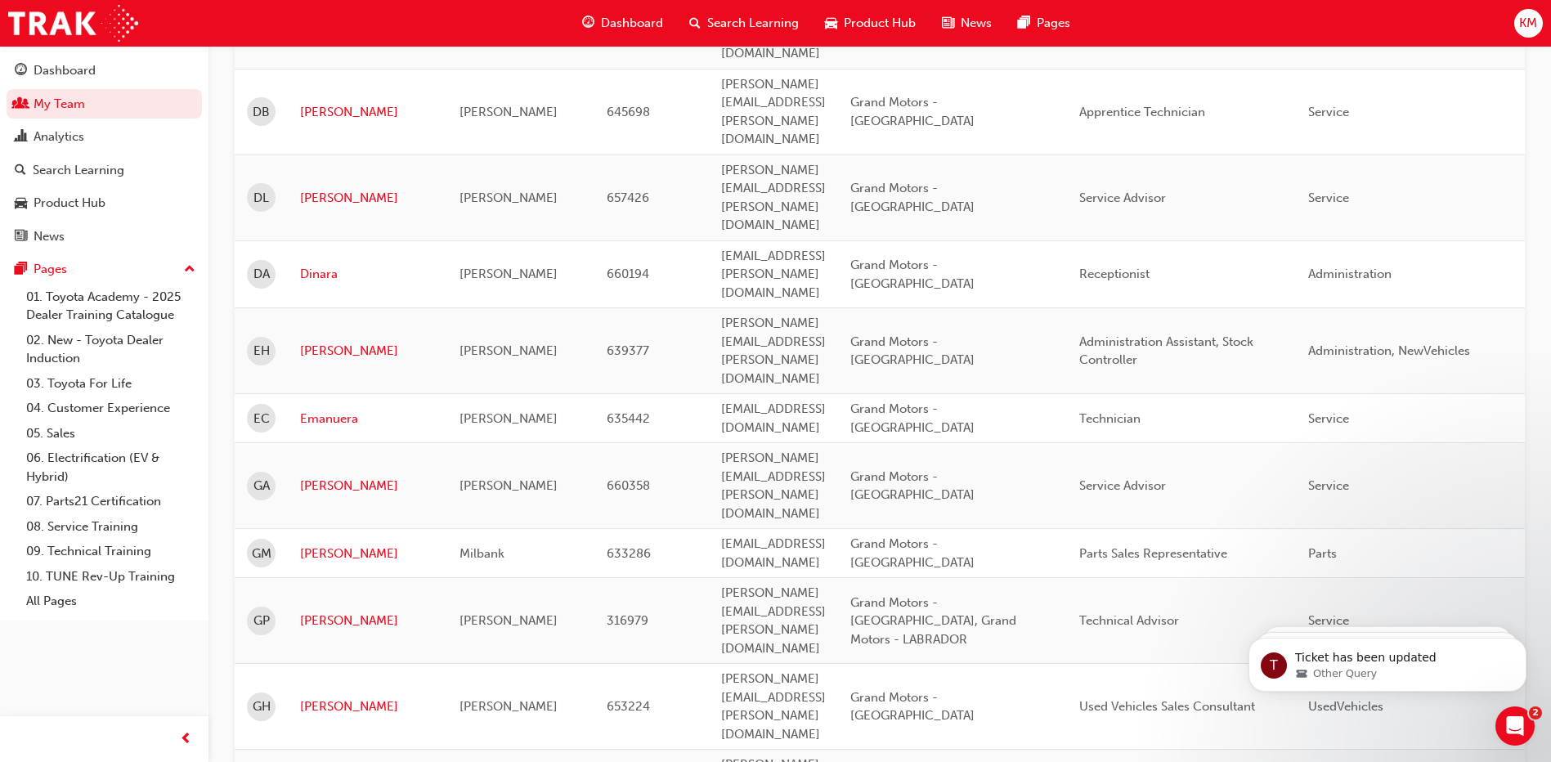
scroll to position [1358, 0]
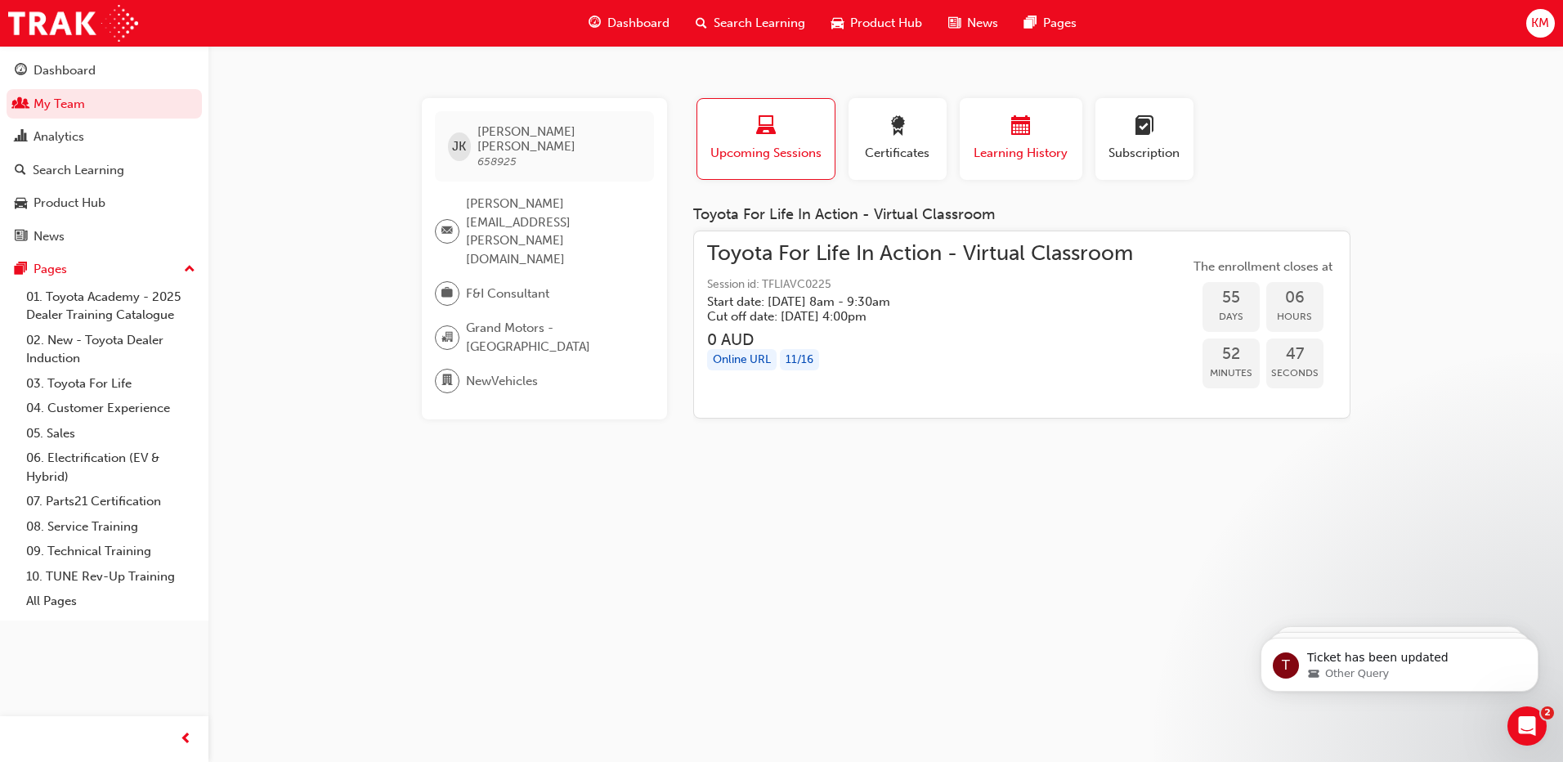
click at [1056, 113] on button "Learning History" at bounding box center [1021, 139] width 123 height 82
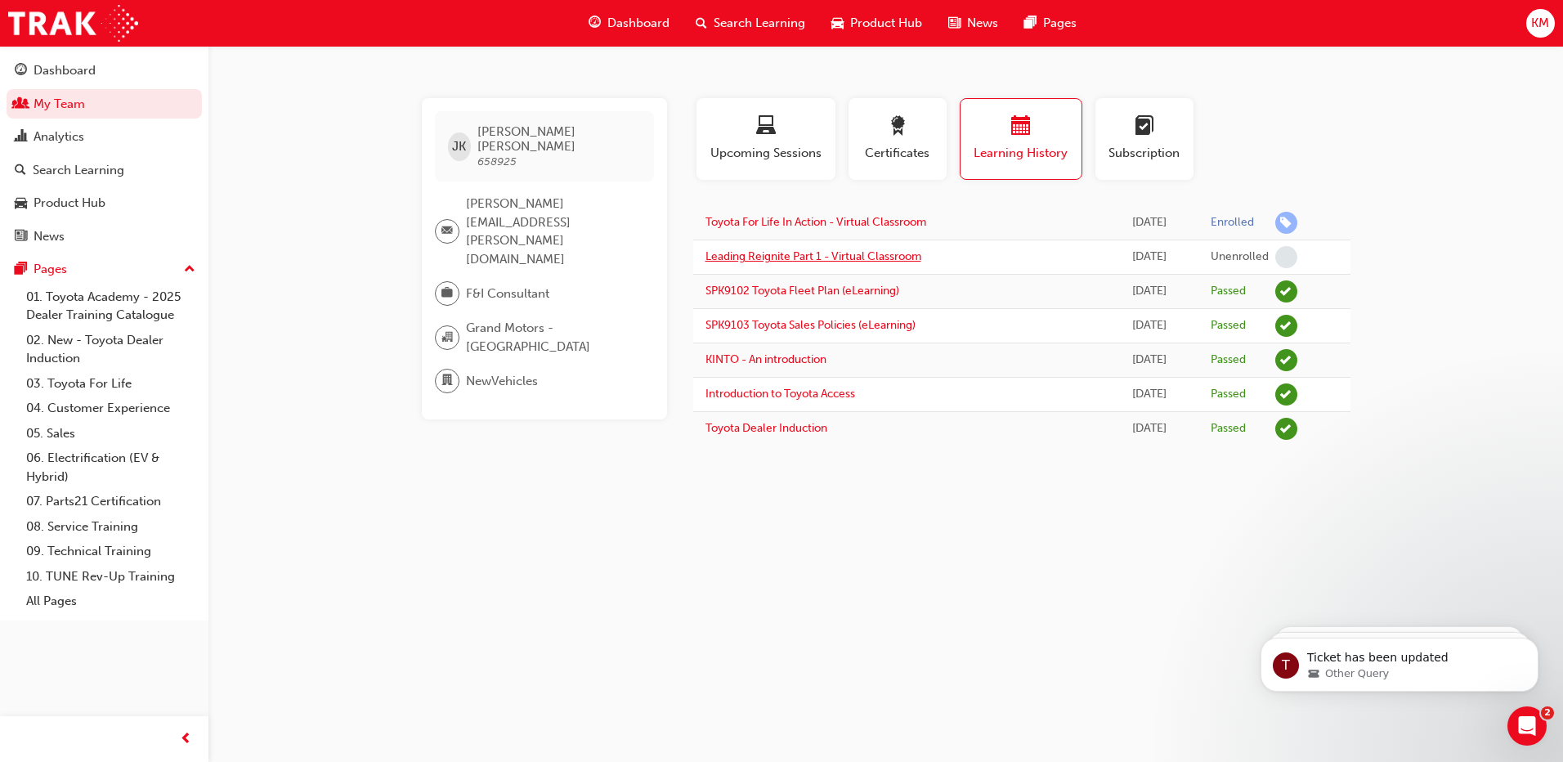
click at [766, 253] on link "Leading Reignite Part 1 - Virtual Classroom" at bounding box center [814, 256] width 216 height 14
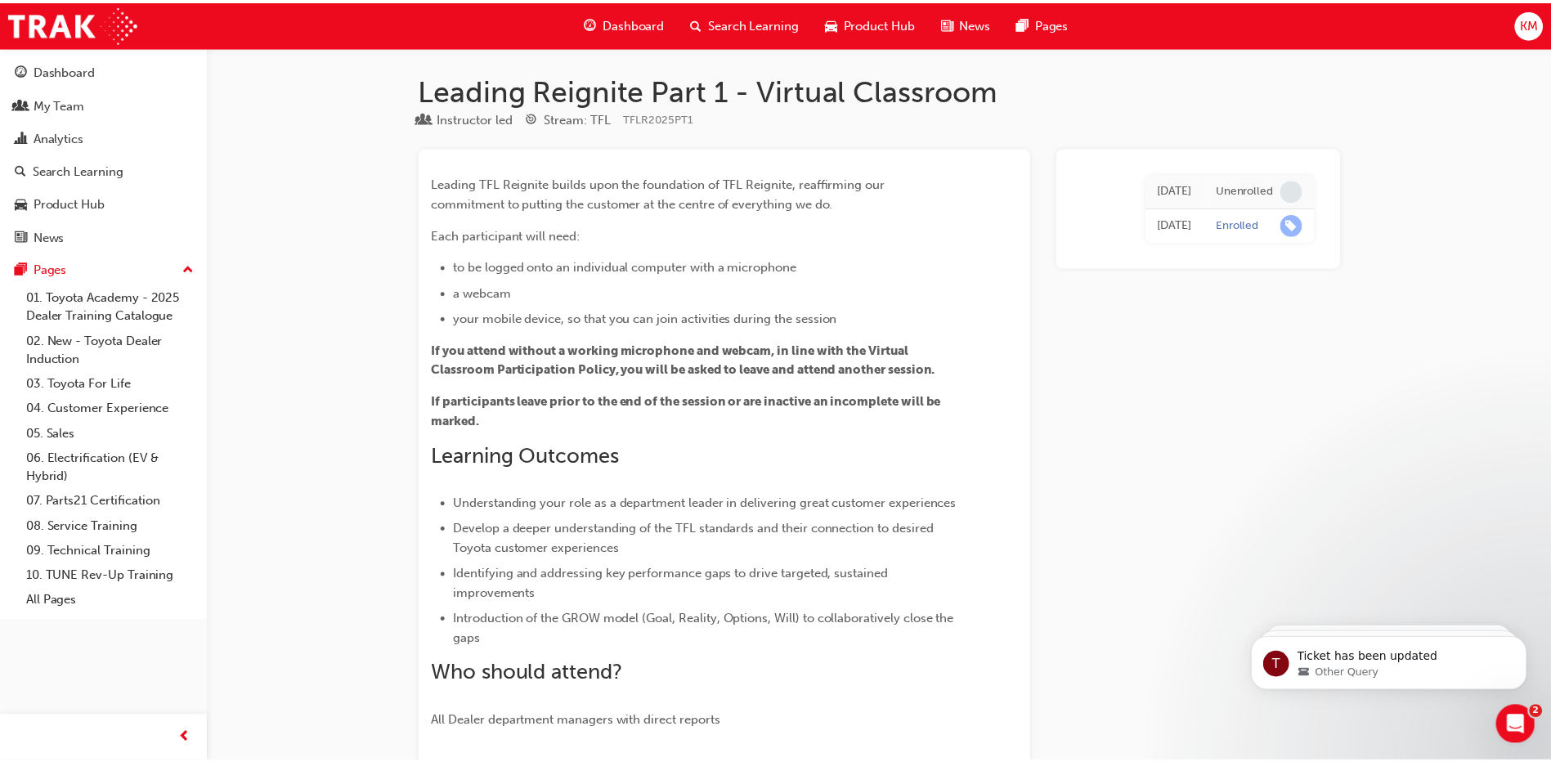
scroll to position [455, 0]
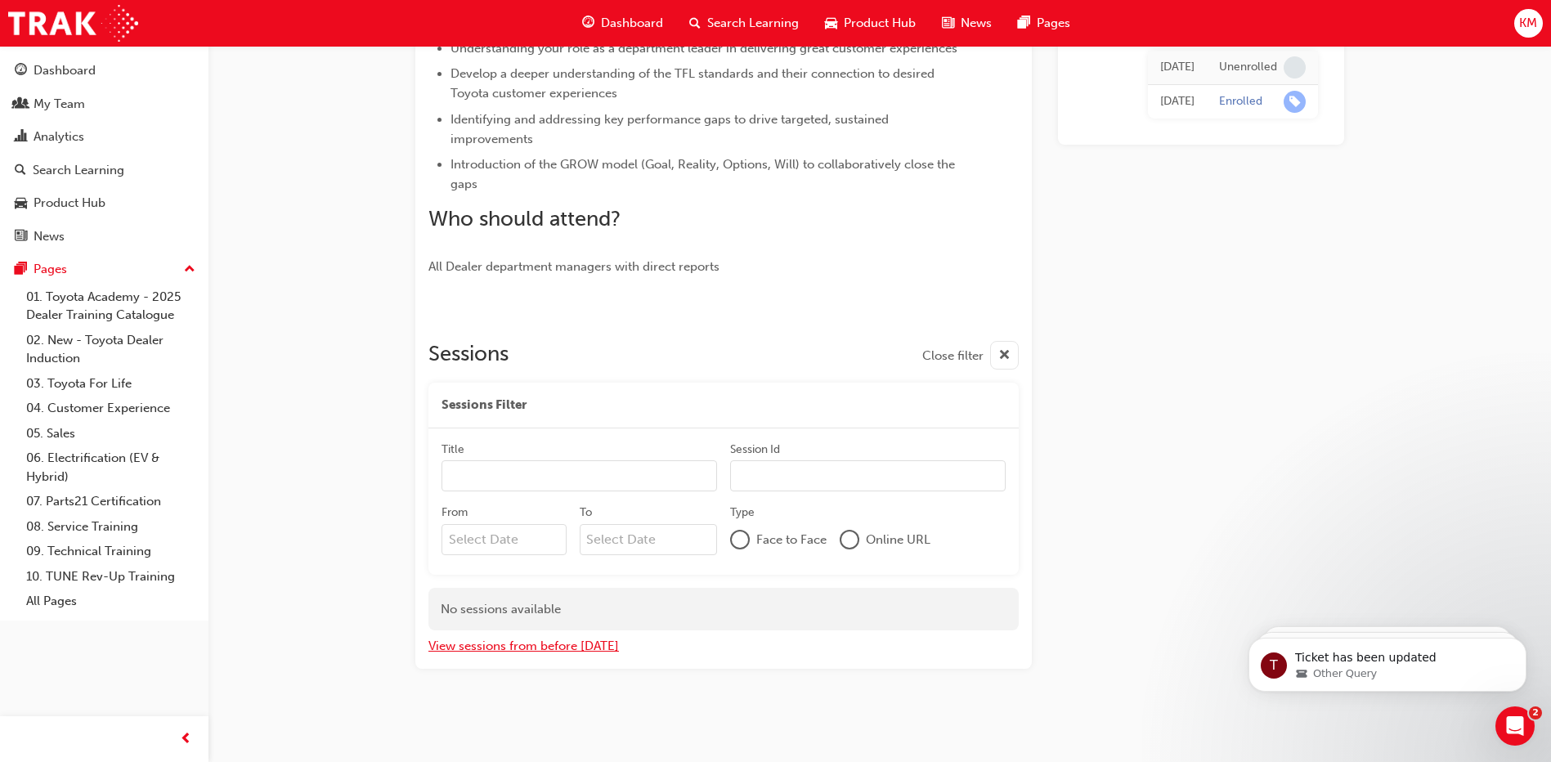
click at [587, 648] on button "View sessions from before [DATE]" at bounding box center [523, 646] width 191 height 19
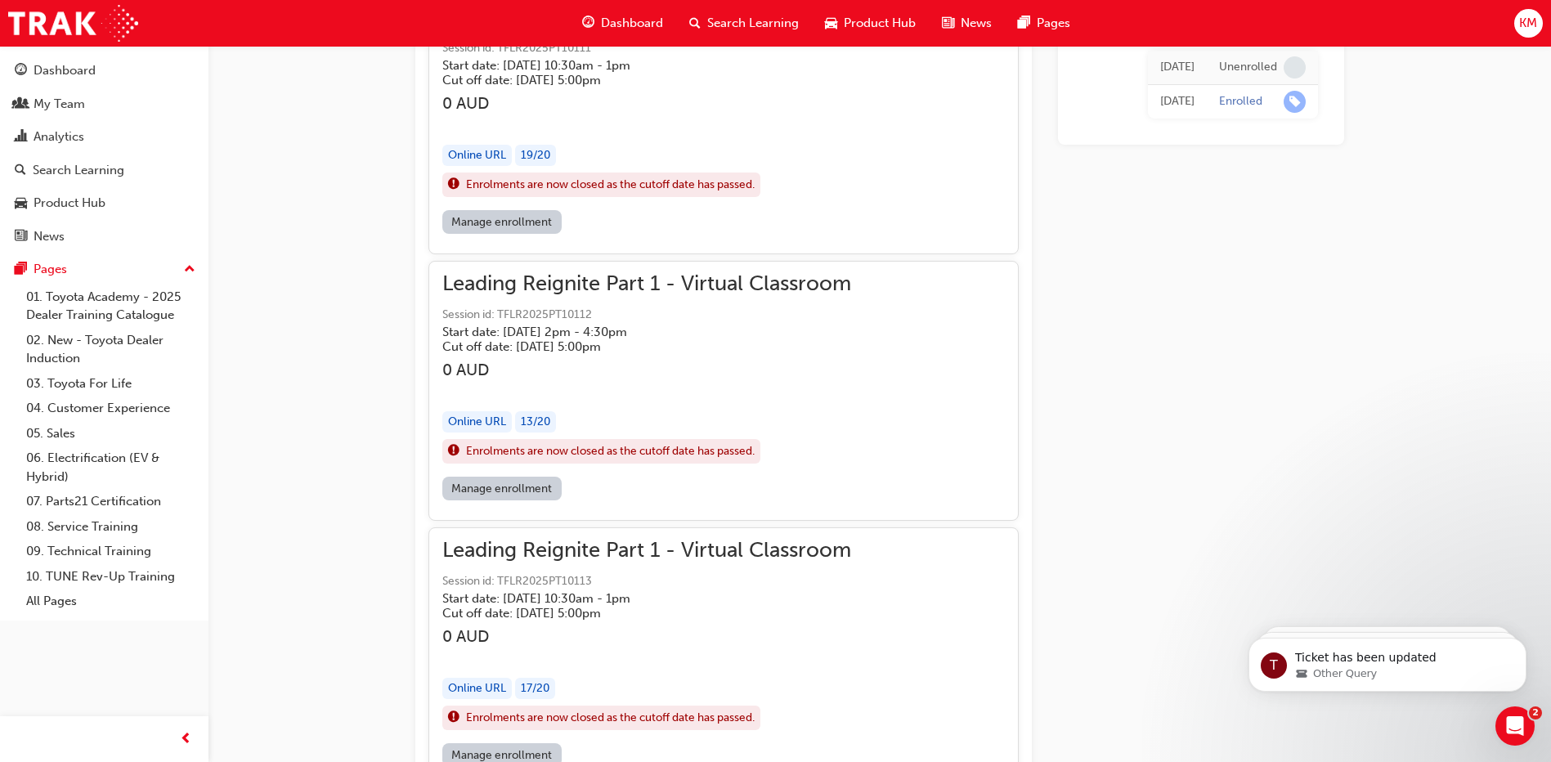
scroll to position [32125, 0]
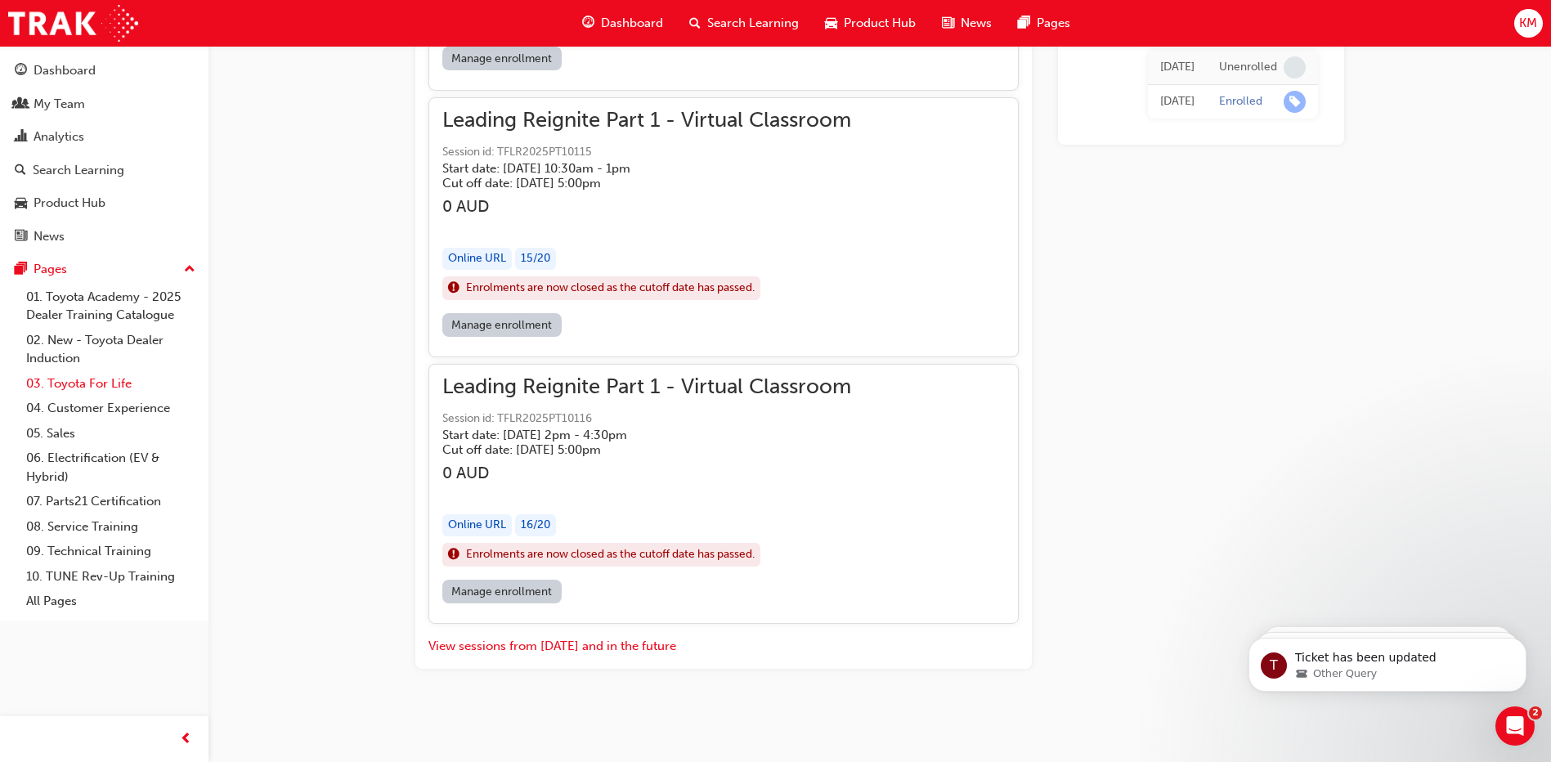
click at [118, 383] on link "03. Toyota For Life" at bounding box center [111, 383] width 182 height 25
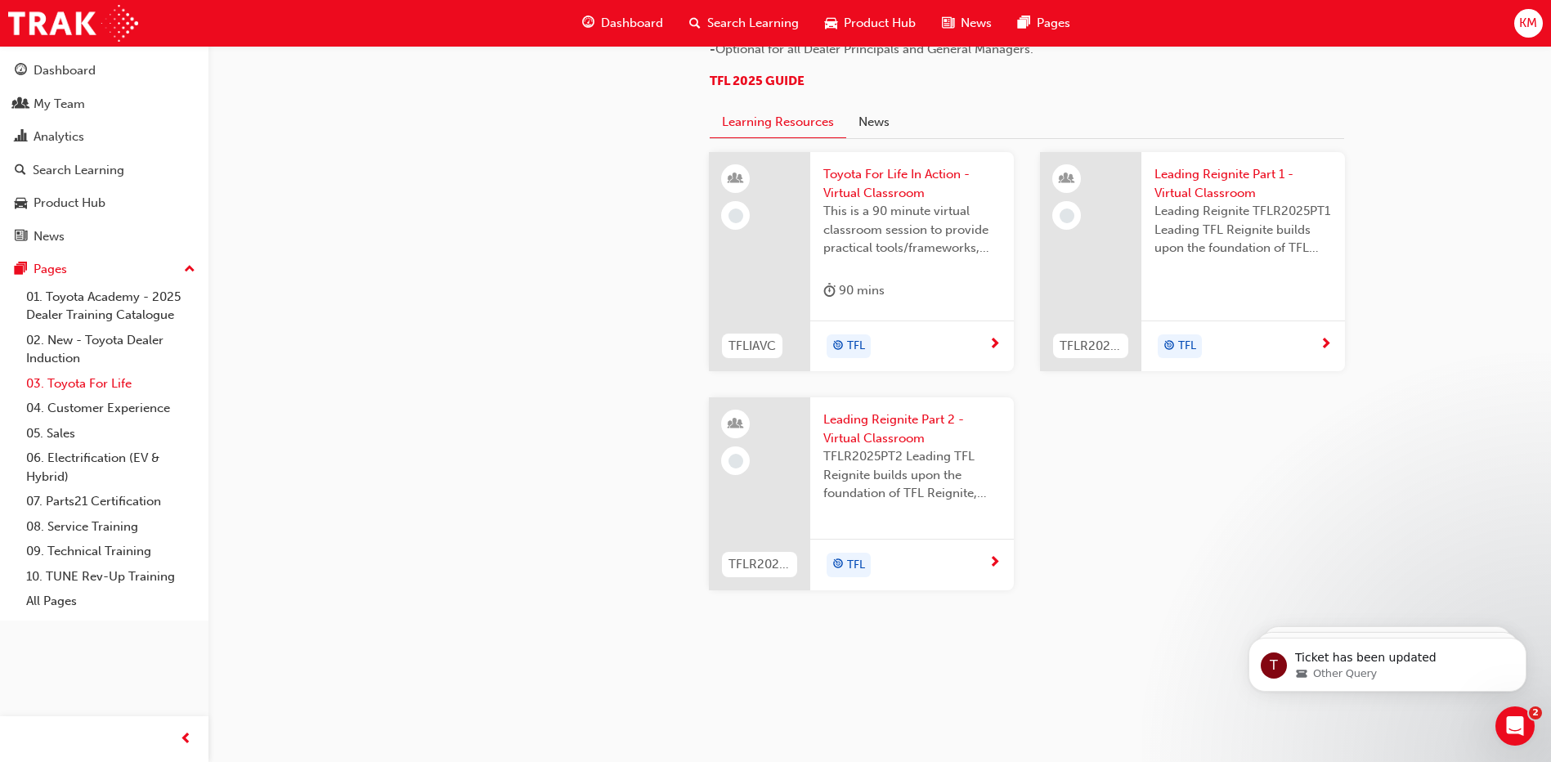
scroll to position [1721, 0]
click at [1171, 173] on span "Leading Reignite Part 1 - Virtual Classroom" at bounding box center [1243, 183] width 177 height 37
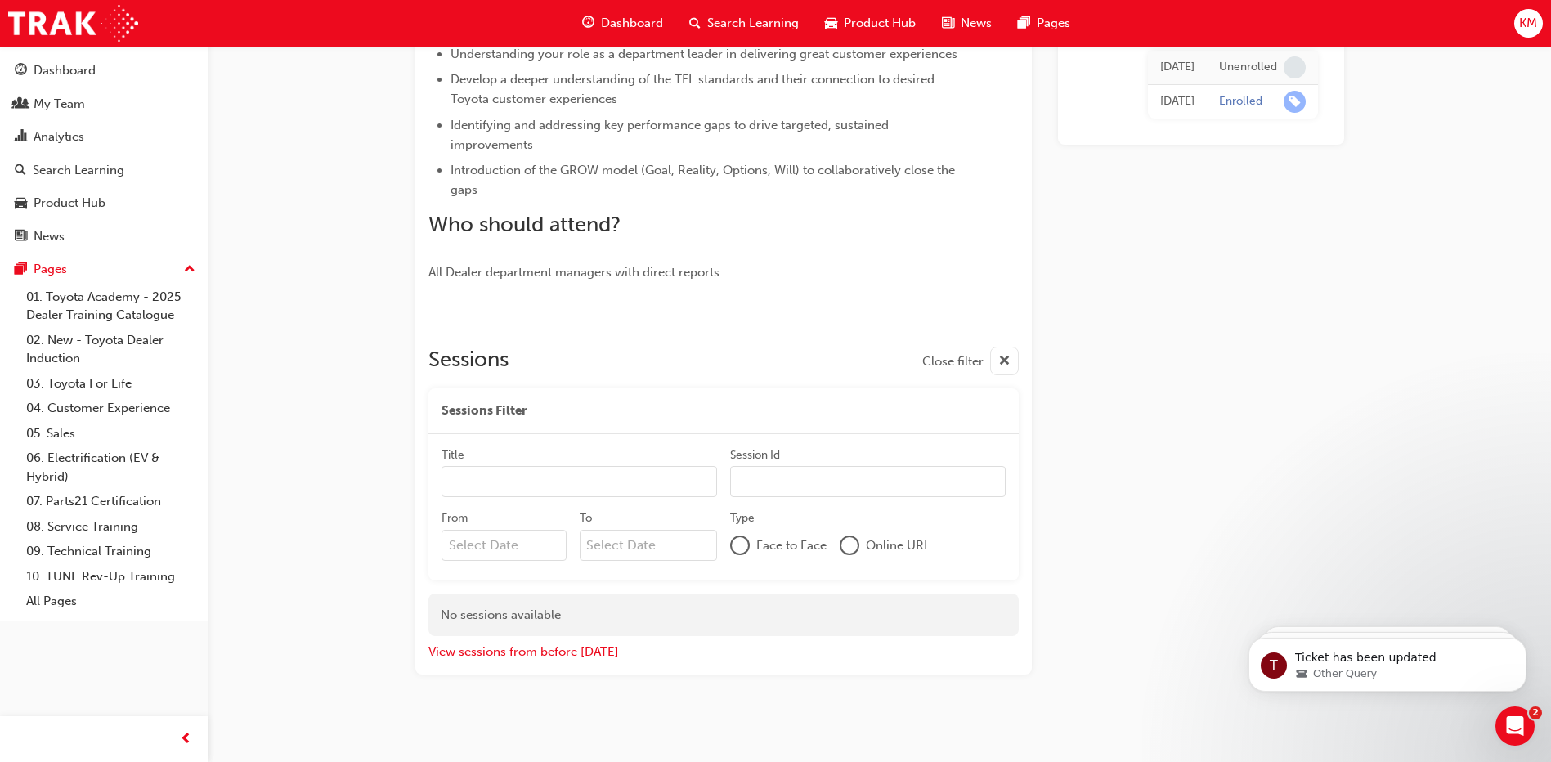
scroll to position [455, 0]
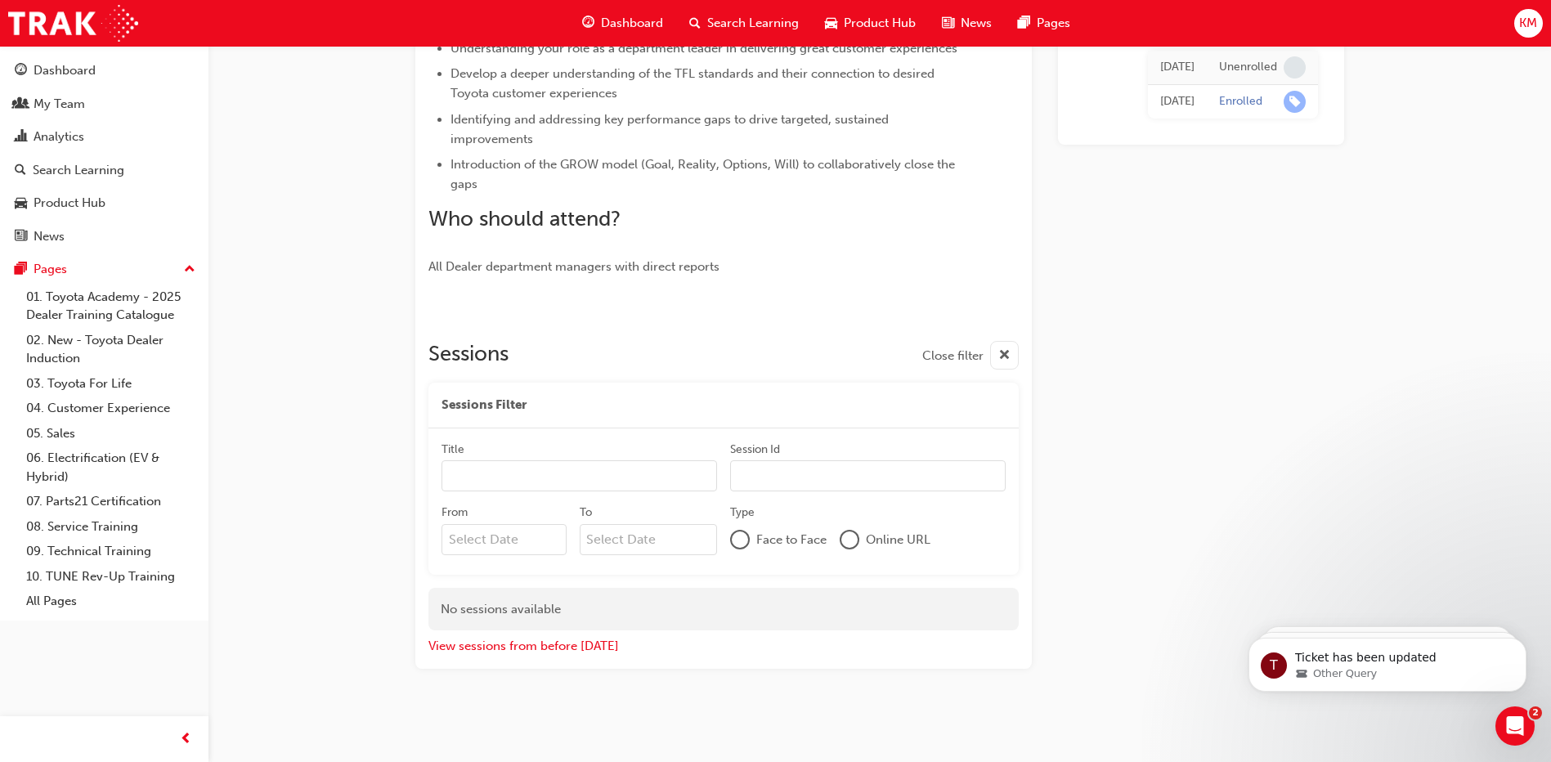
click at [854, 542] on div at bounding box center [849, 539] width 16 height 16
click at [85, 103] on div "My Team" at bounding box center [104, 104] width 179 height 20
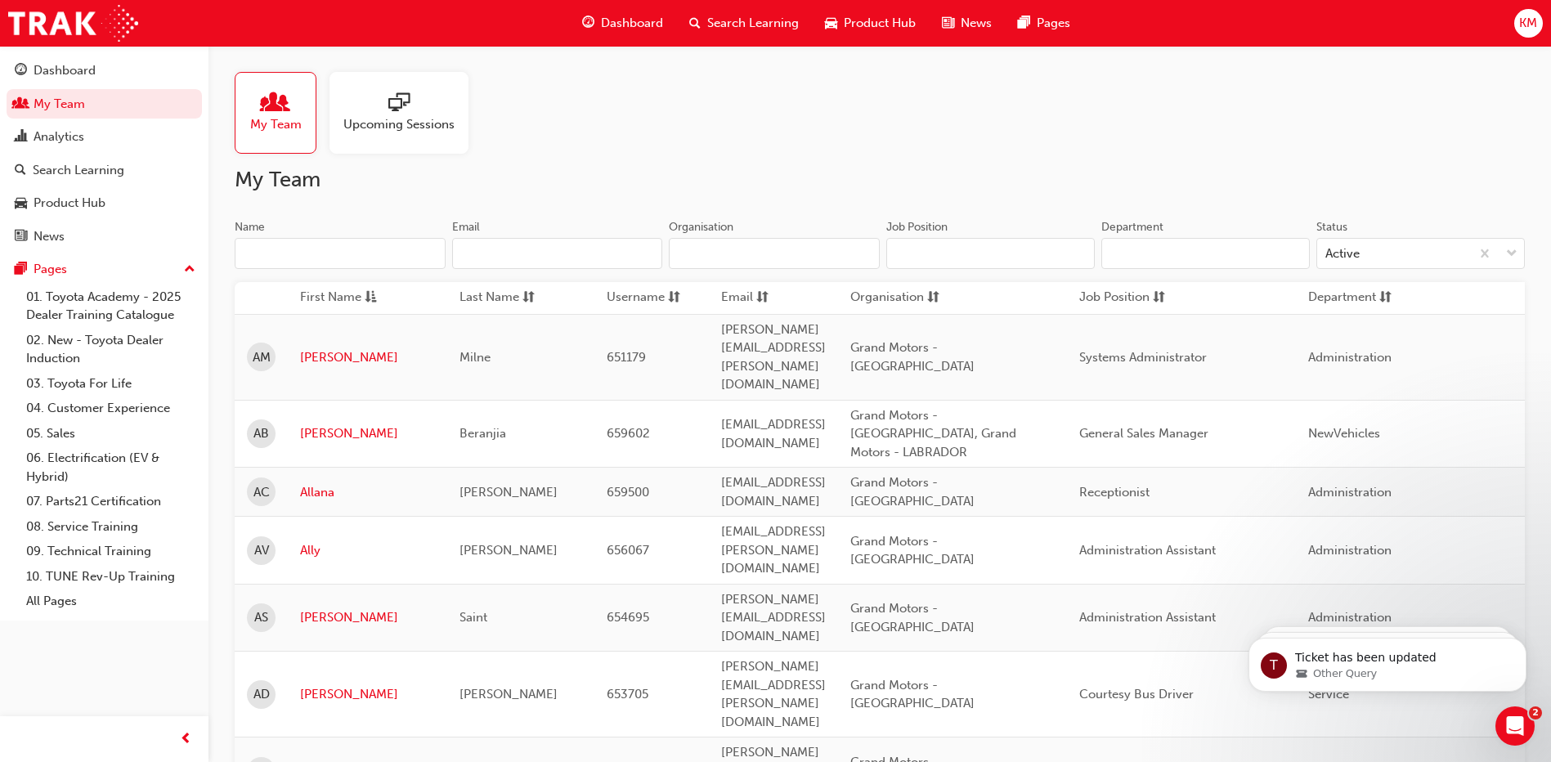
click at [330, 258] on input "Name" at bounding box center [340, 253] width 211 height 31
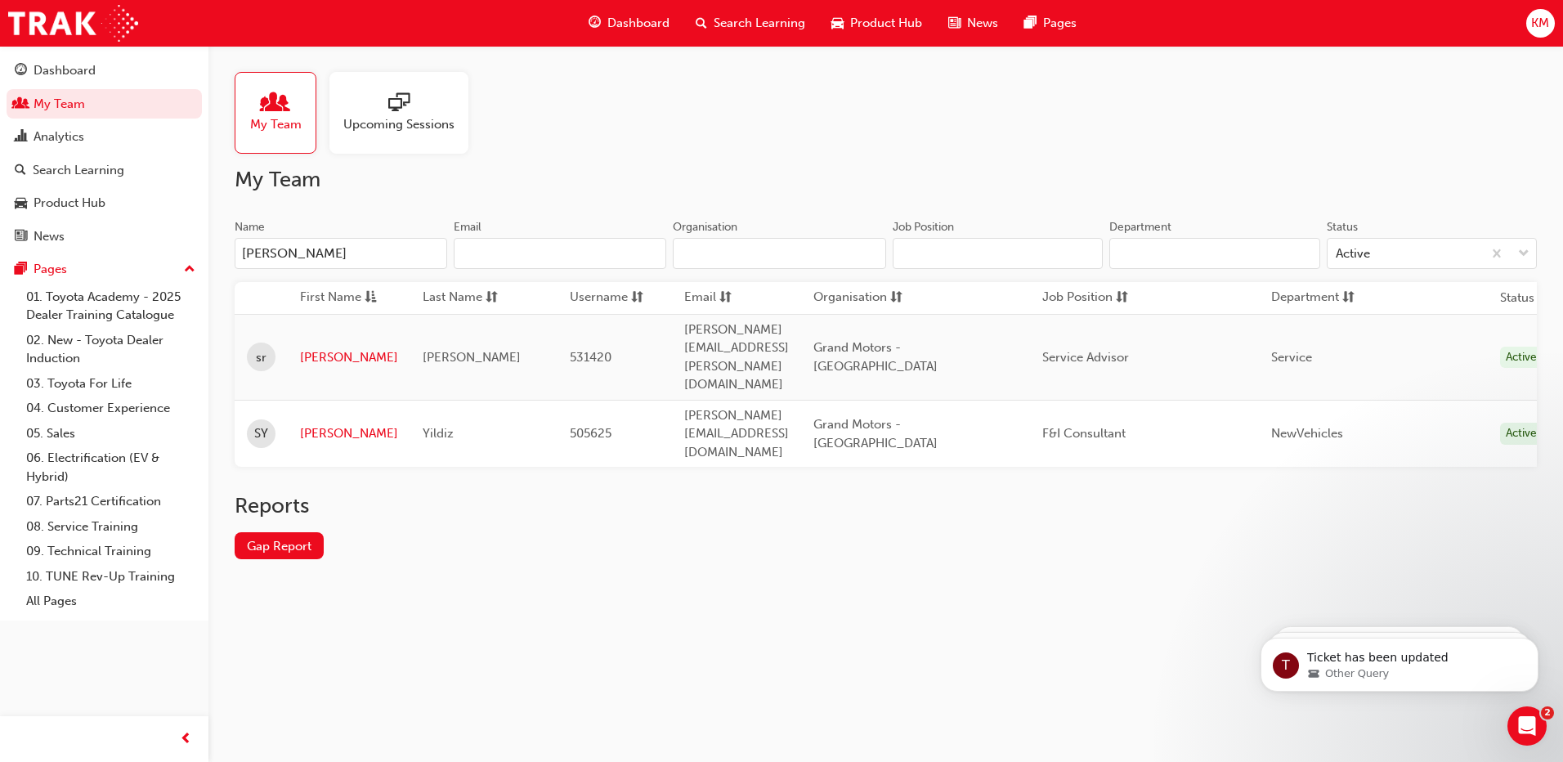
type input "[PERSON_NAME]"
click at [322, 424] on link "[PERSON_NAME]" at bounding box center [349, 433] width 98 height 19
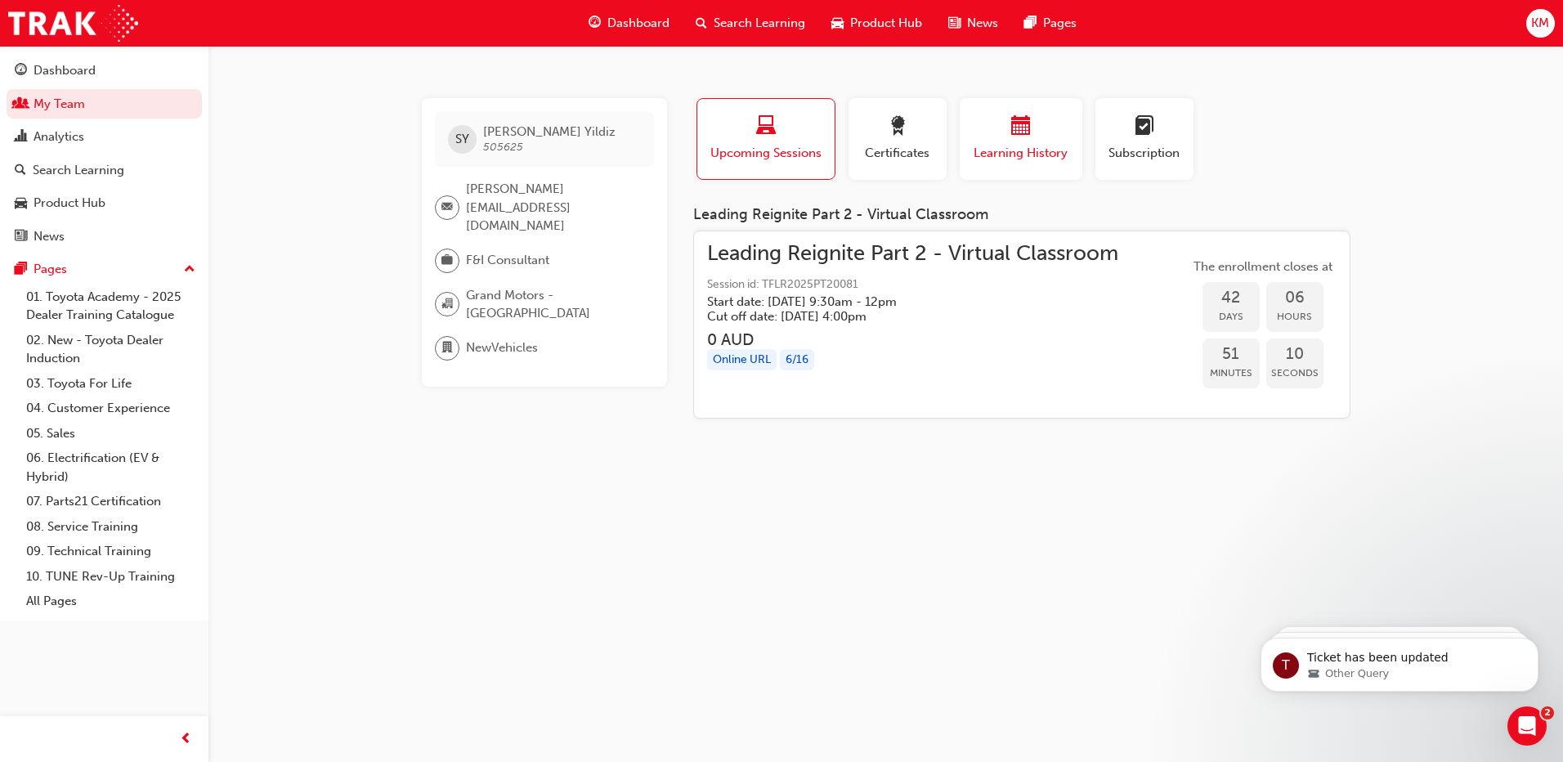
click at [1001, 154] on span "Learning History" at bounding box center [1021, 153] width 98 height 19
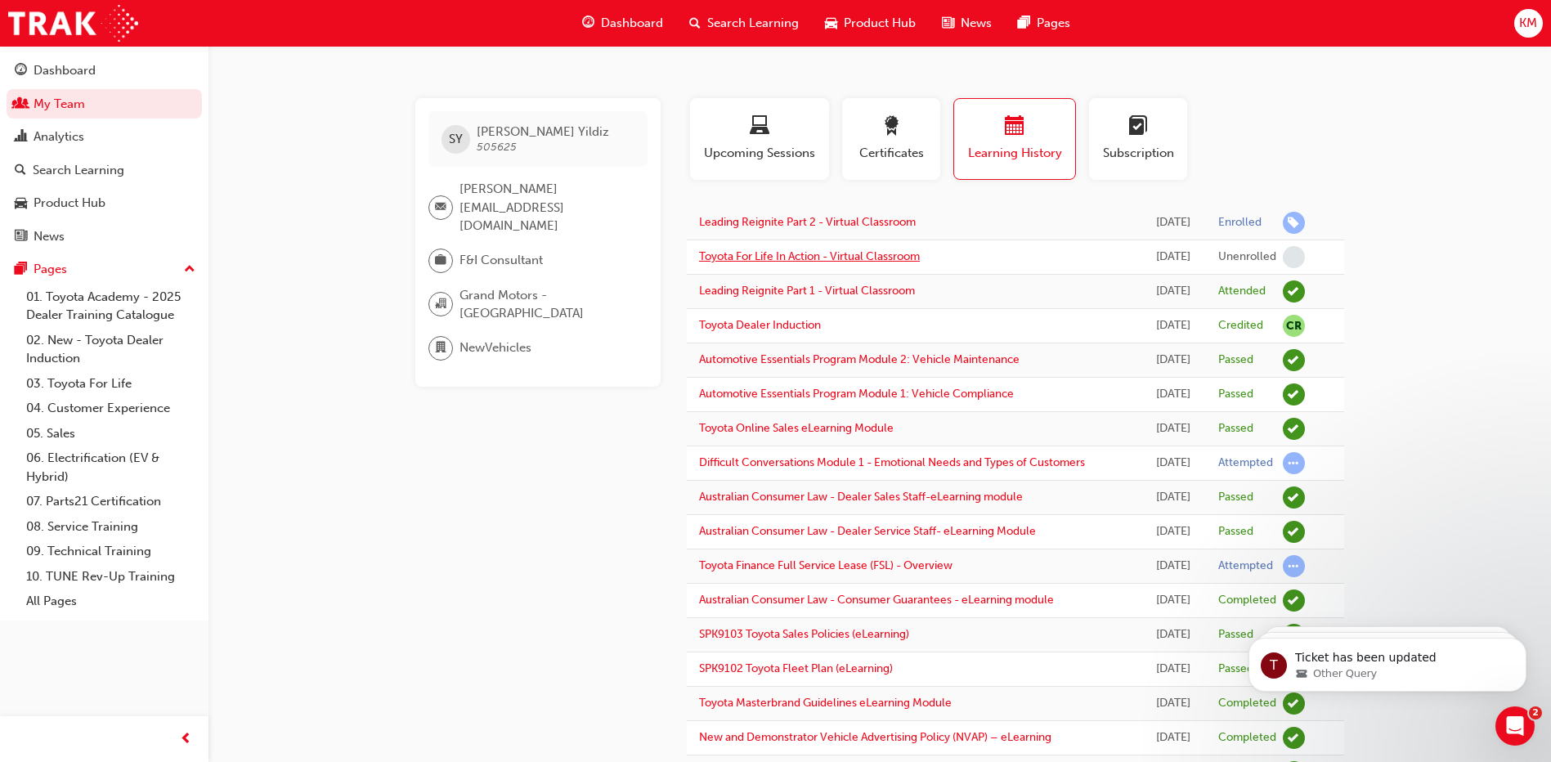
click at [850, 262] on link "Toyota For Life In Action - Virtual Classroom" at bounding box center [809, 256] width 221 height 14
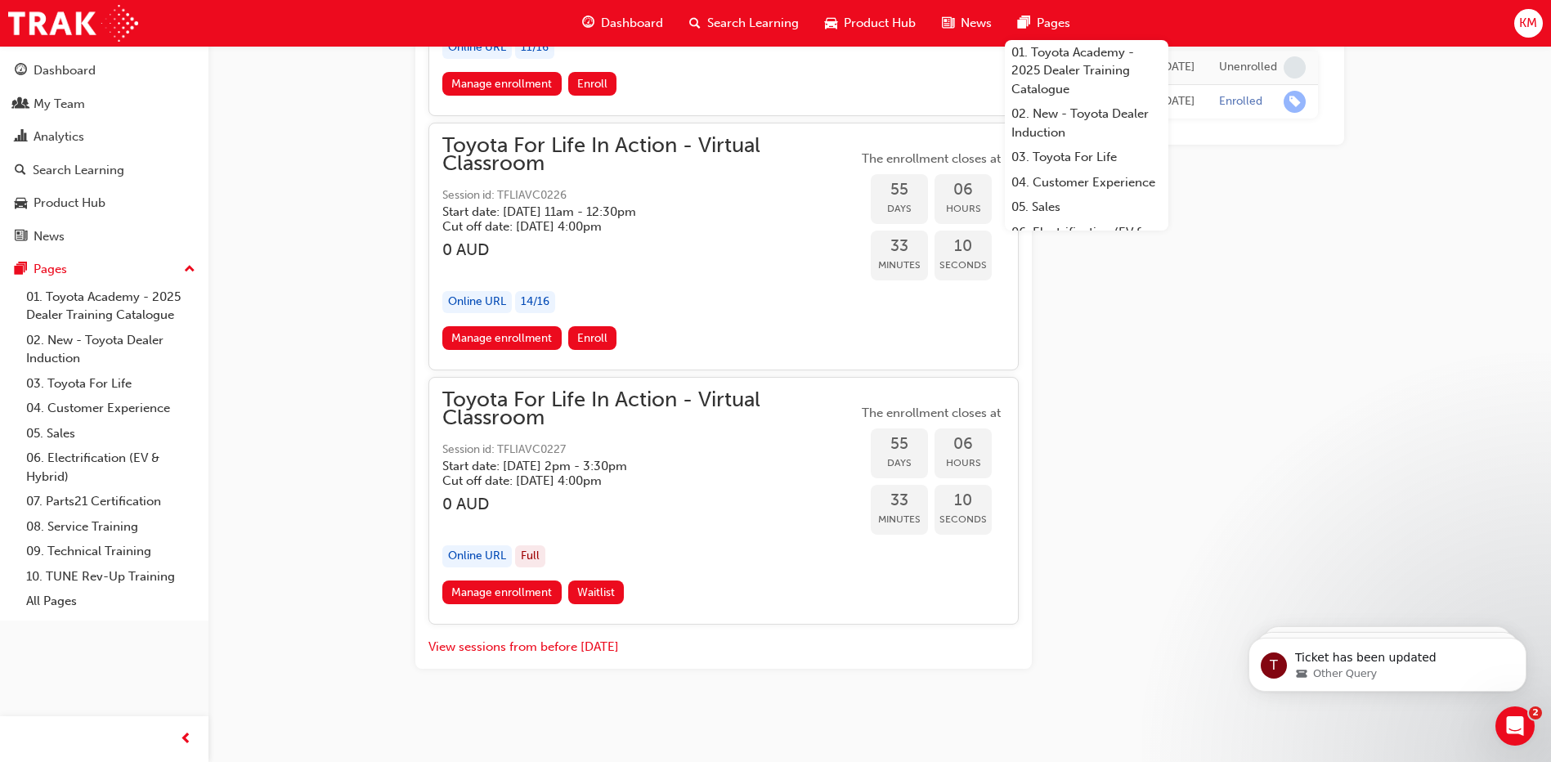
scroll to position [18504, 0]
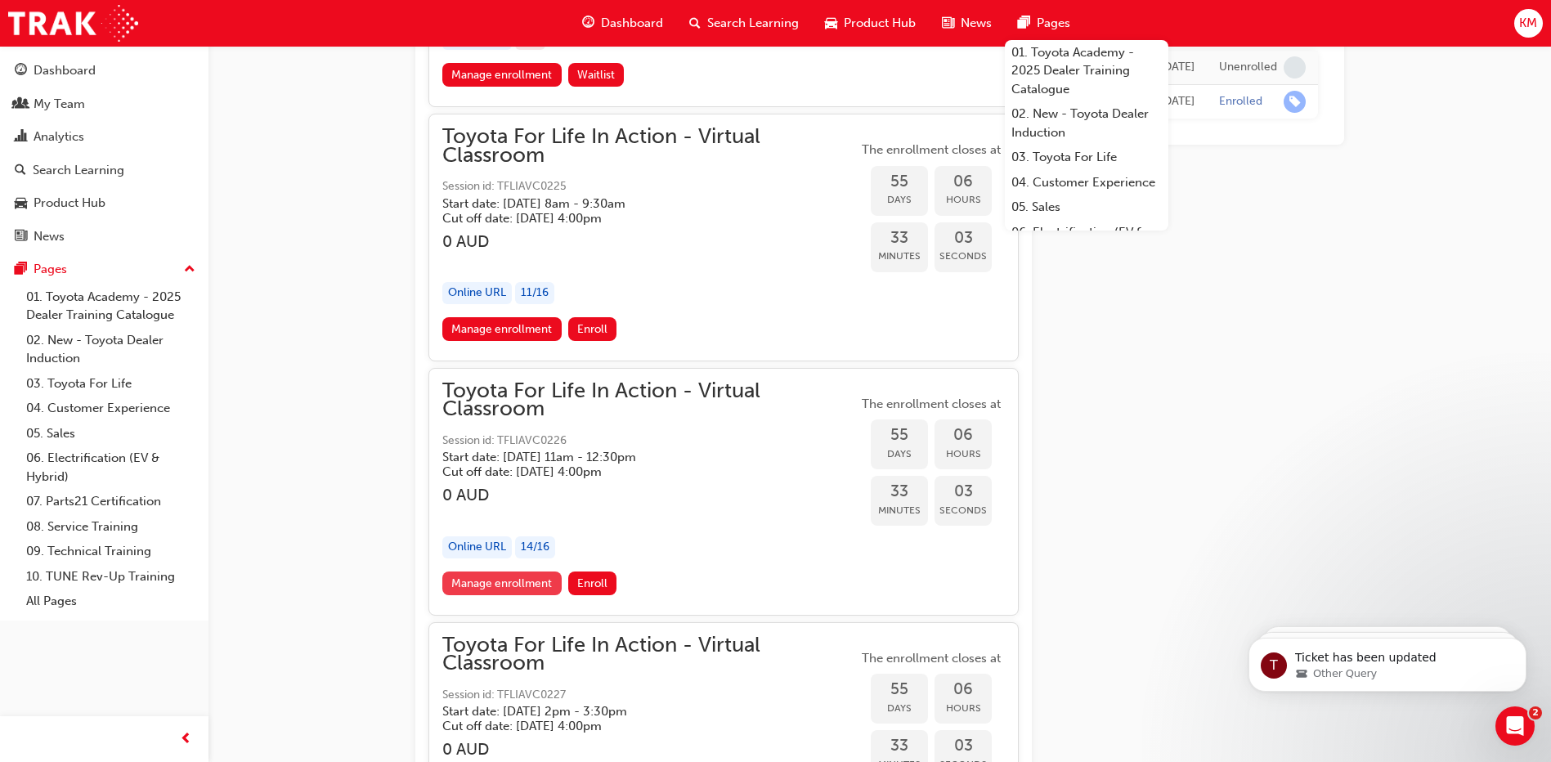
click at [536, 583] on link "Manage enrollment" at bounding box center [501, 584] width 119 height 24
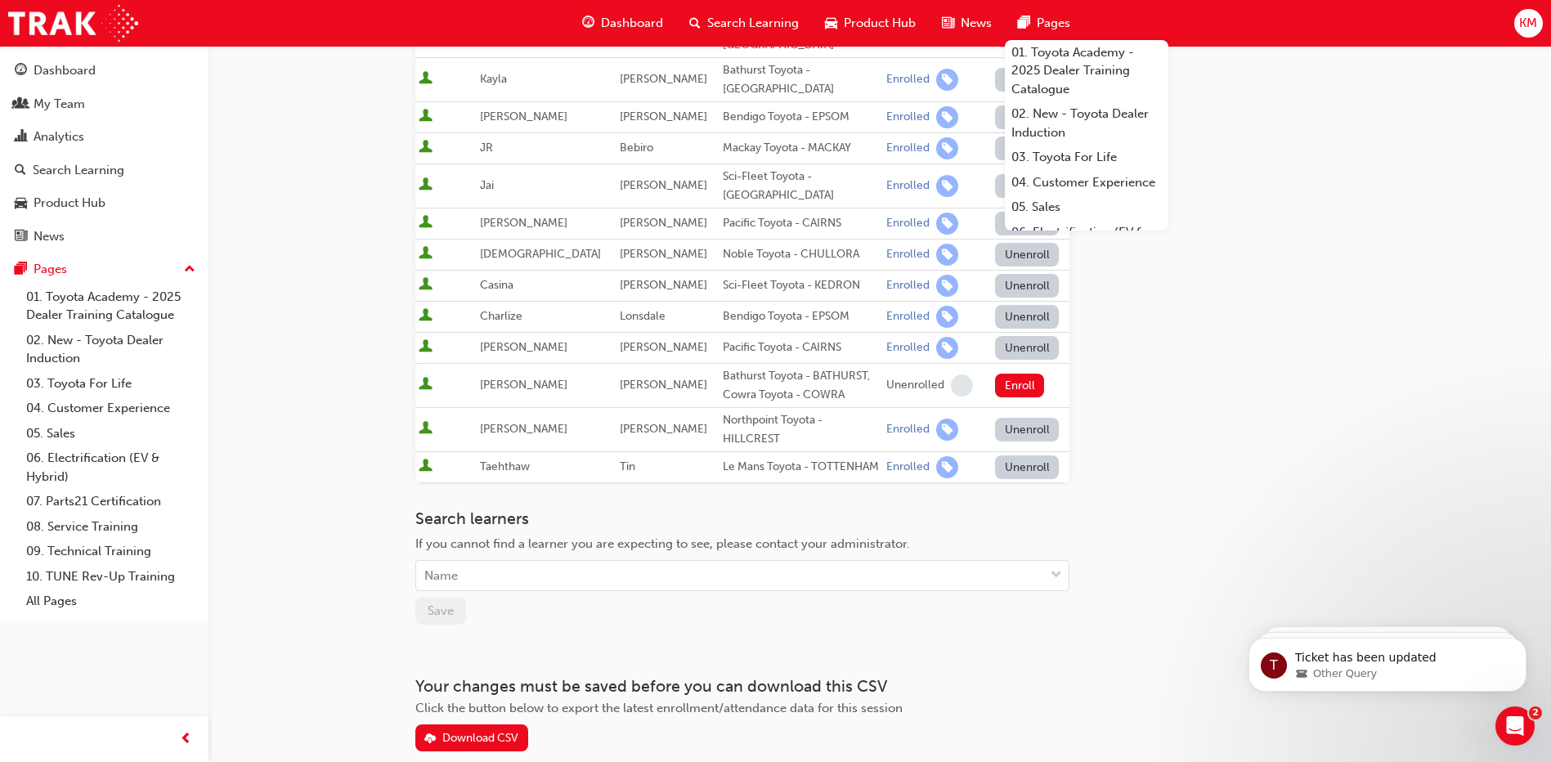
scroll to position [468, 0]
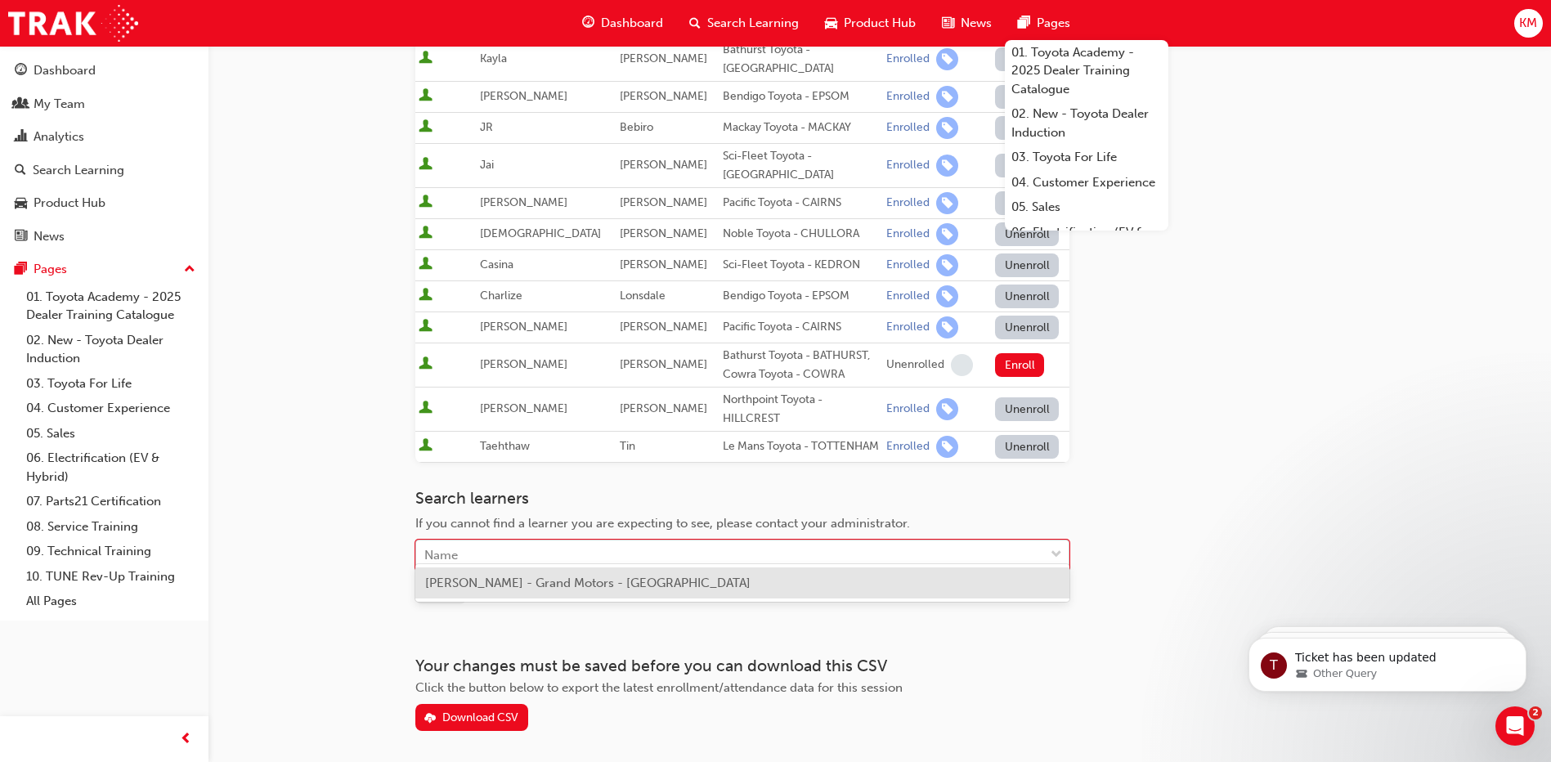
click at [470, 541] on div "Name" at bounding box center [730, 555] width 628 height 29
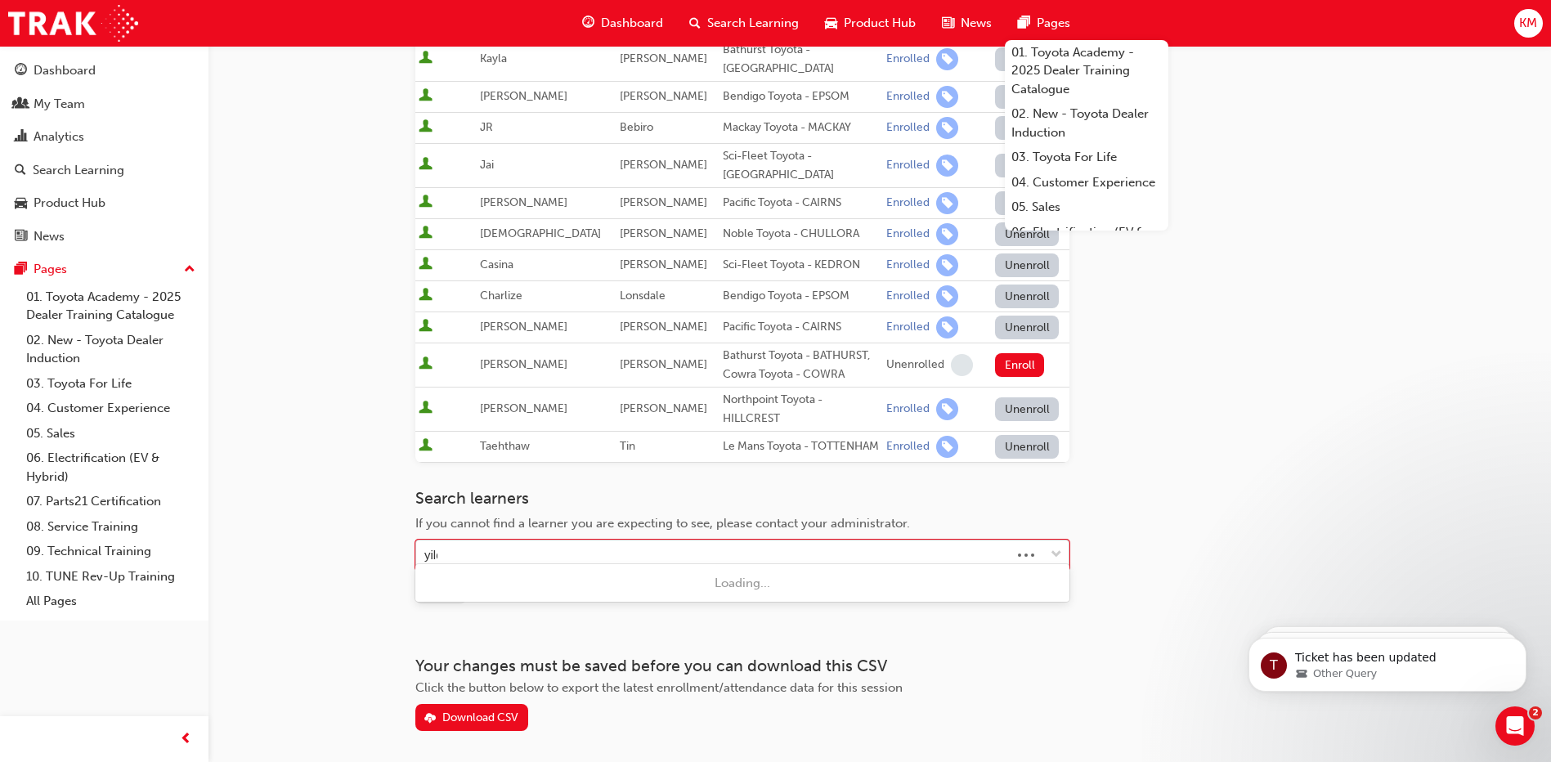
type input "yildi"
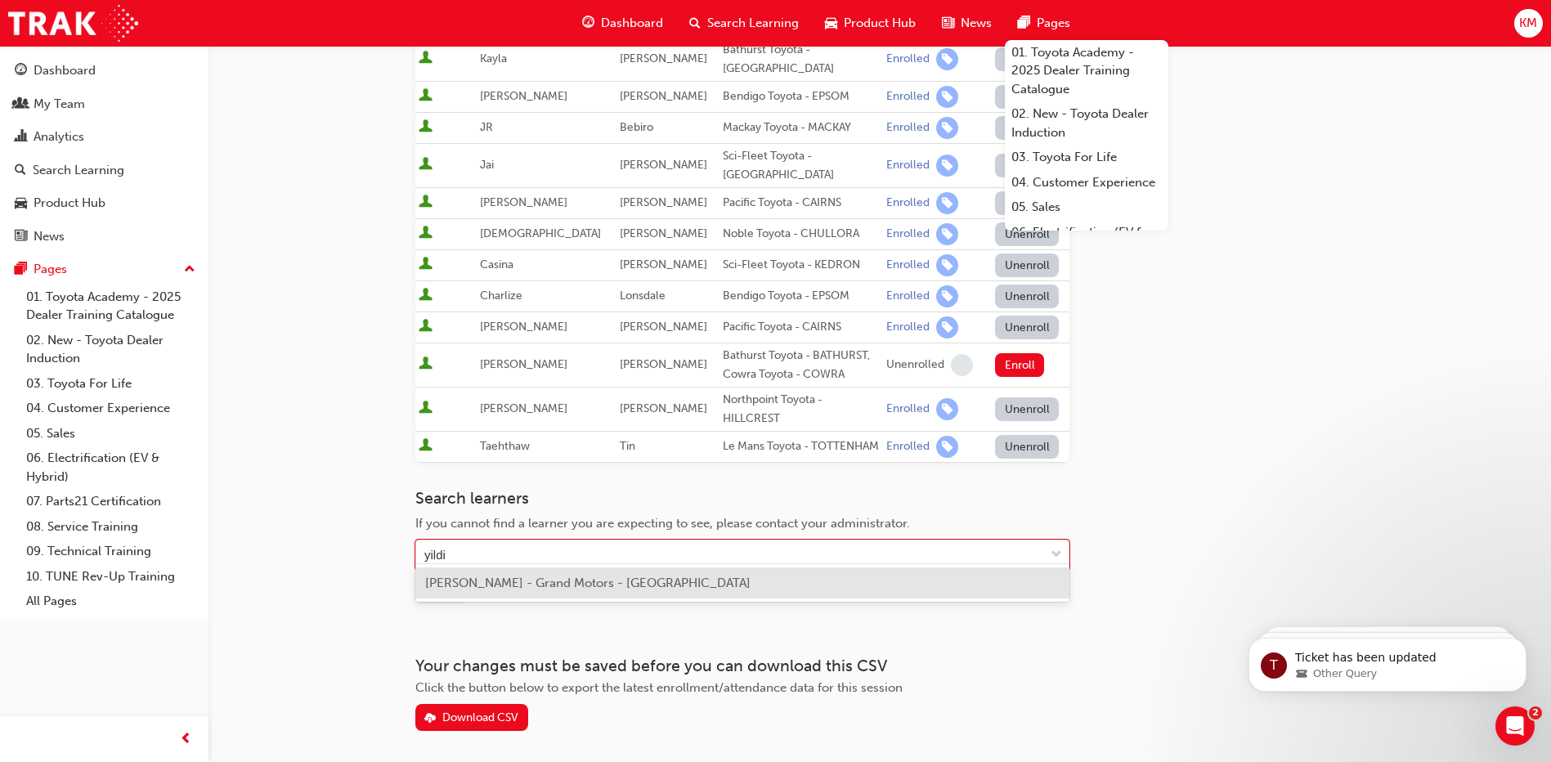
click at [505, 579] on span "[PERSON_NAME] - Grand Motors - [GEOGRAPHIC_DATA]" at bounding box center [587, 583] width 325 height 15
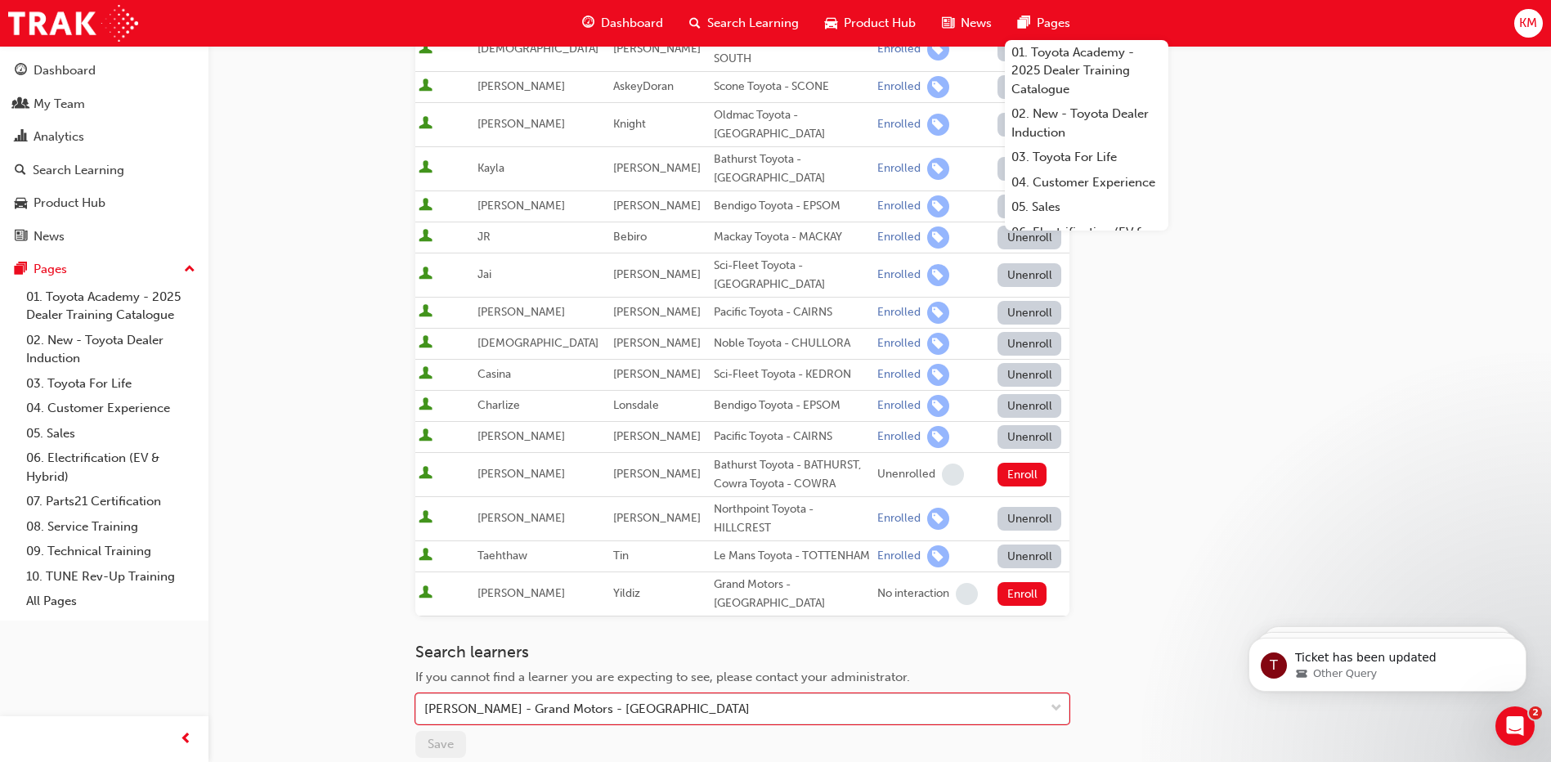
scroll to position [404, 0]
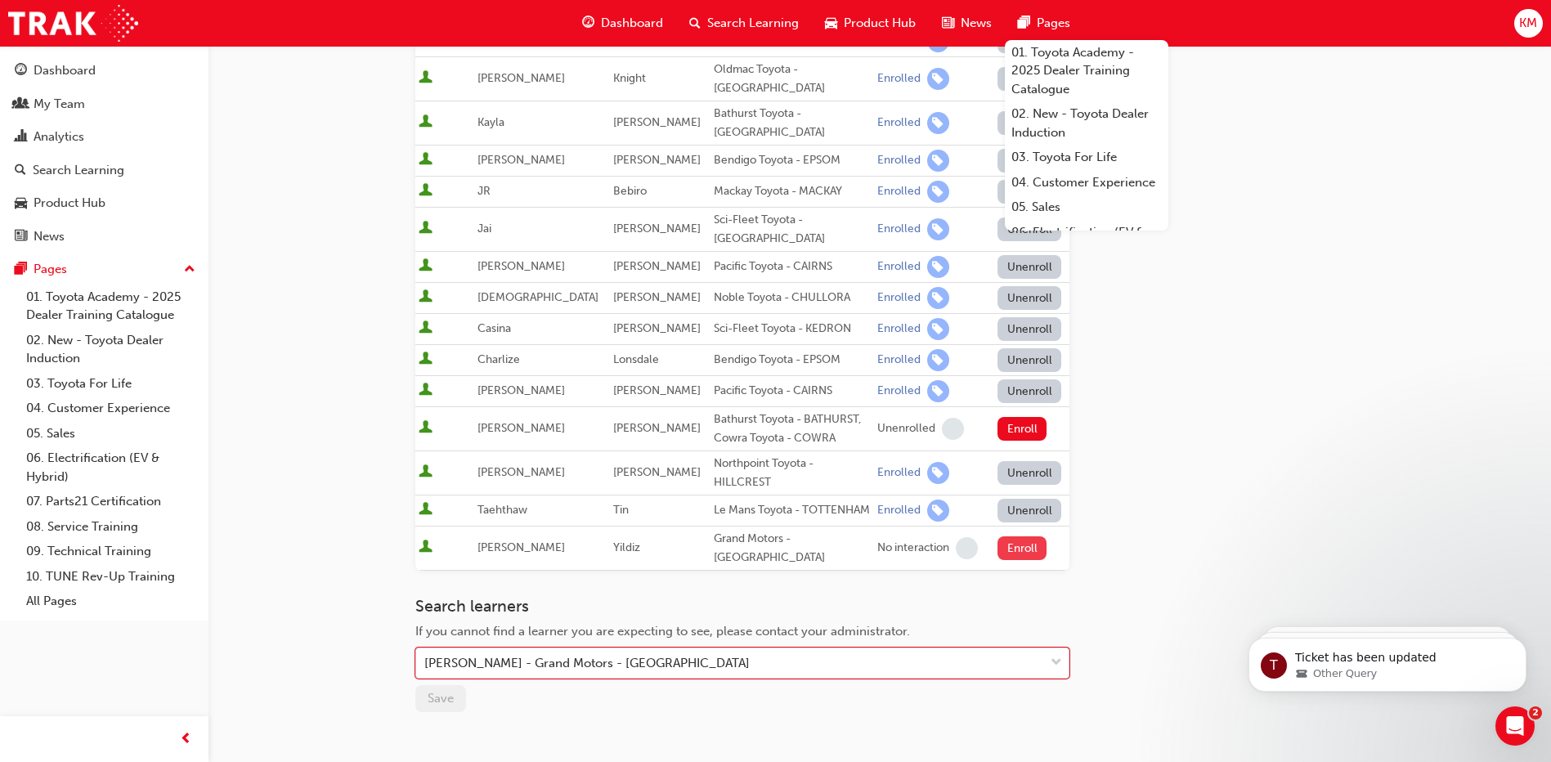
click at [1011, 536] on button "Enroll" at bounding box center [1022, 548] width 49 height 24
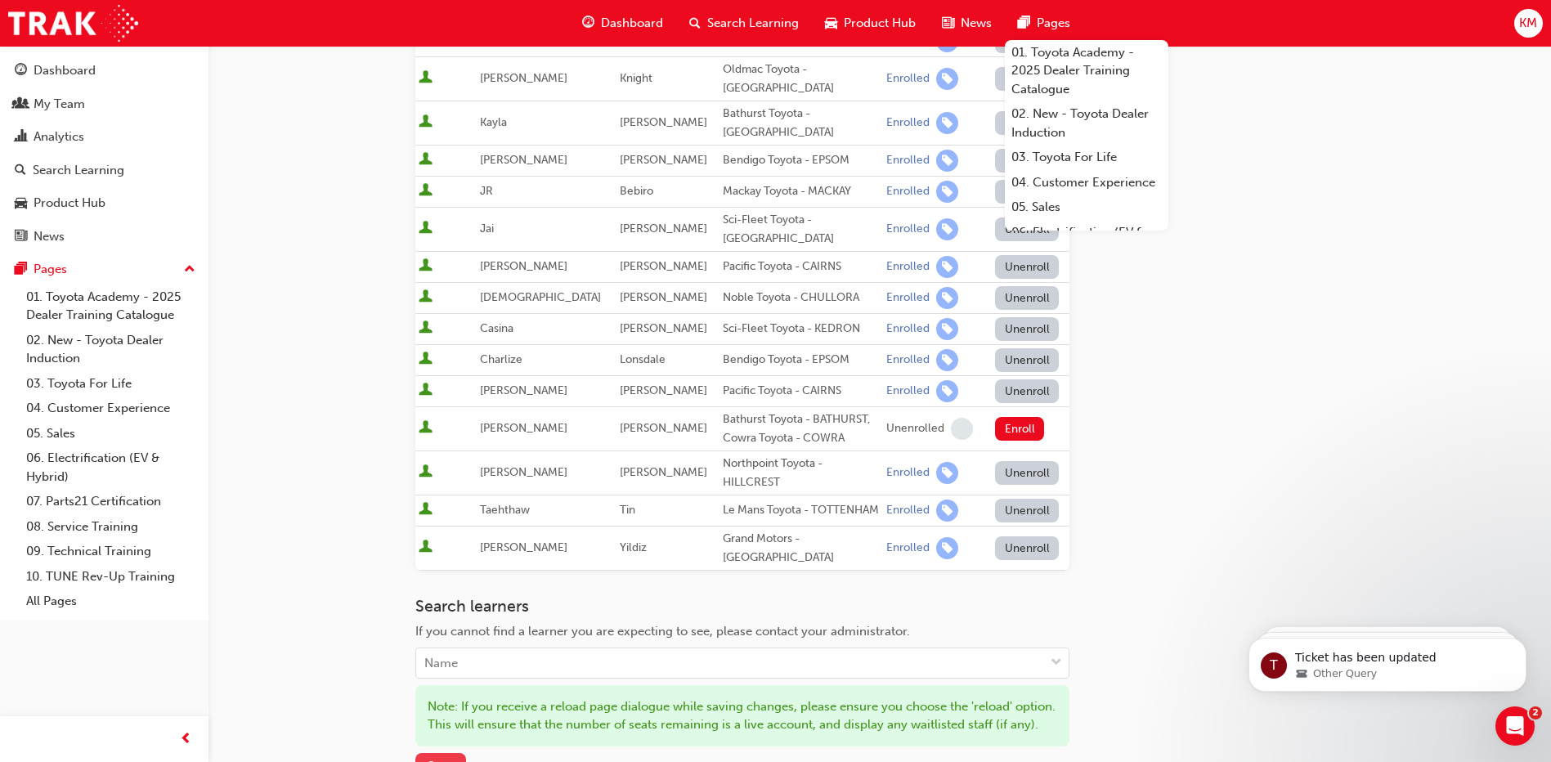
click at [446, 753] on button "Save" at bounding box center [440, 766] width 51 height 27
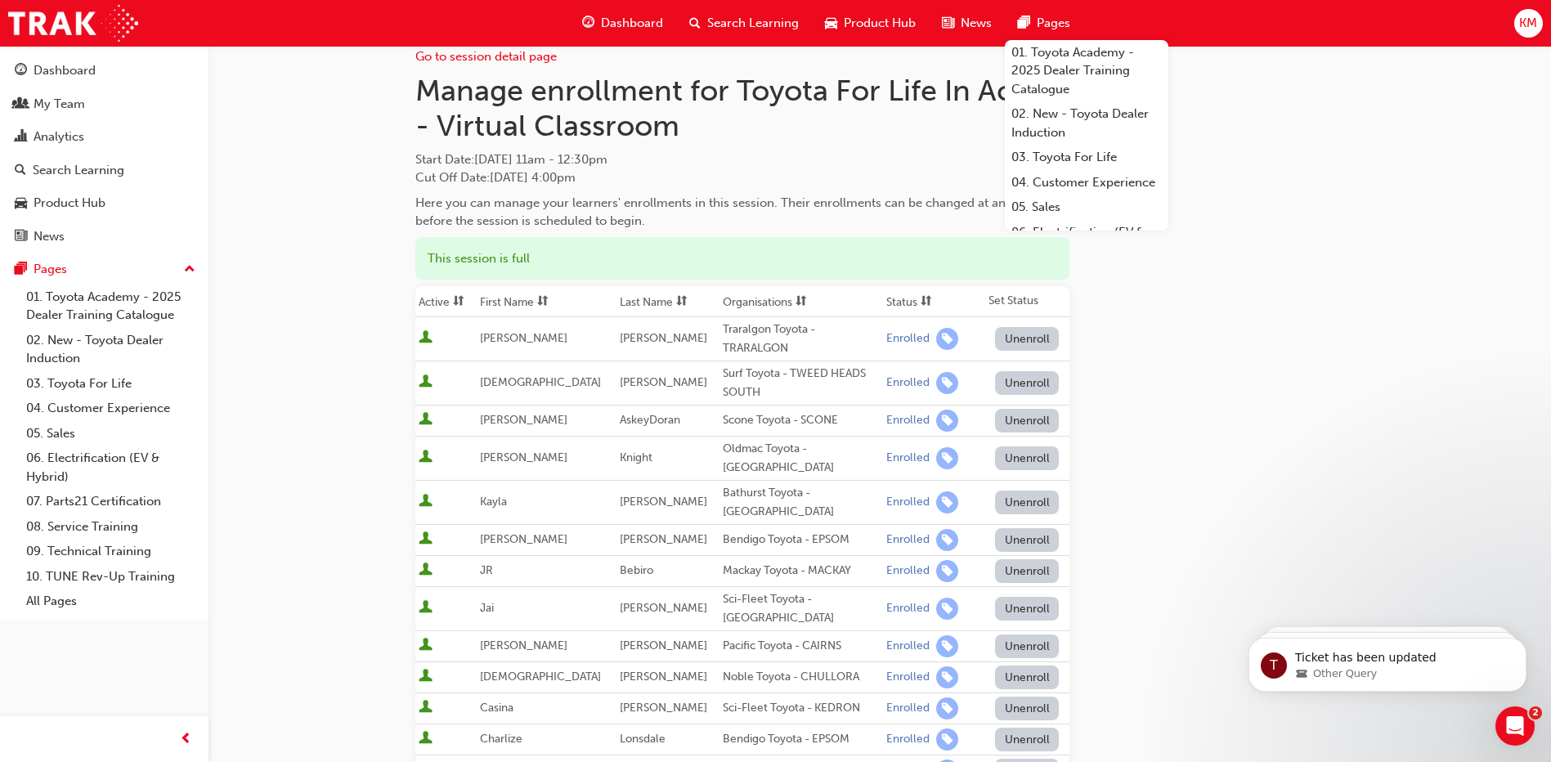
scroll to position [0, 0]
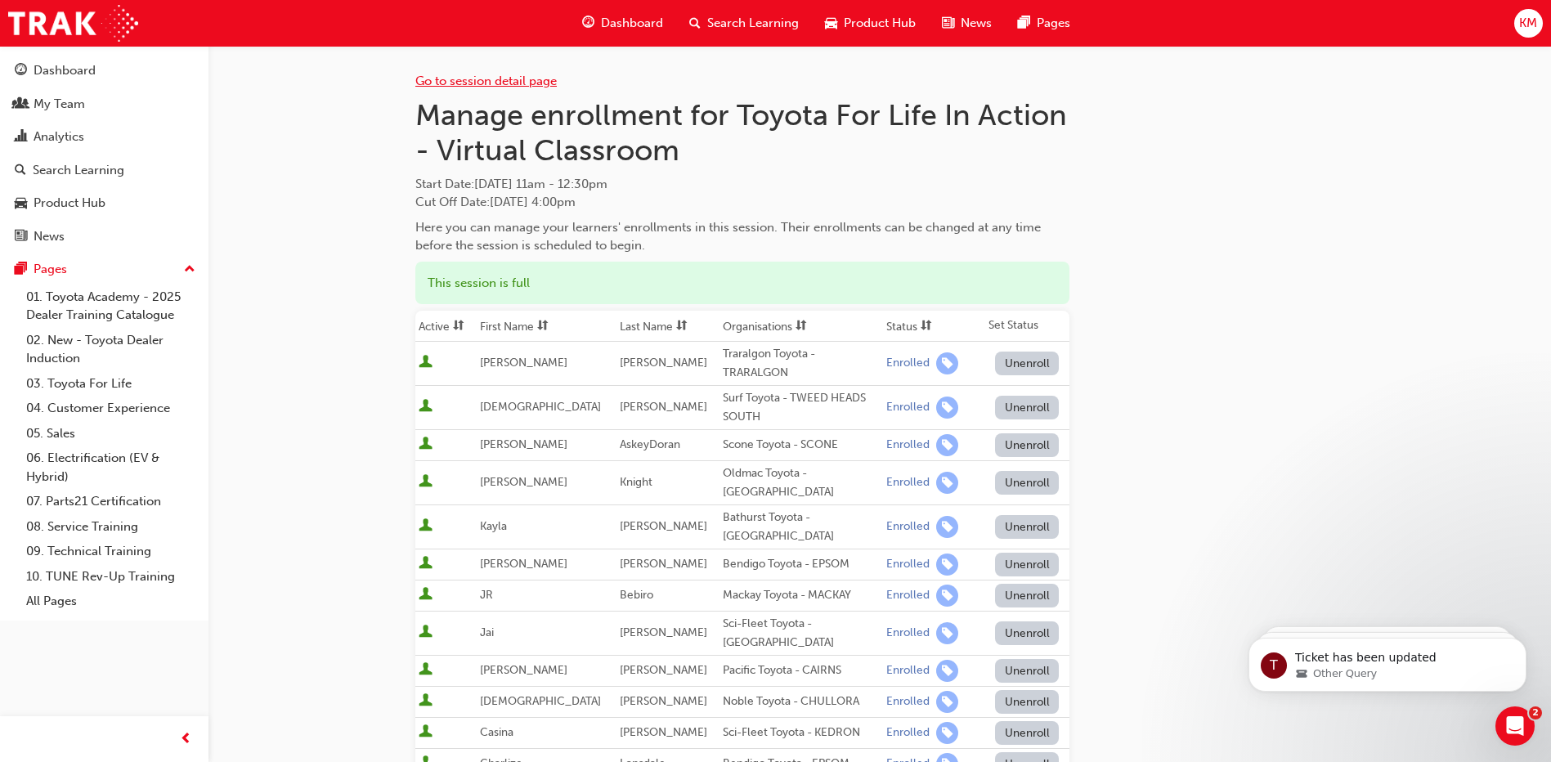
click at [507, 77] on link "Go to session detail page" at bounding box center [485, 81] width 141 height 15
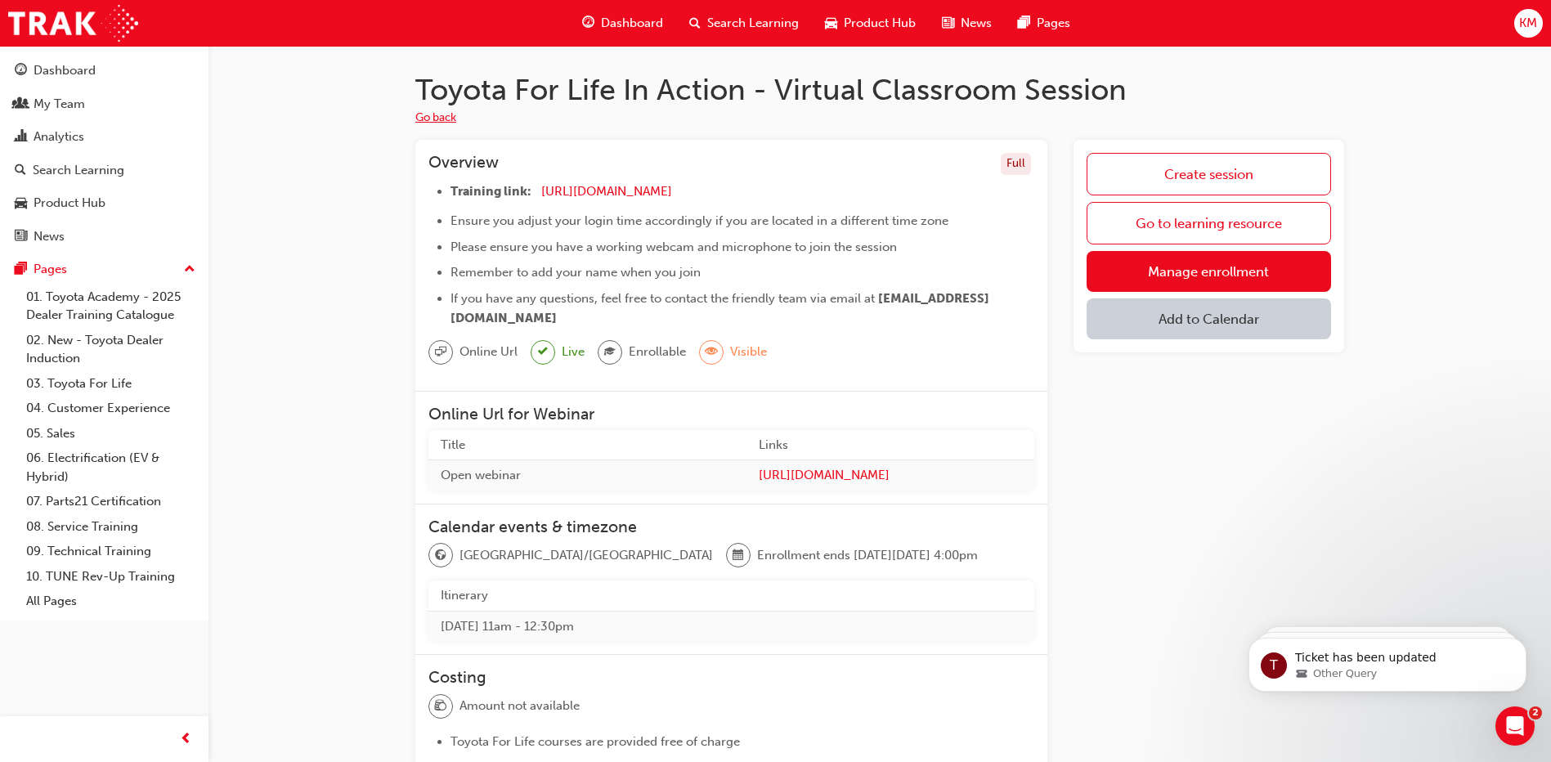
click at [424, 124] on button "Go back" at bounding box center [435, 118] width 41 height 19
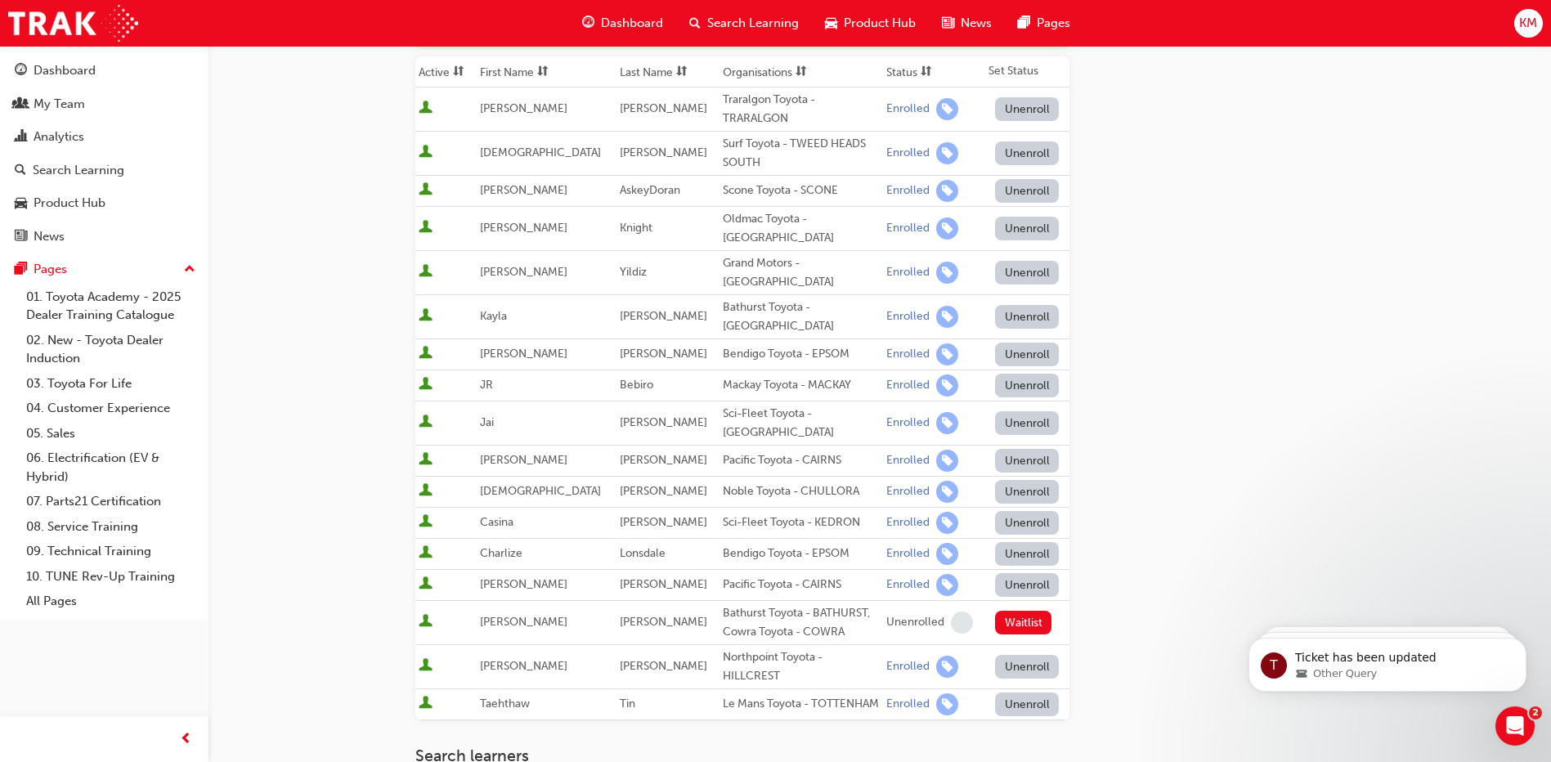
scroll to position [255, 0]
click at [105, 107] on div "My Team" at bounding box center [104, 104] width 179 height 20
